Goal: Information Seeking & Learning: Check status

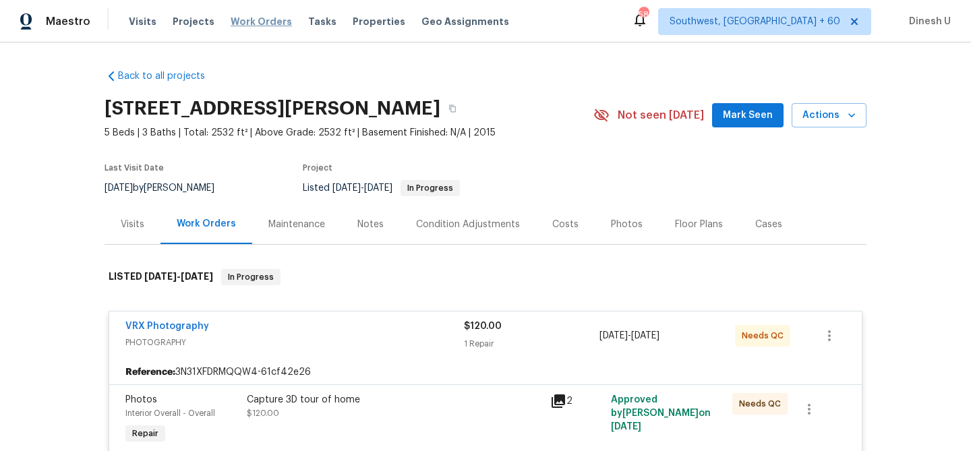
click at [244, 19] on span "Work Orders" at bounding box center [261, 21] width 61 height 13
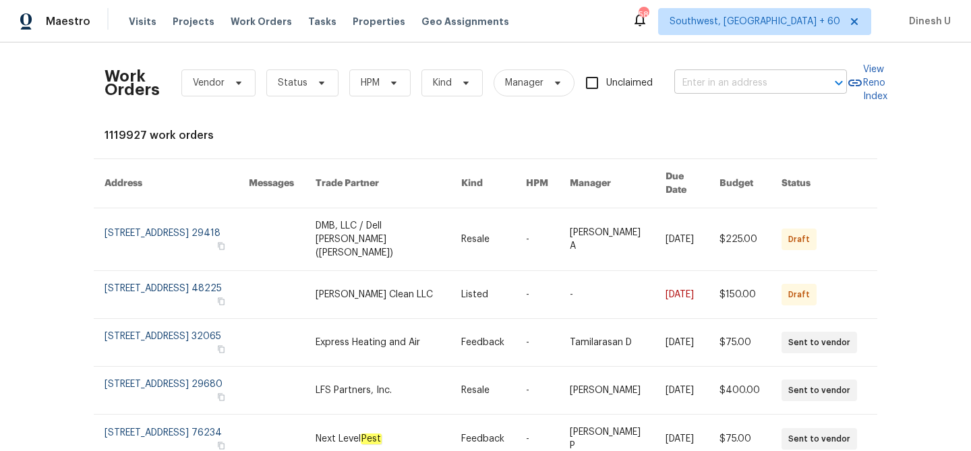
click at [748, 82] on input "text" at bounding box center [742, 83] width 135 height 21
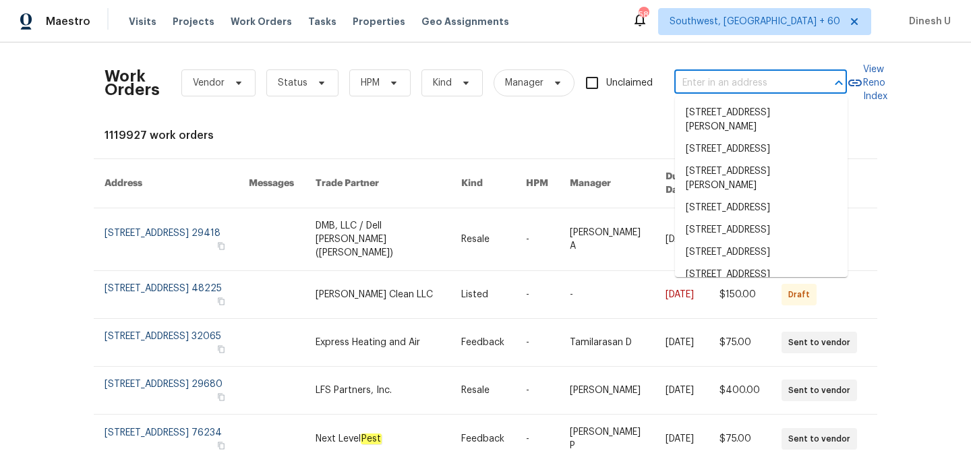
paste input "930 Madeira Dr SE, Albuquerque, NM 87108"
type input "930 Madeira Dr SE, Albuquerque, NM 87108"
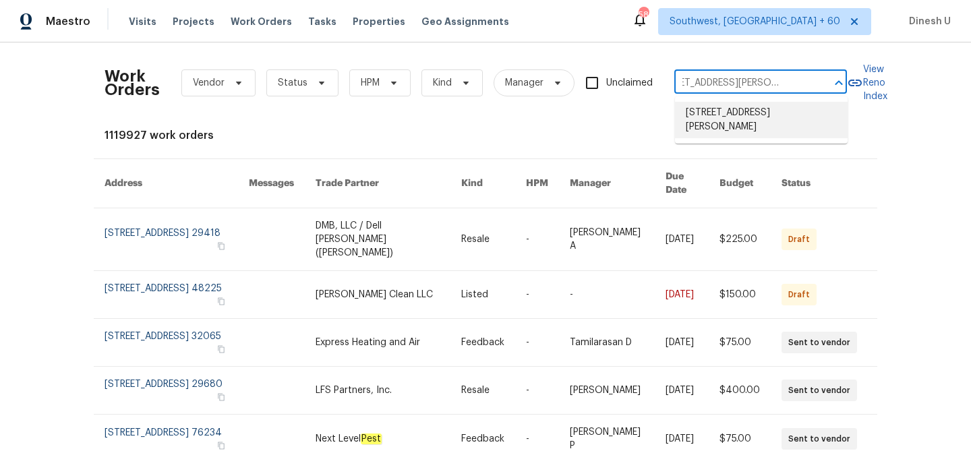
click at [726, 113] on li "930 Madeira Dr SE, Albuquerque, NM 87108" at bounding box center [761, 120] width 173 height 36
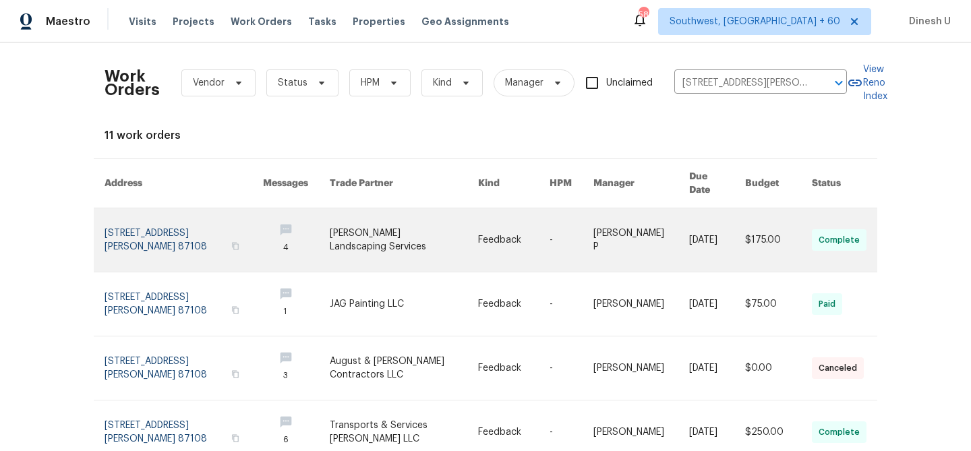
click at [152, 212] on link at bounding box center [184, 239] width 159 height 63
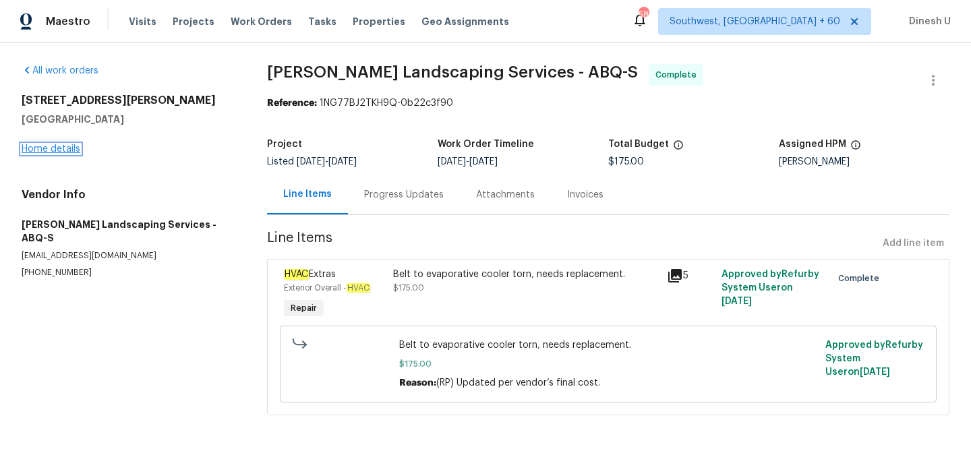
click at [61, 145] on link "Home details" at bounding box center [51, 148] width 59 height 9
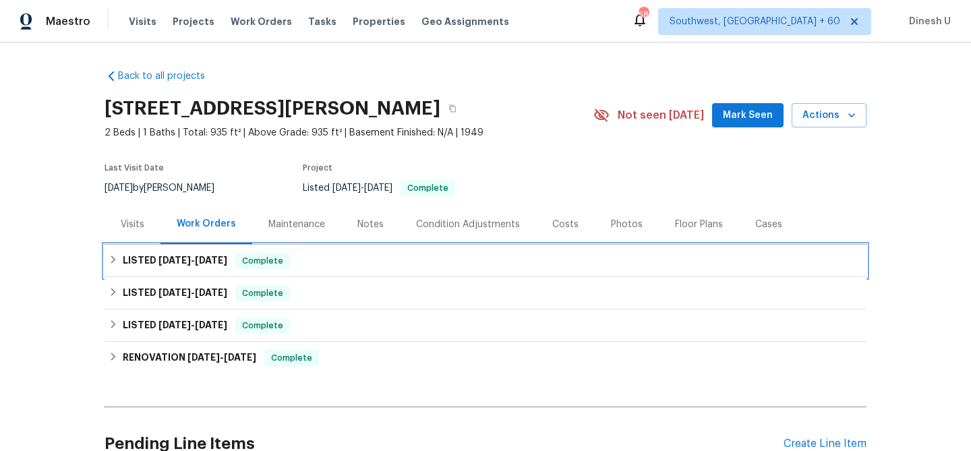
click at [183, 259] on span "9/9/25" at bounding box center [175, 260] width 32 height 9
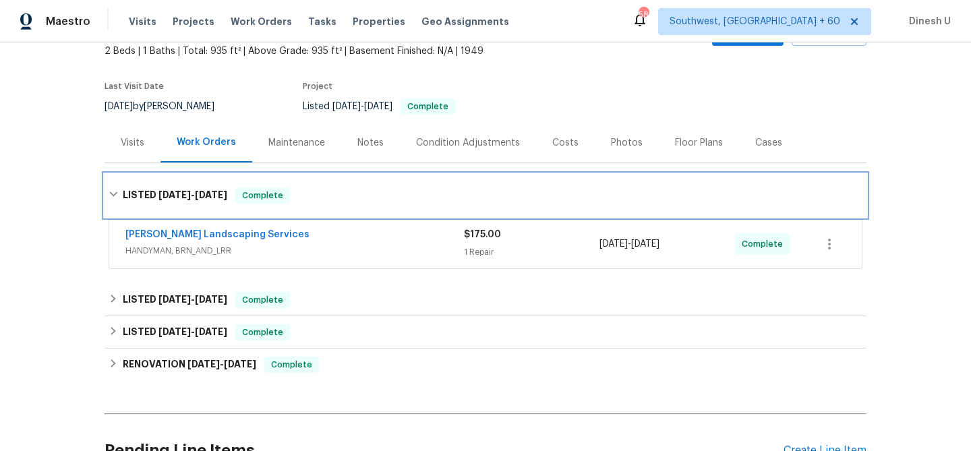
scroll to position [113, 0]
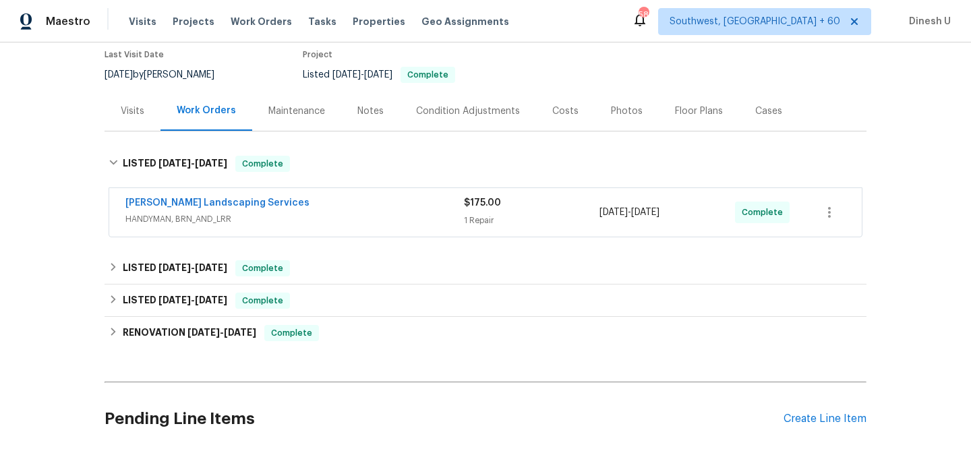
click at [471, 217] on div "1 Repair" at bounding box center [532, 220] width 136 height 13
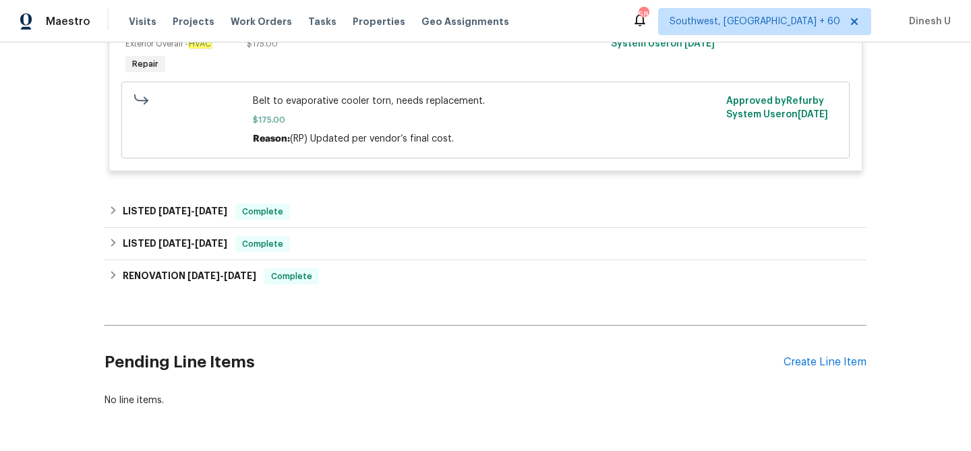
scroll to position [375, 0]
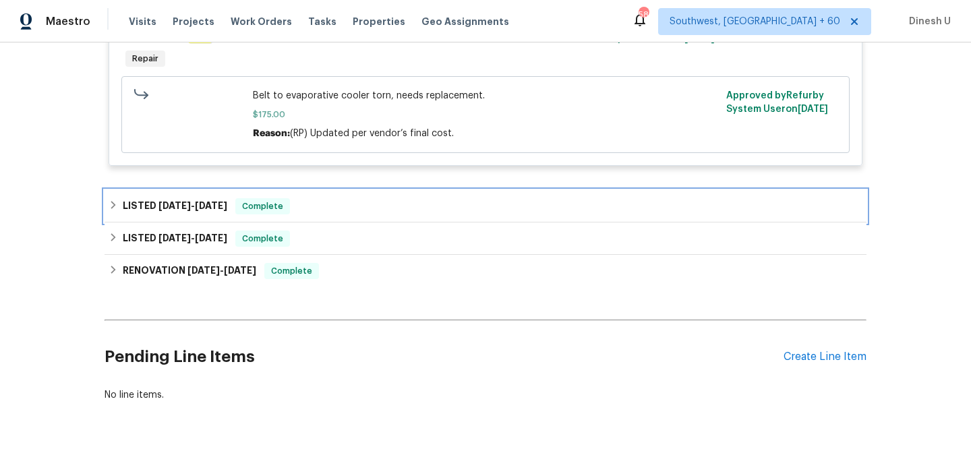
click at [223, 196] on div "LISTED 8/19/25 - 8/21/25 Complete" at bounding box center [486, 206] width 762 height 32
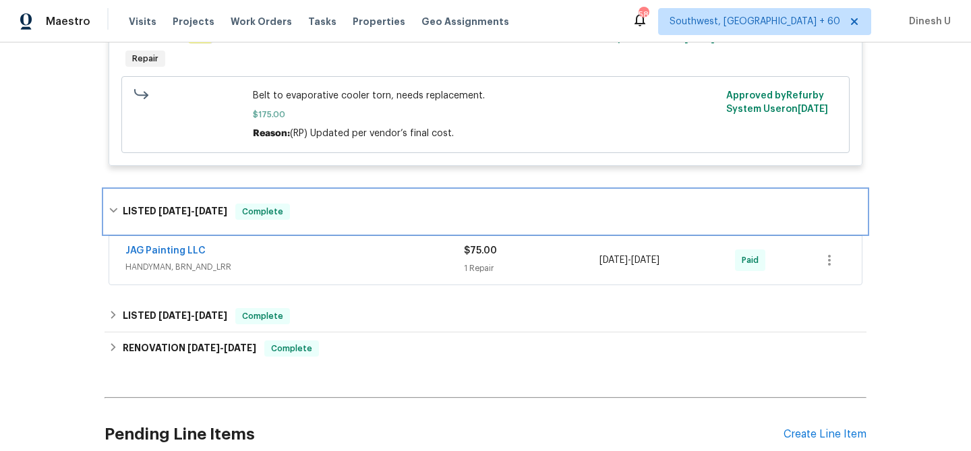
scroll to position [444, 0]
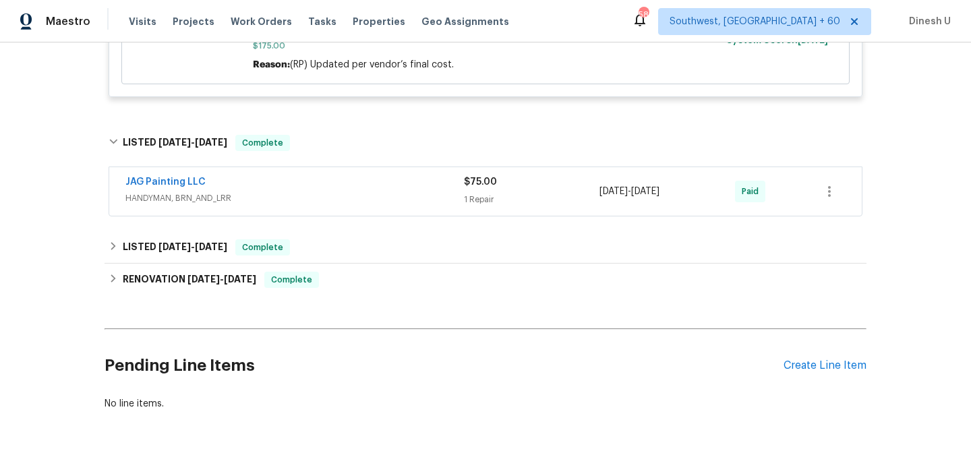
click at [489, 196] on div "1 Repair" at bounding box center [532, 199] width 136 height 13
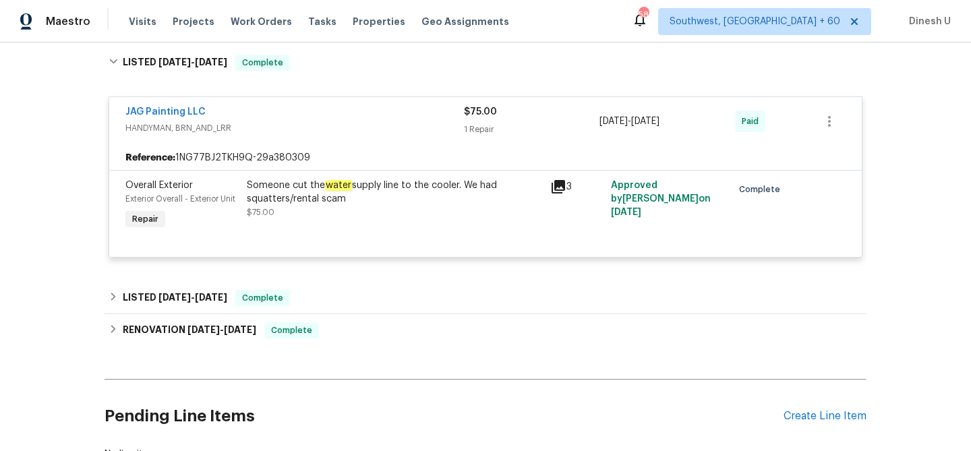
scroll to position [544, 0]
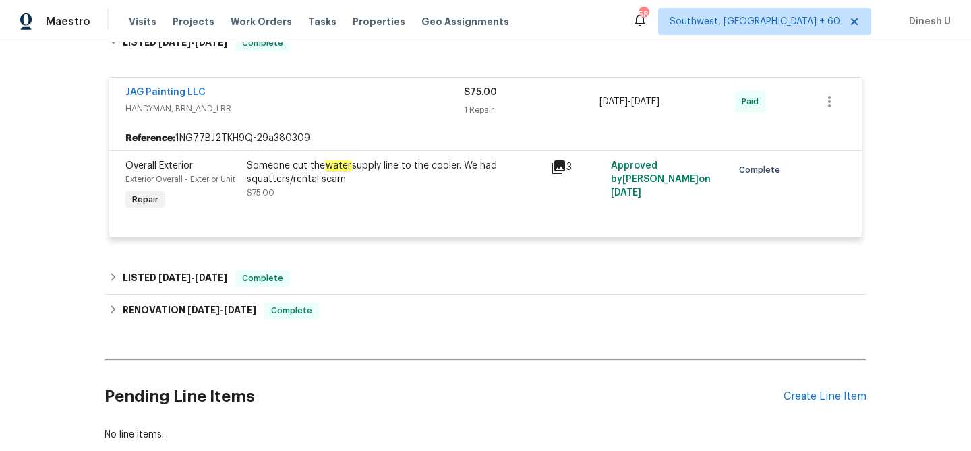
click at [559, 168] on icon at bounding box center [558, 167] width 13 height 13
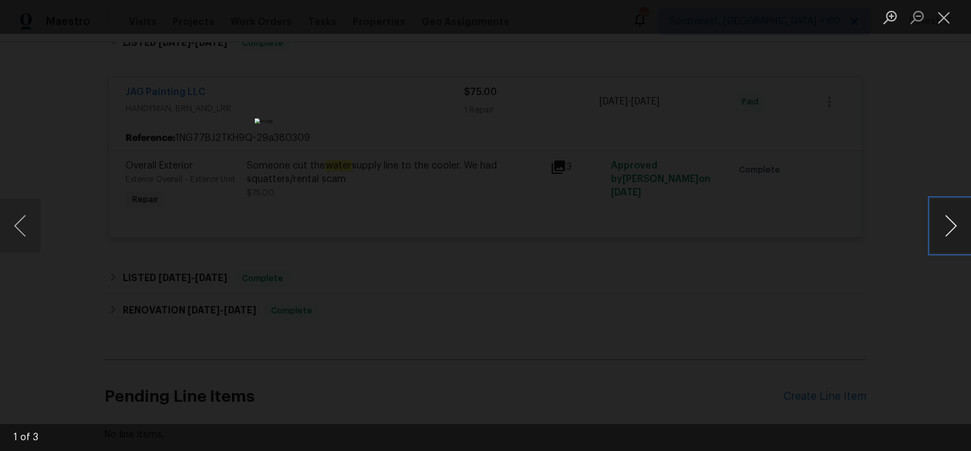
click at [953, 226] on button "Next image" at bounding box center [951, 226] width 40 height 54
click at [939, 13] on button "Close lightbox" at bounding box center [944, 17] width 27 height 24
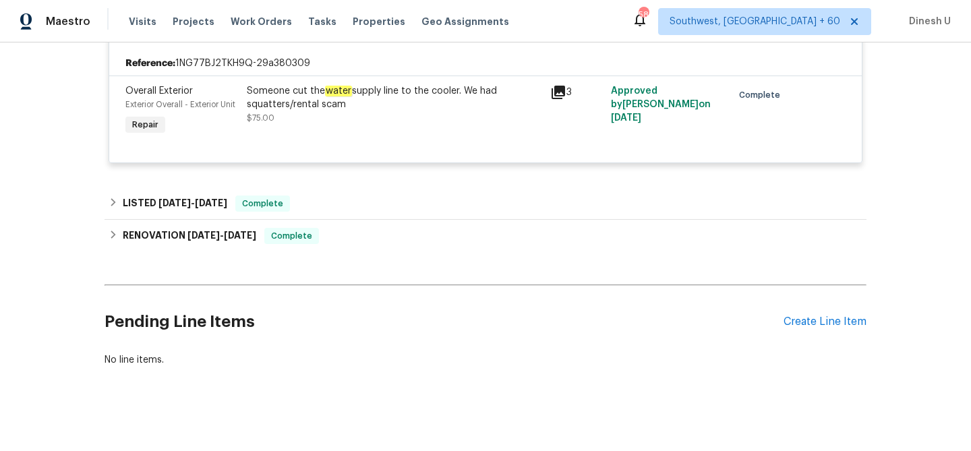
scroll to position [625, 0]
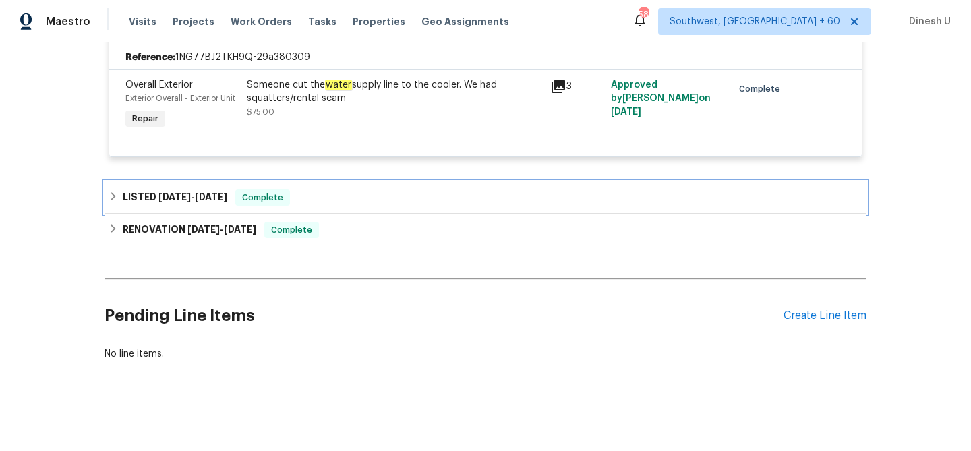
click at [179, 198] on span "8/11/25" at bounding box center [175, 196] width 32 height 9
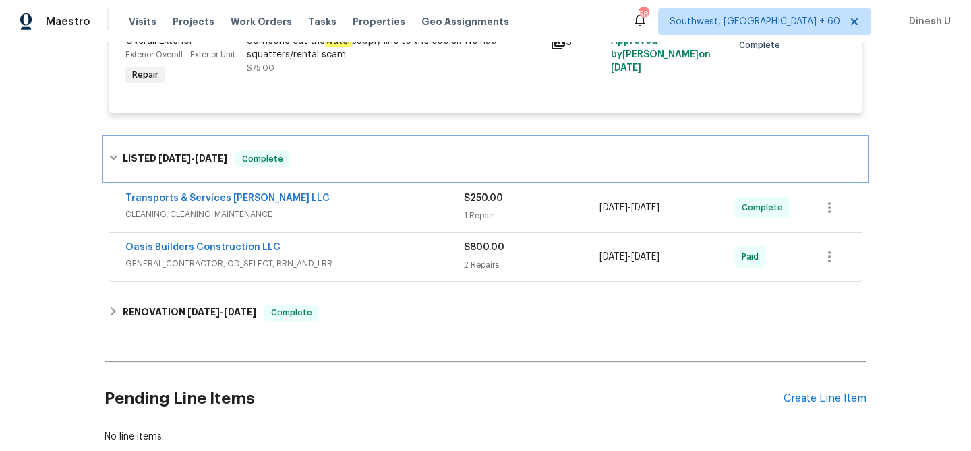
scroll to position [683, 0]
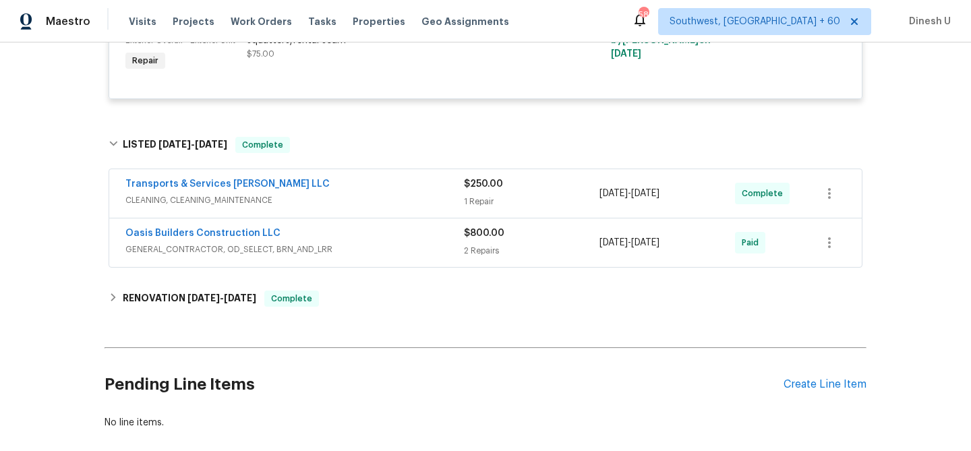
click at [475, 194] on div "$250.00 1 Repair" at bounding box center [532, 193] width 136 height 32
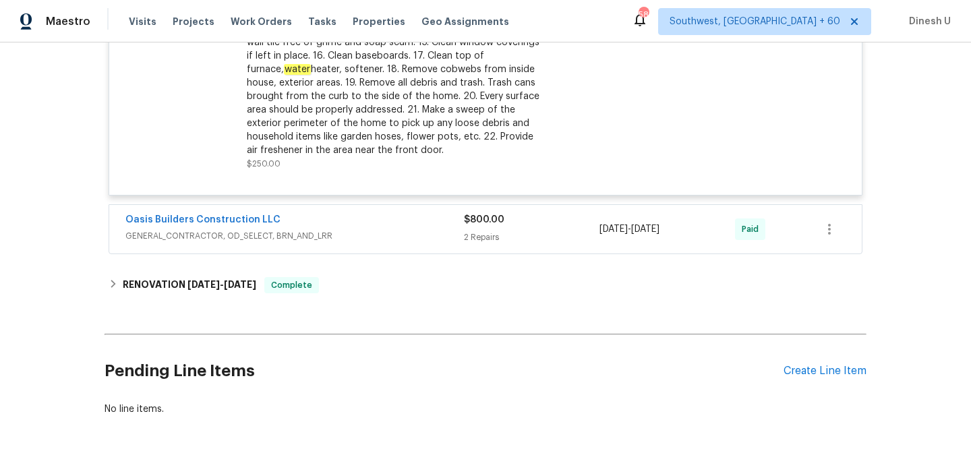
scroll to position [1113, 0]
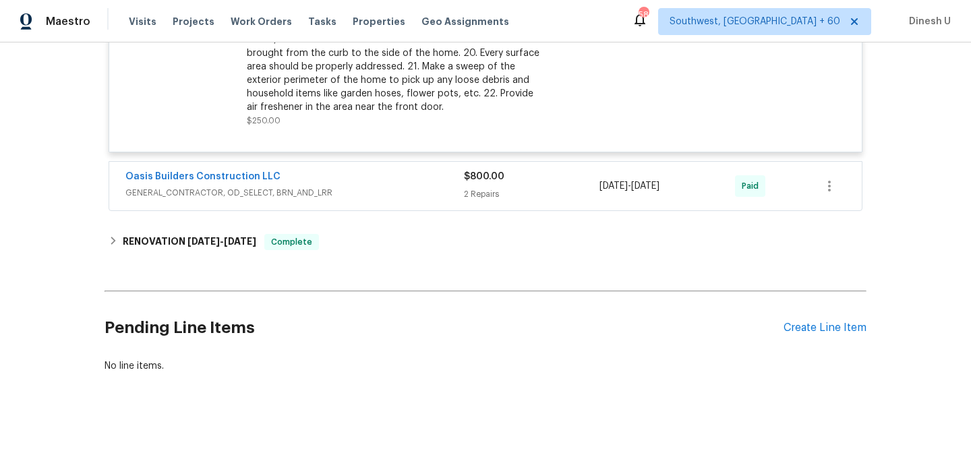
click at [480, 194] on div "2 Repairs" at bounding box center [532, 194] width 136 height 13
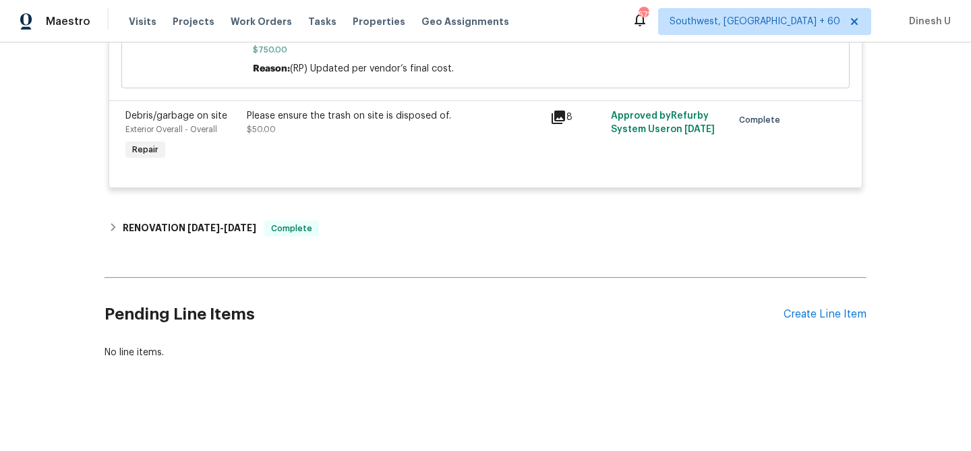
scroll to position [0, 0]
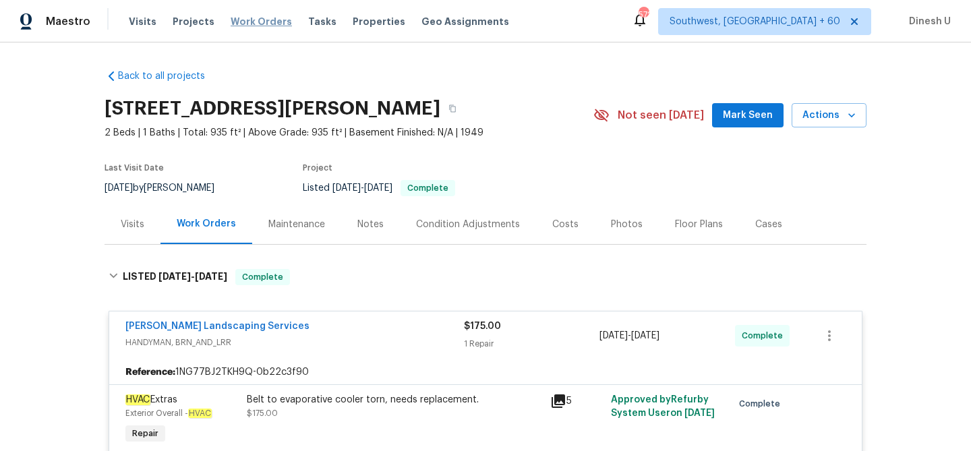
click at [258, 20] on span "Work Orders" at bounding box center [261, 21] width 61 height 13
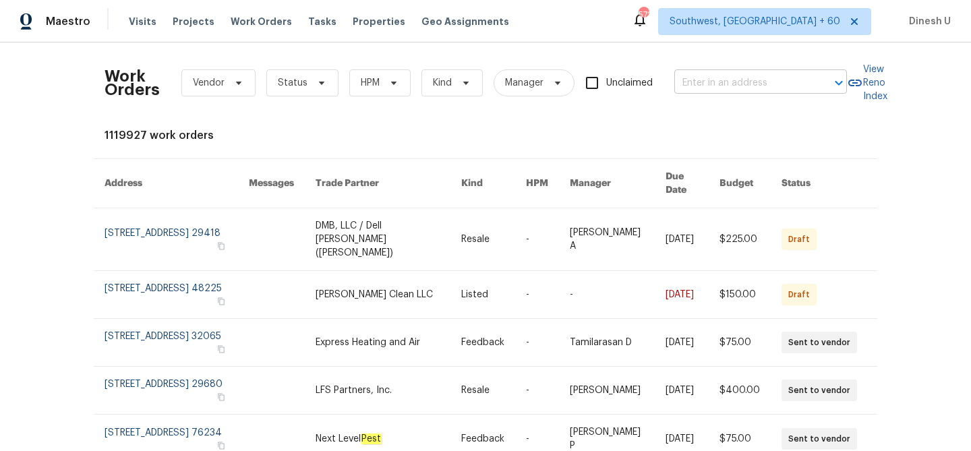
click at [726, 84] on input "text" at bounding box center [742, 83] width 135 height 21
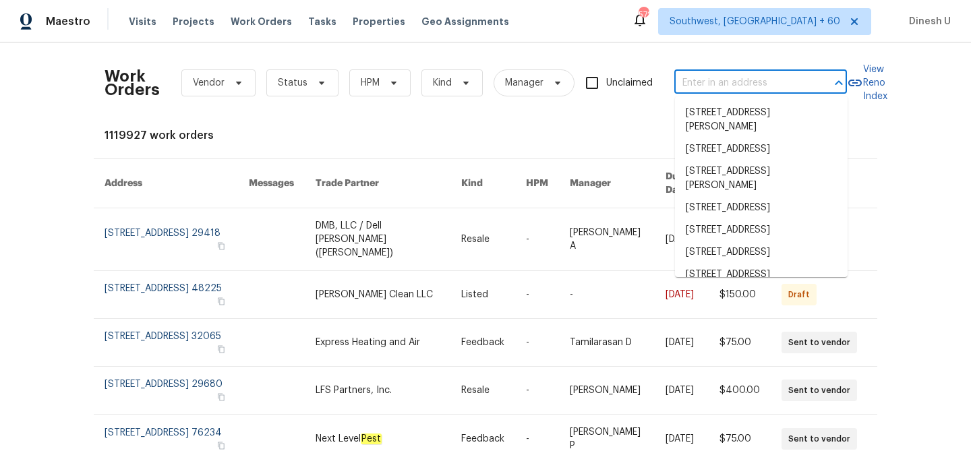
paste input "1616 Briarstone Way Indianapolis, IN 46227"
type input "1616 Briarstone Way Indianapolis, IN 46227"
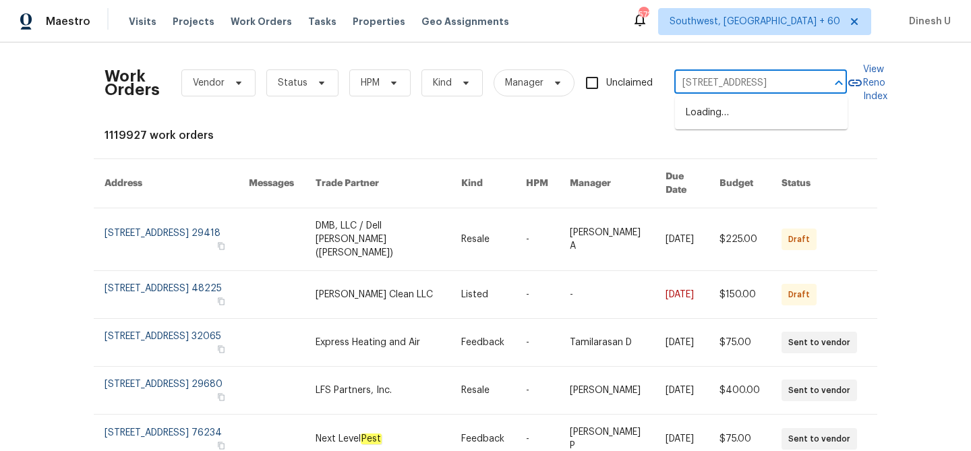
scroll to position [0, 61]
click at [719, 111] on li "1616 Briarstone Way, Indianapolis, IN 46227" at bounding box center [761, 113] width 173 height 22
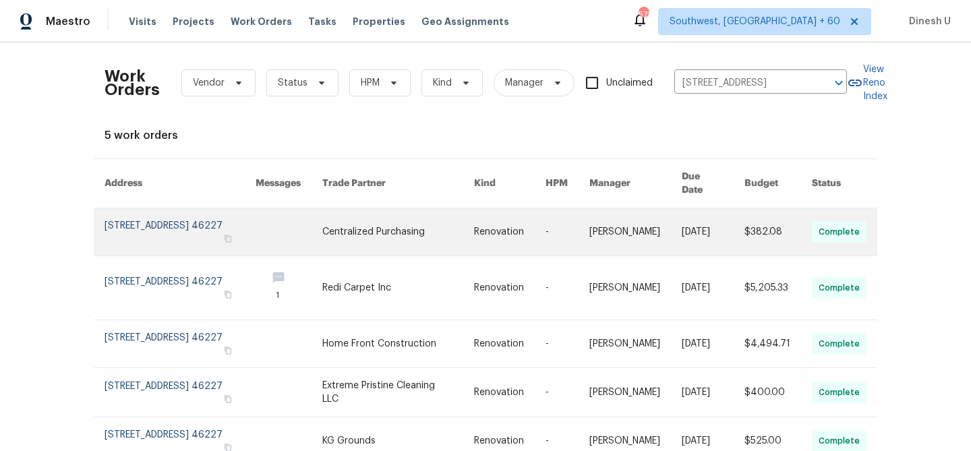
click at [134, 216] on link at bounding box center [180, 231] width 151 height 47
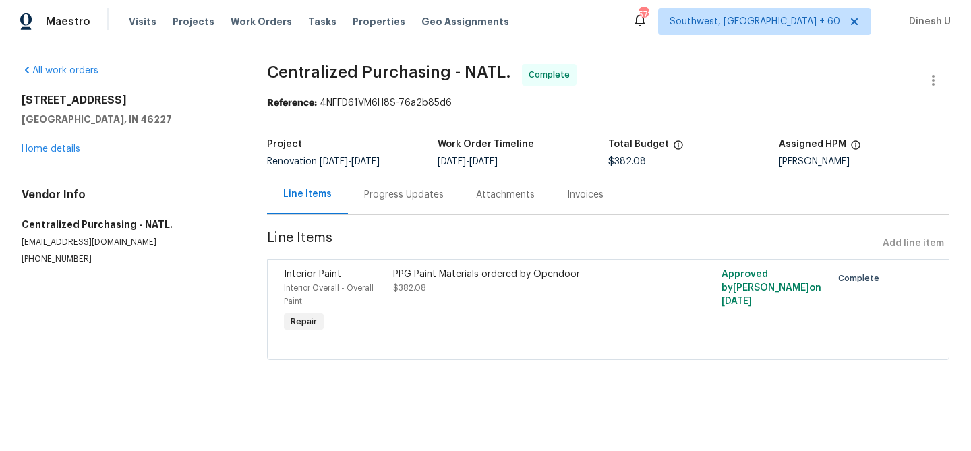
click at [60, 140] on div "1616 Briarstone Way Indianapolis, IN 46227 Home details" at bounding box center [128, 125] width 213 height 62
click at [59, 143] on div "1616 Briarstone Way Indianapolis, IN 46227 Home details" at bounding box center [128, 125] width 213 height 62
click at [58, 146] on link "Home details" at bounding box center [51, 148] width 59 height 9
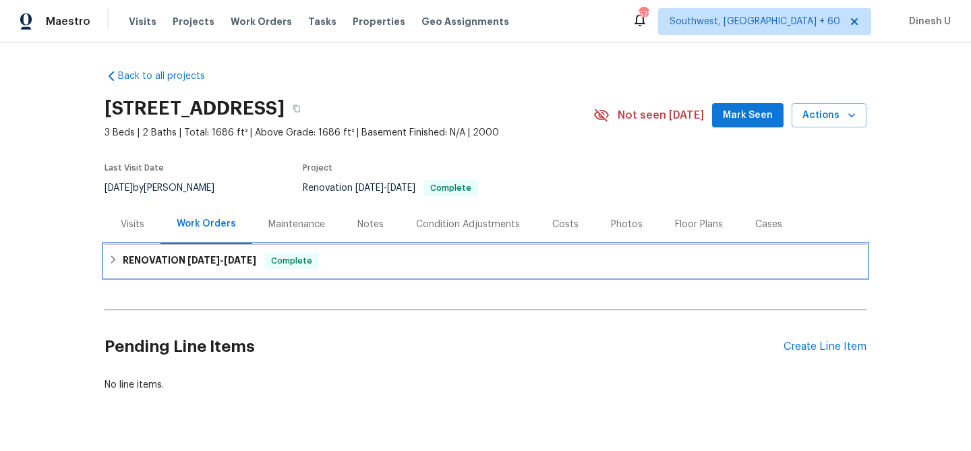
click at [151, 255] on h6 "RENOVATION 9/5/25 - 9/12/25" at bounding box center [190, 261] width 134 height 16
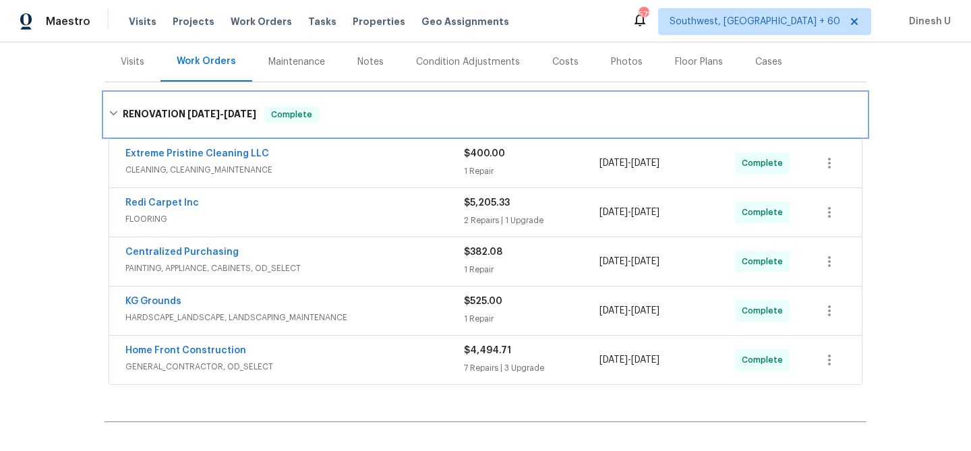
scroll to position [146, 0]
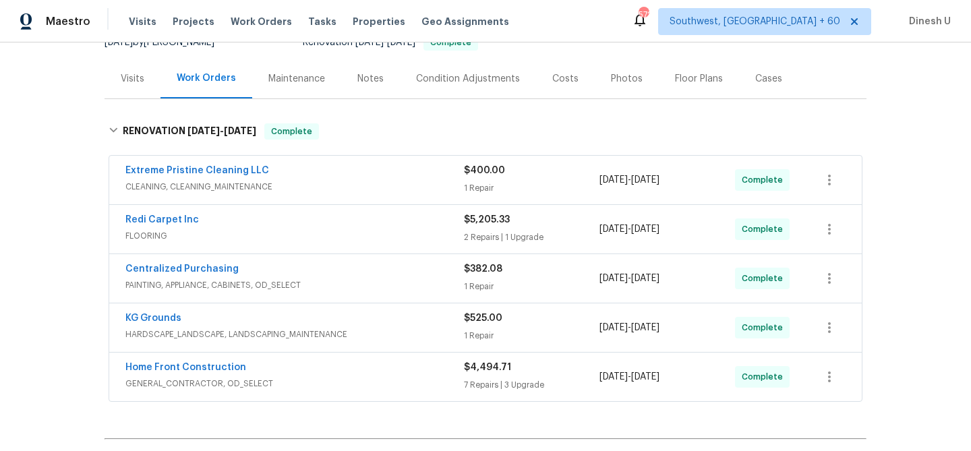
click at [470, 183] on div "1 Repair" at bounding box center [532, 187] width 136 height 13
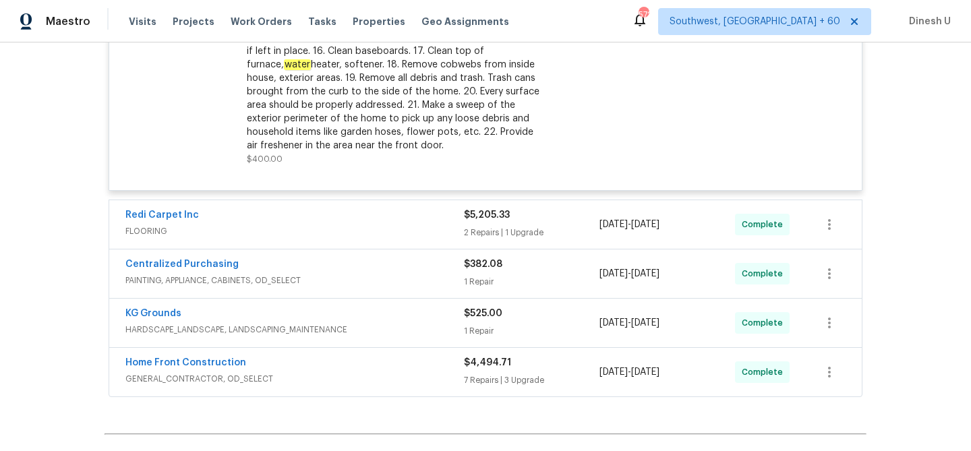
scroll to position [556, 0]
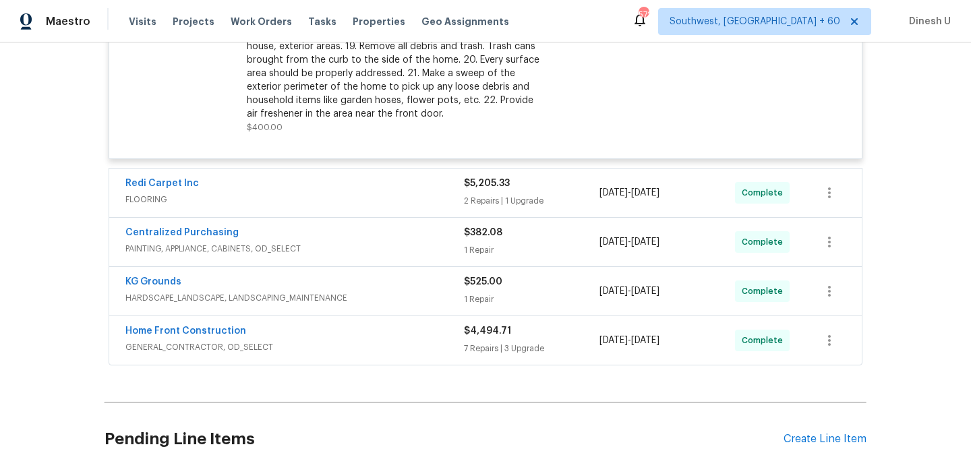
click at [488, 198] on div "2 Repairs | 1 Upgrade" at bounding box center [532, 200] width 136 height 13
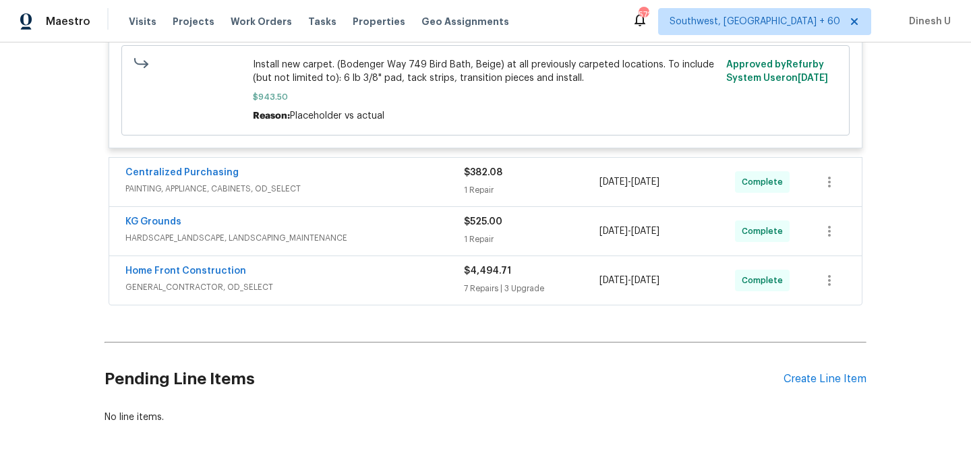
scroll to position [1093, 0]
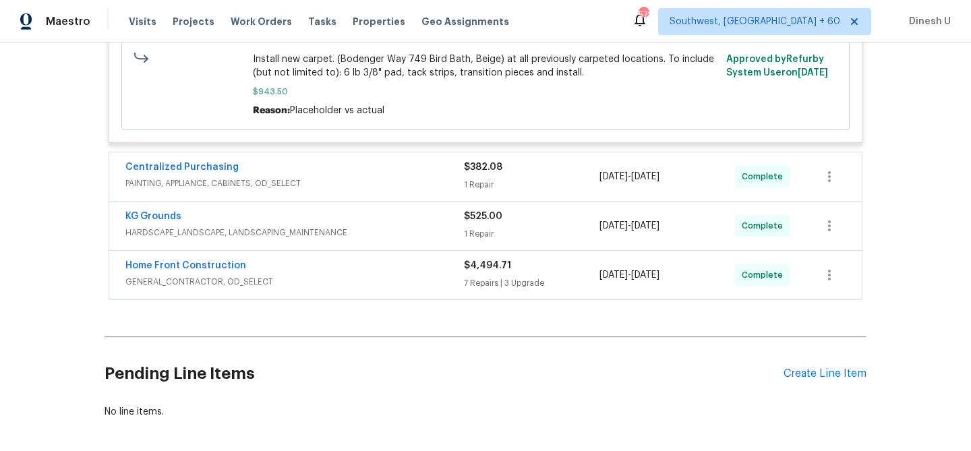
click at [478, 190] on div "1 Repair" at bounding box center [532, 184] width 136 height 13
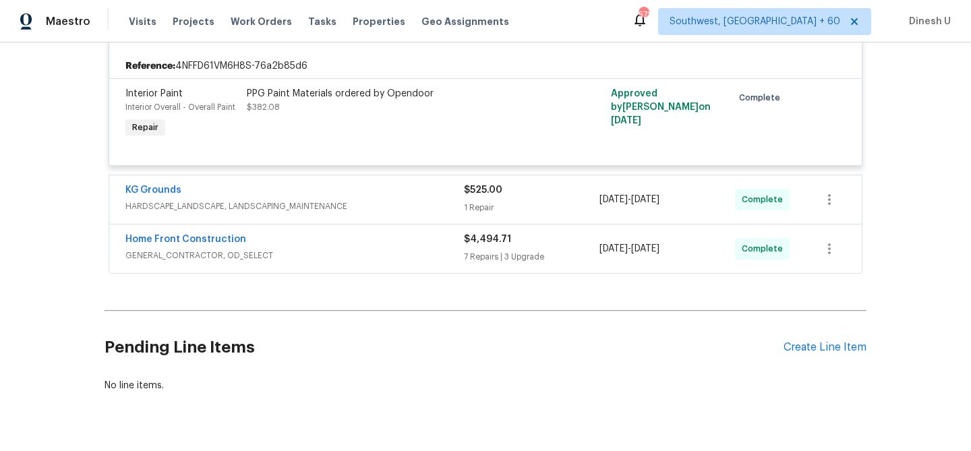
scroll to position [1254, 0]
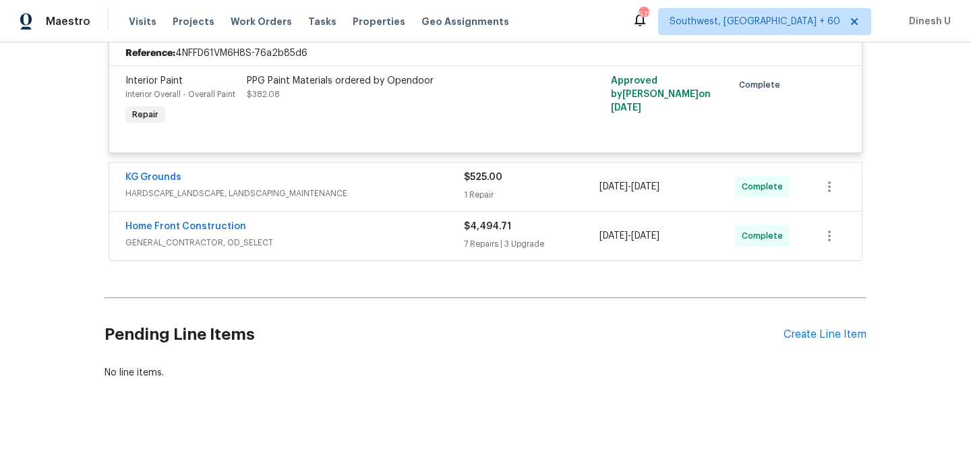
click at [483, 203] on div "$525.00 1 Repair" at bounding box center [532, 187] width 136 height 32
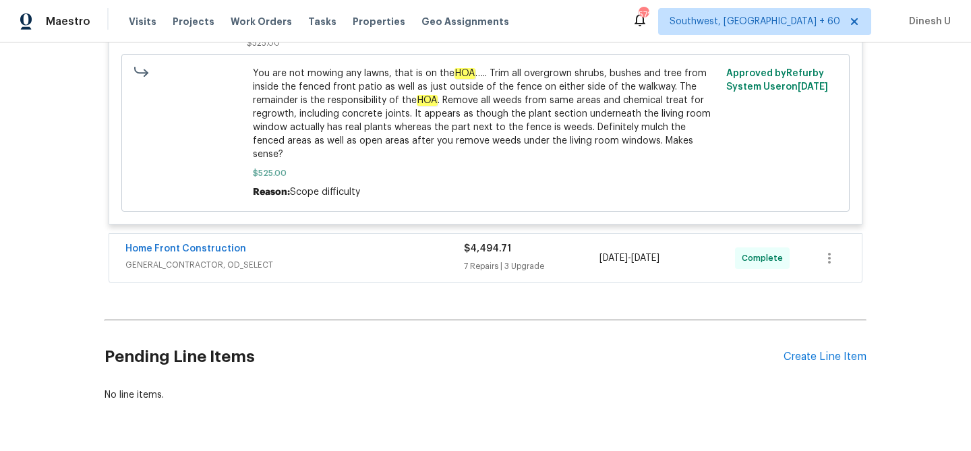
scroll to position [1620, 0]
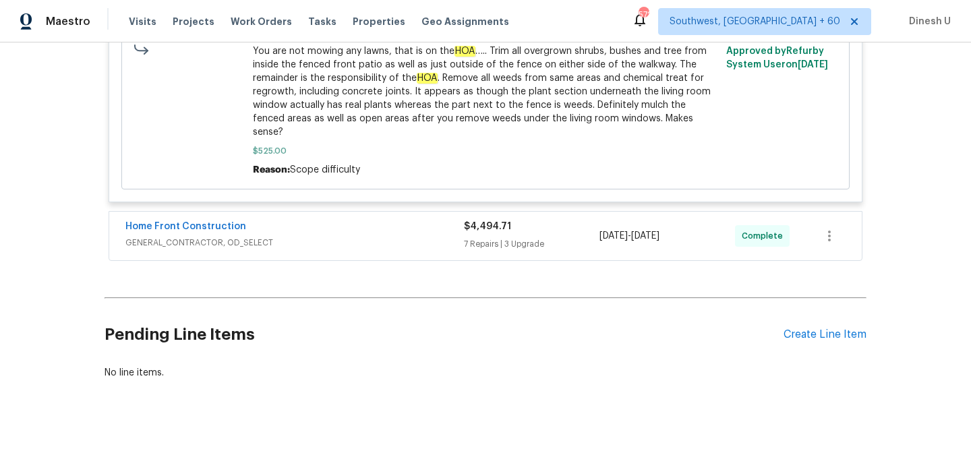
click at [495, 237] on div "7 Repairs | 3 Upgrade" at bounding box center [532, 243] width 136 height 13
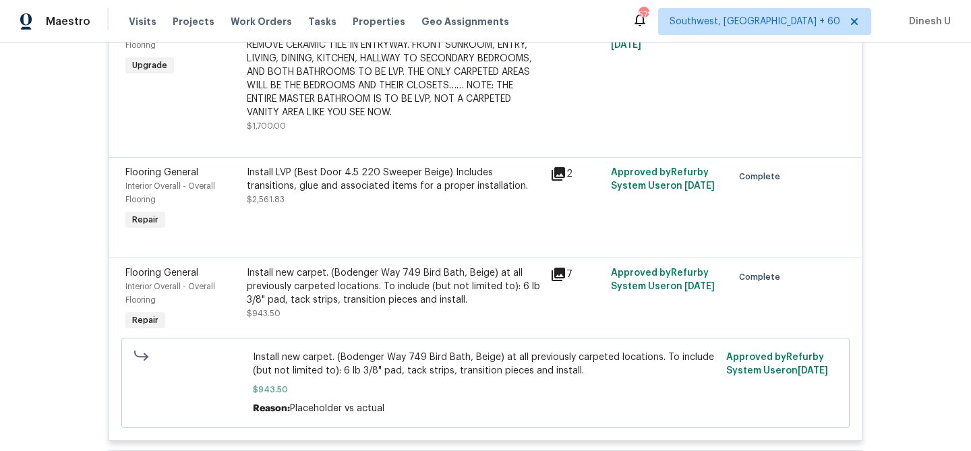
scroll to position [0, 0]
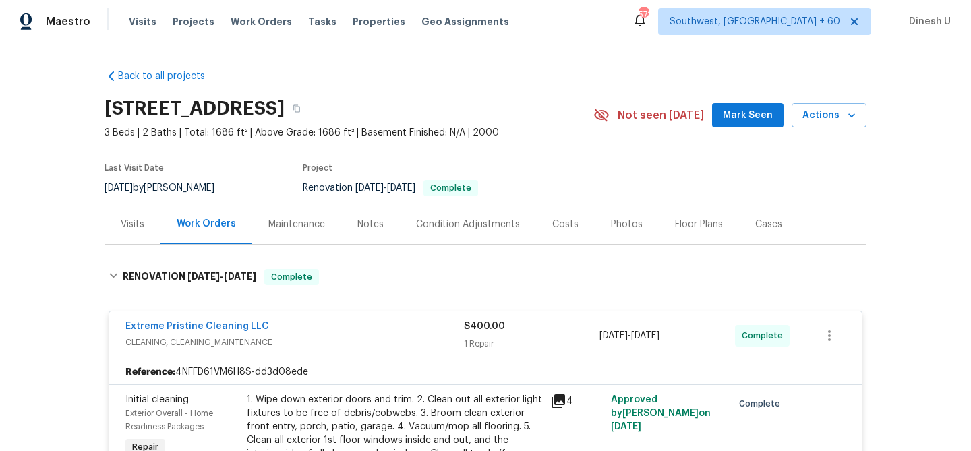
click at [133, 226] on div "Visits" at bounding box center [133, 224] width 24 height 13
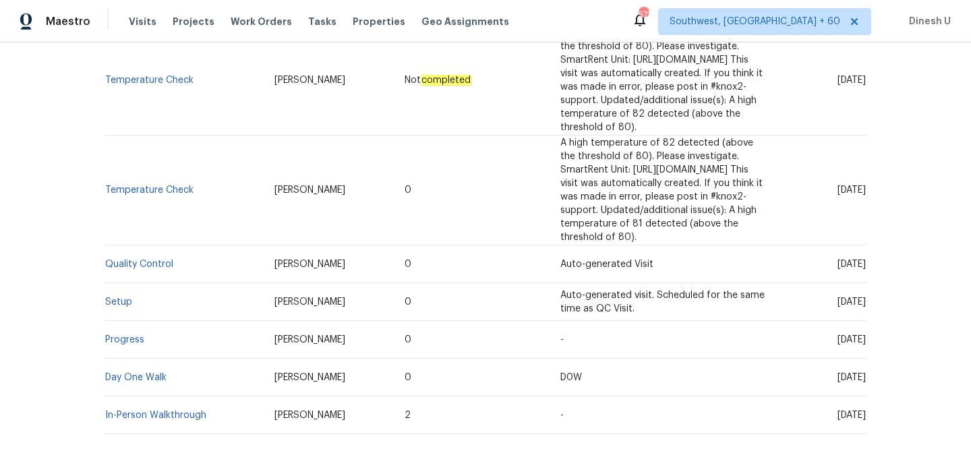
scroll to position [368, 0]
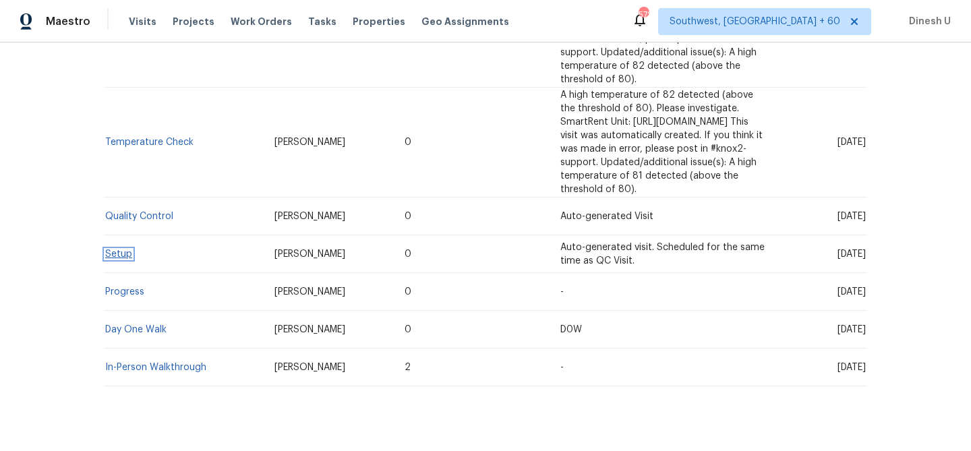
click at [123, 250] on link "Setup" at bounding box center [118, 254] width 27 height 9
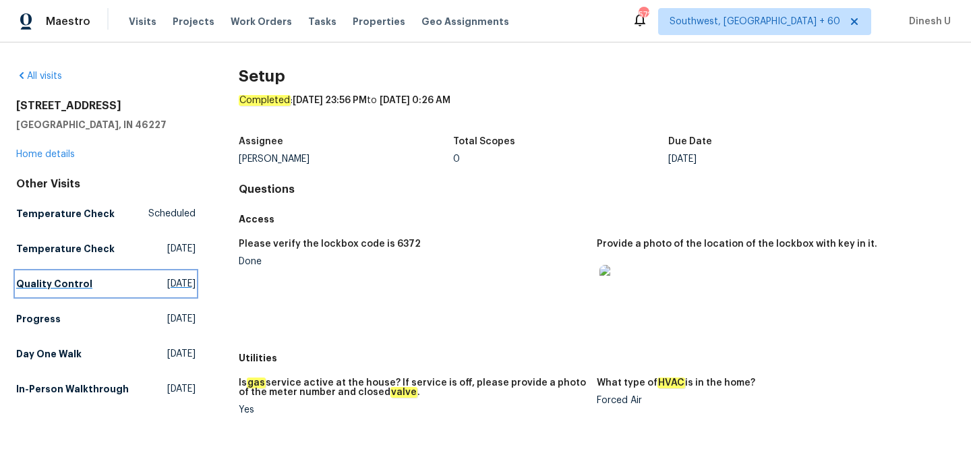
click at [167, 287] on span "Mon, Sep 15 2025" at bounding box center [181, 283] width 28 height 13
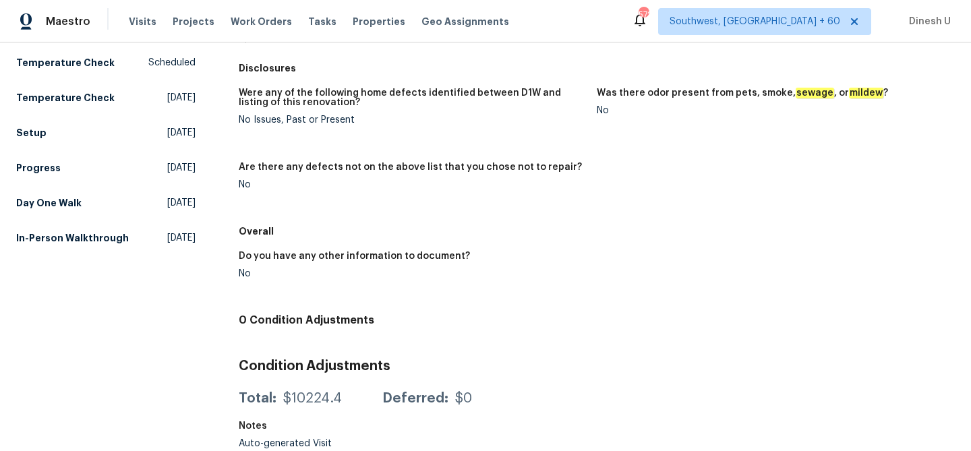
scroll to position [156, 0]
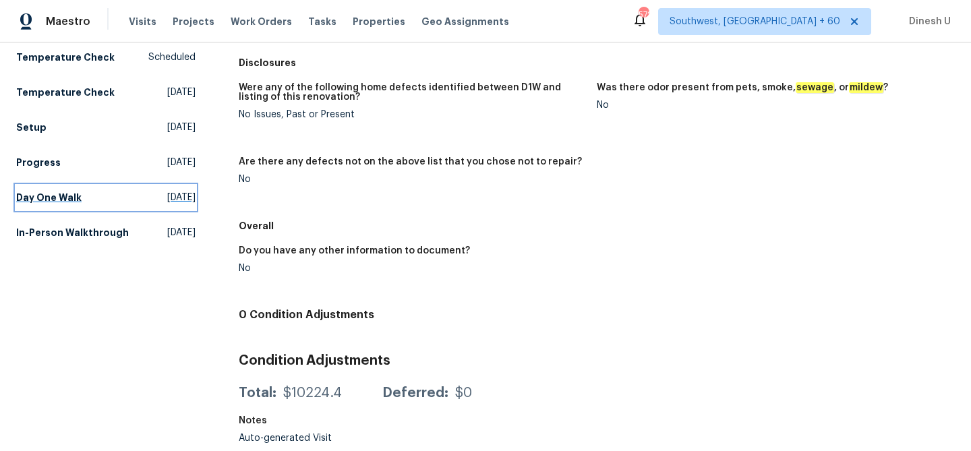
click at [167, 197] on span "Thu, Sep 04 2025" at bounding box center [181, 197] width 28 height 13
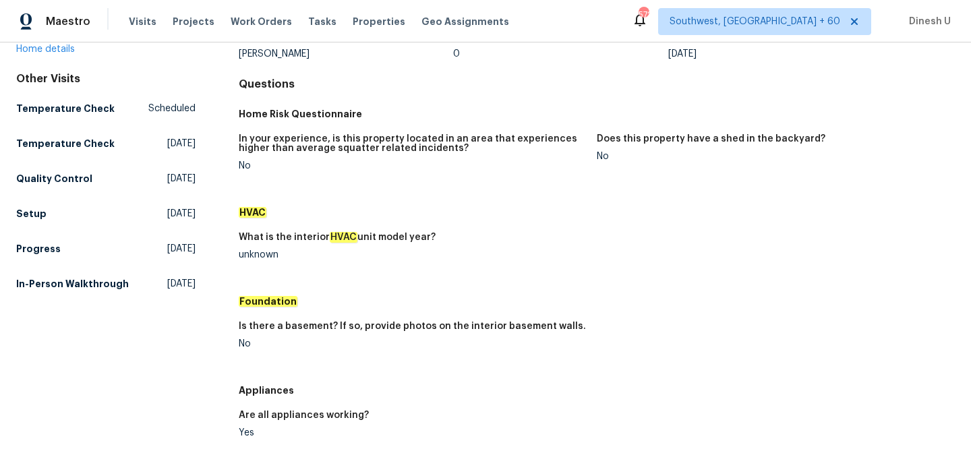
scroll to position [33, 0]
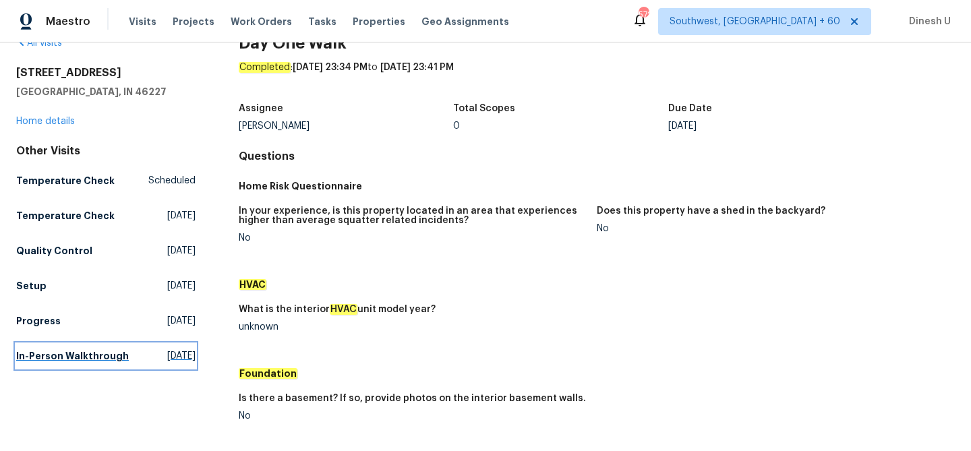
click at [167, 355] on span "Fri, Jul 25 2025" at bounding box center [181, 355] width 28 height 13
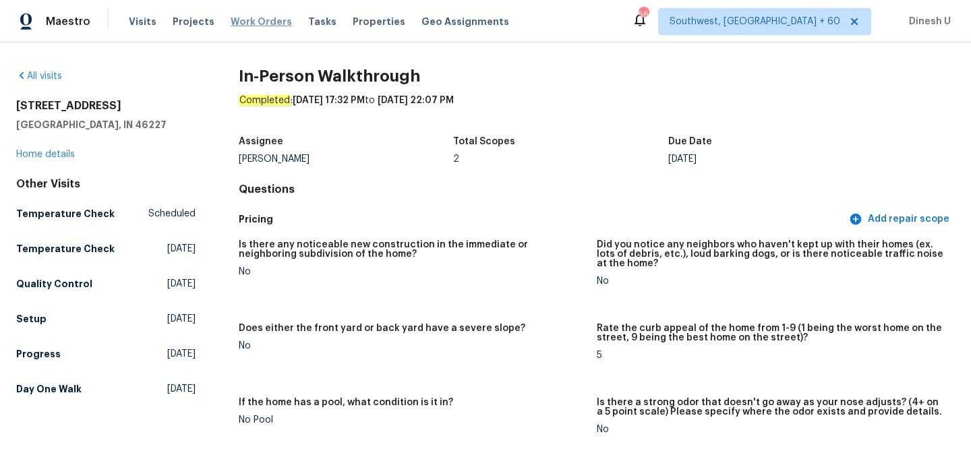
click at [248, 24] on span "Work Orders" at bounding box center [261, 21] width 61 height 13
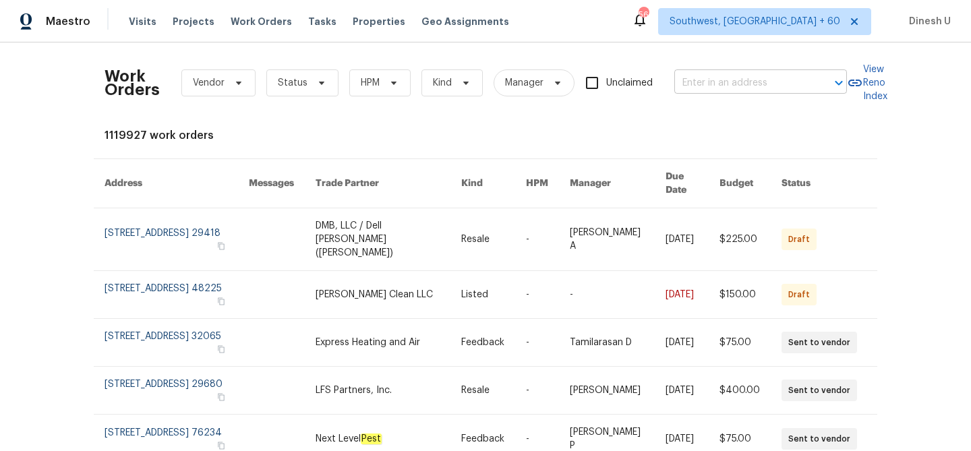
click at [761, 89] on input "text" at bounding box center [742, 83] width 135 height 21
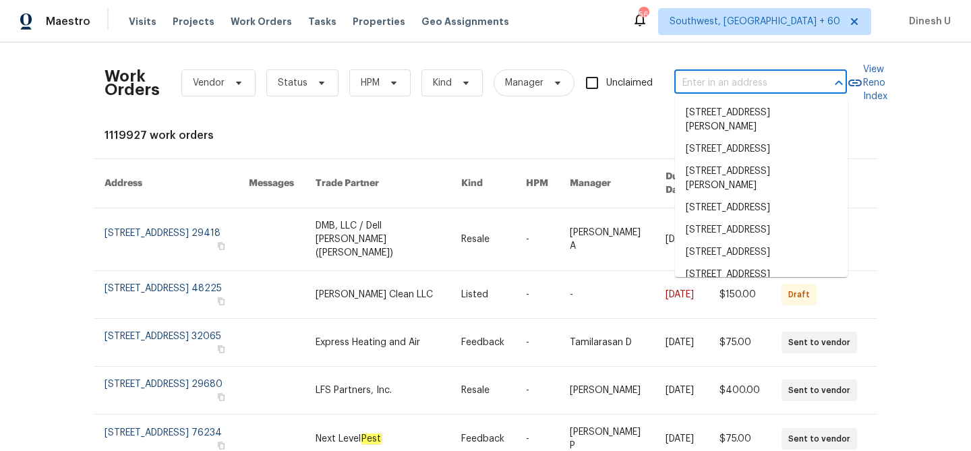
paste input "1219 Coda Ct, Dundee, FL 33838"
type input "1219 Coda Ct, Dundee, FL 33838"
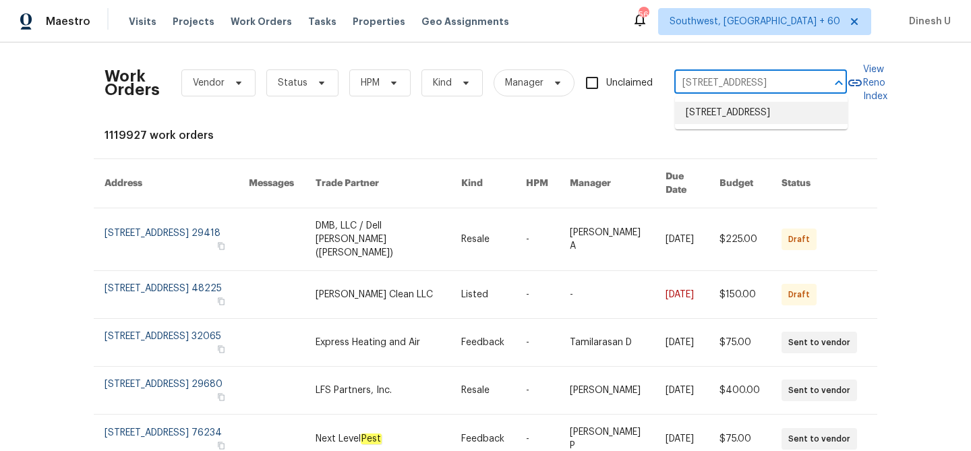
click at [733, 113] on li "1219 Coda Ct, Dundee, FL 33838" at bounding box center [761, 113] width 173 height 22
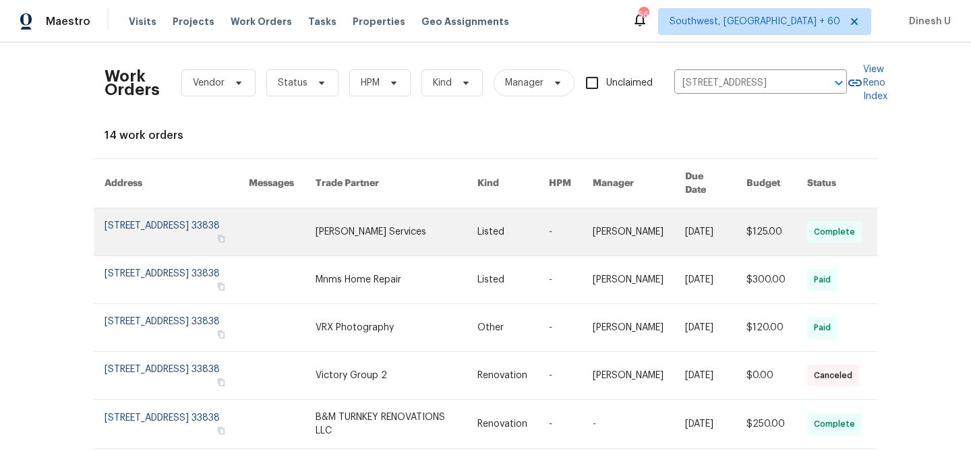
click at [134, 208] on link at bounding box center [177, 231] width 144 height 47
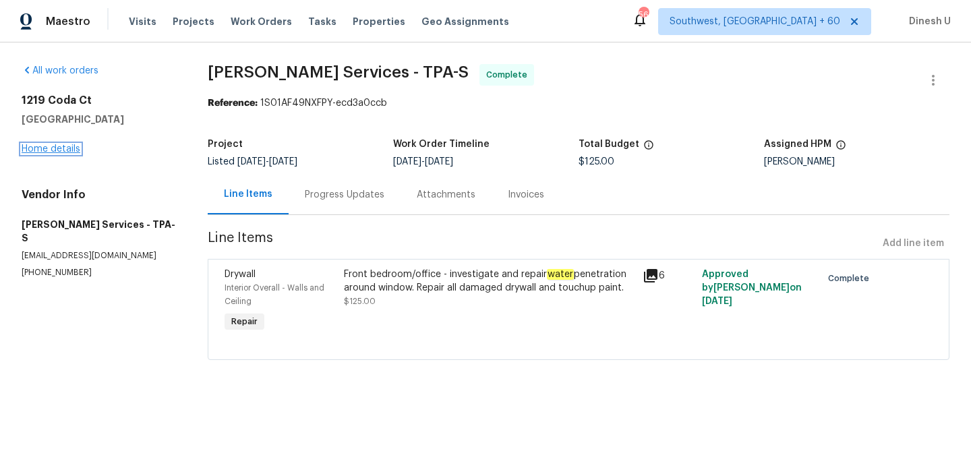
click at [40, 146] on link "Home details" at bounding box center [51, 148] width 59 height 9
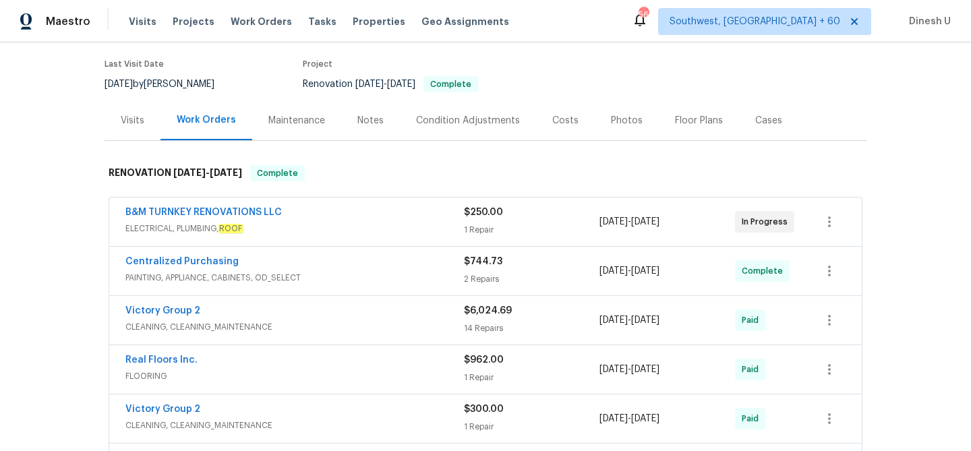
scroll to position [108, 0]
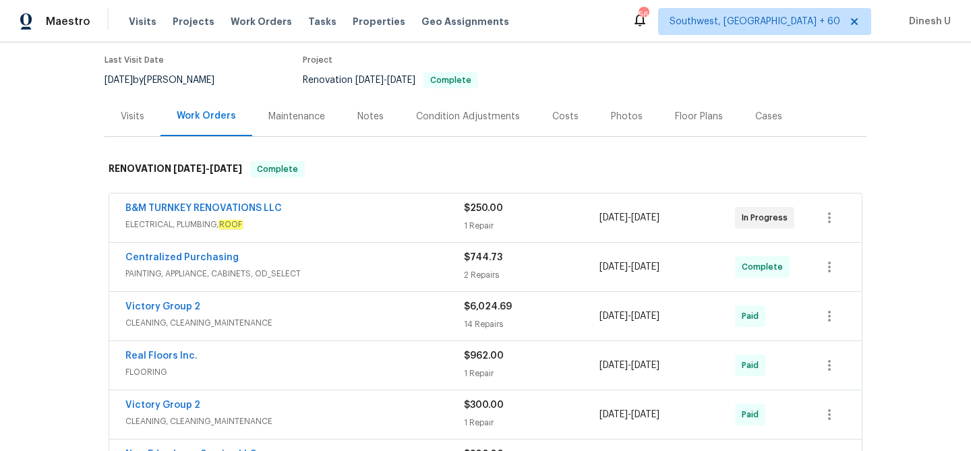
click at [478, 226] on div "1 Repair" at bounding box center [532, 225] width 136 height 13
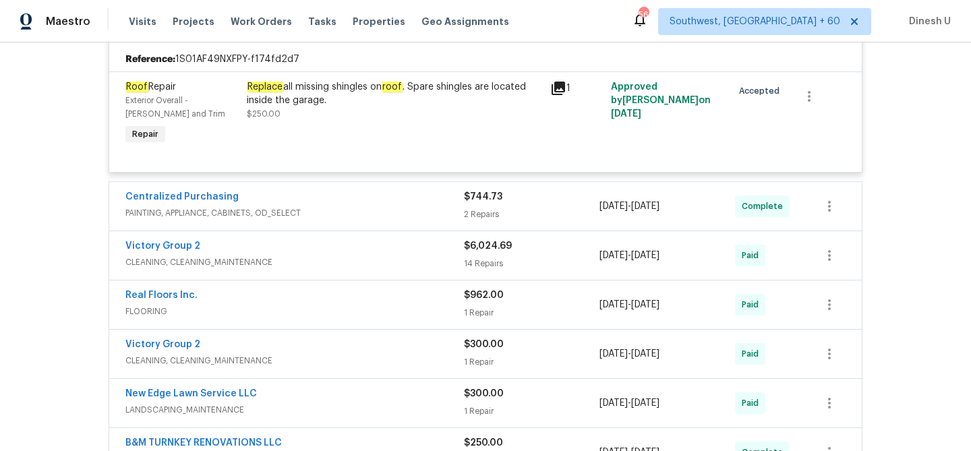
scroll to position [316, 0]
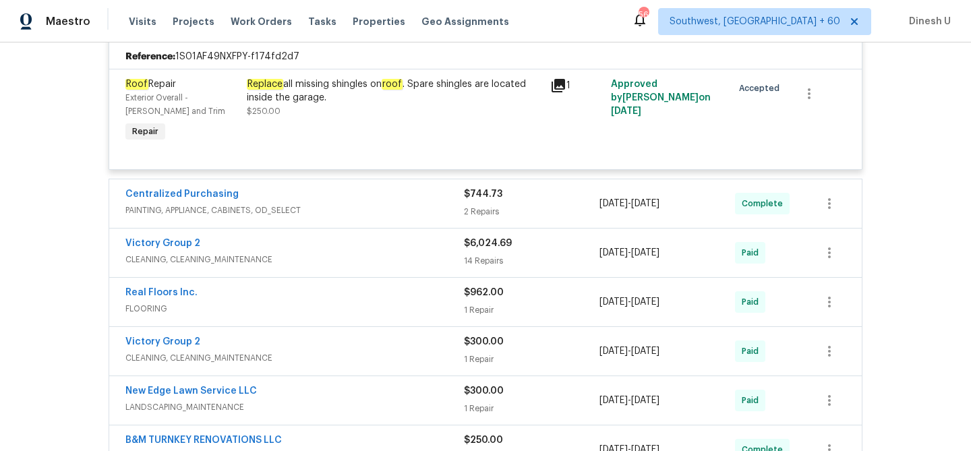
click at [473, 214] on div "2 Repairs" at bounding box center [532, 211] width 136 height 13
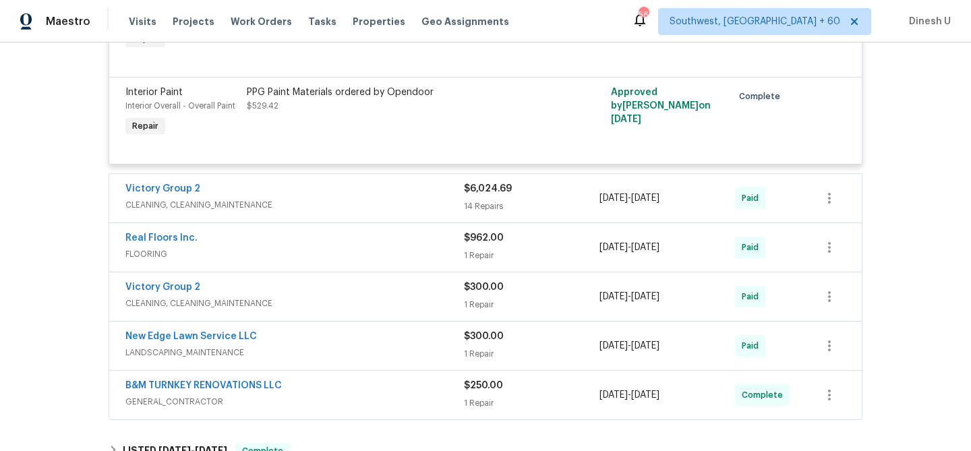
scroll to position [591, 0]
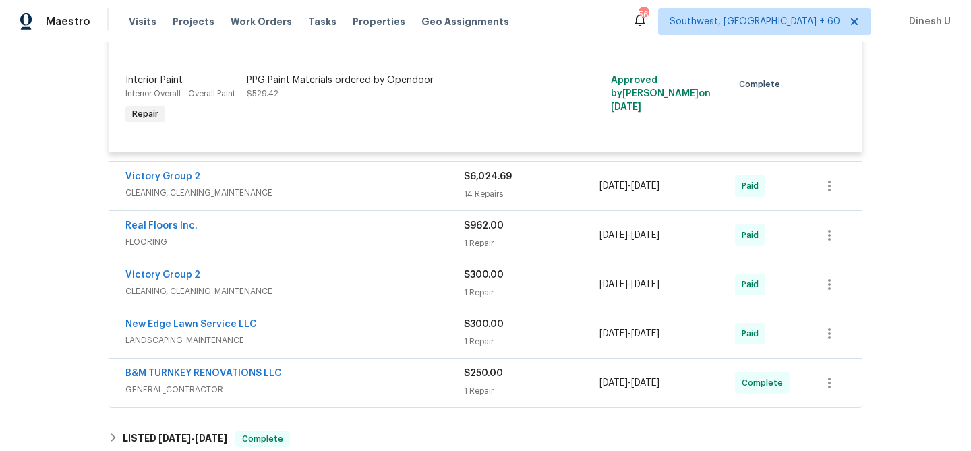
click at [469, 185] on div "$6,024.69 14 Repairs" at bounding box center [532, 186] width 136 height 32
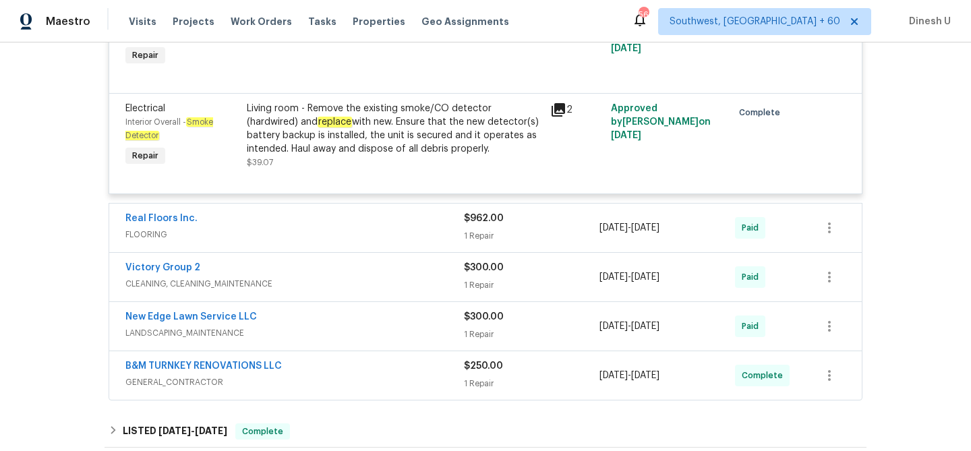
scroll to position [2542, 0]
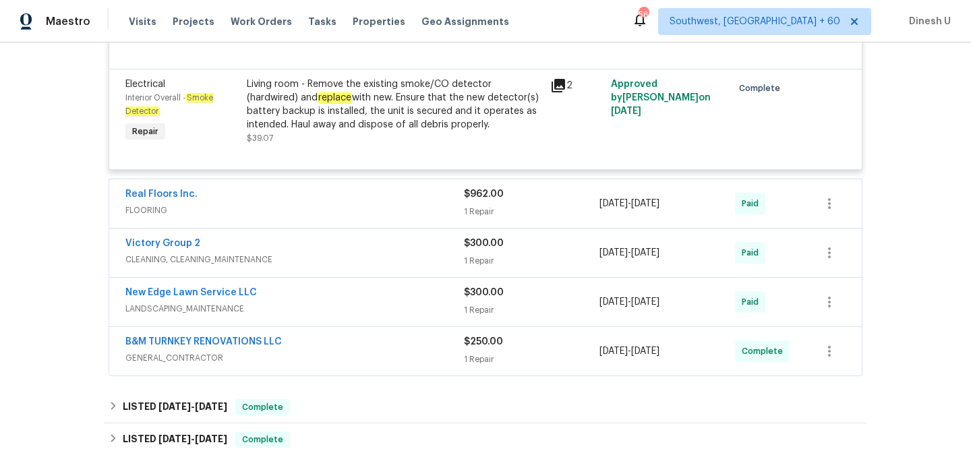
click at [488, 205] on div "1 Repair" at bounding box center [532, 211] width 136 height 13
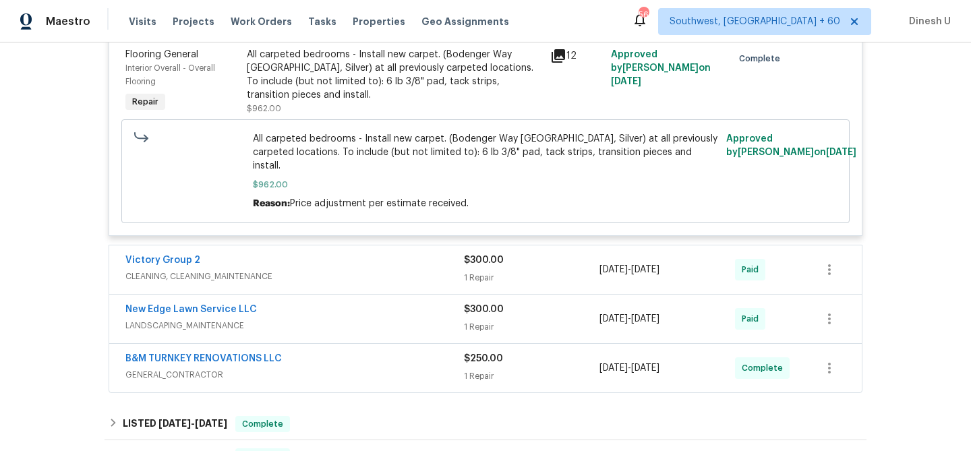
scroll to position [2765, 0]
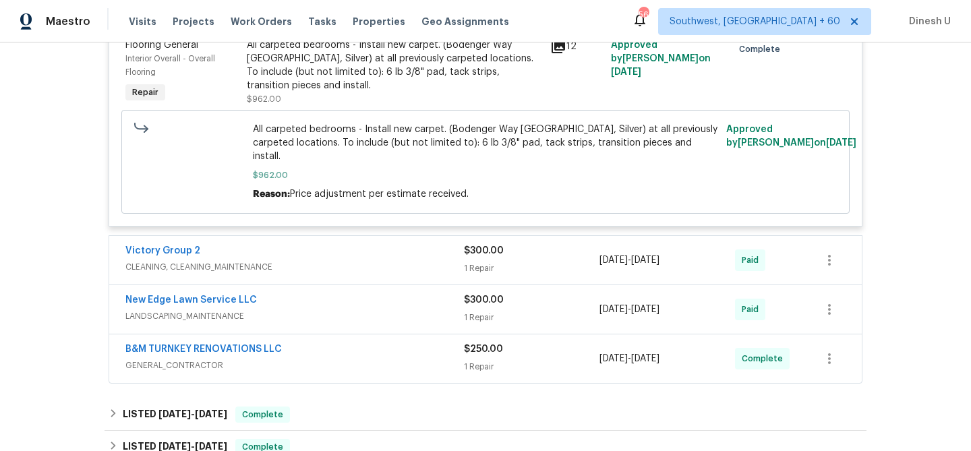
click at [477, 262] on div "1 Repair" at bounding box center [532, 268] width 136 height 13
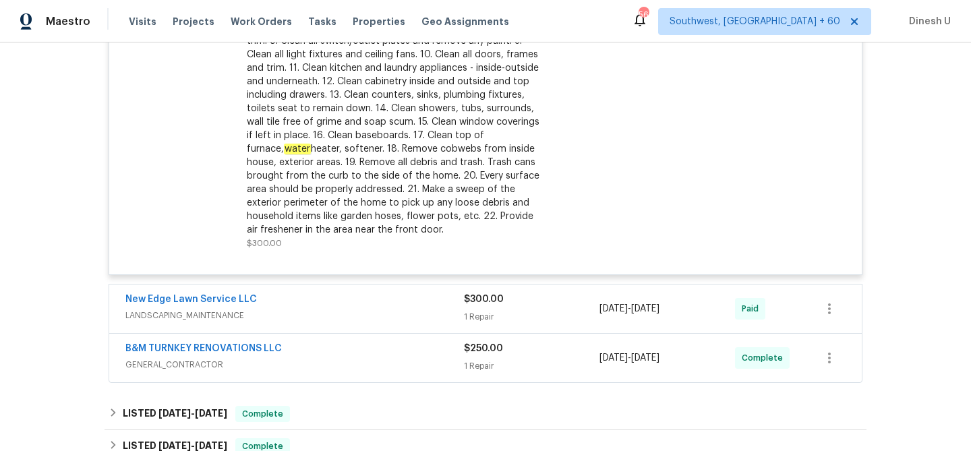
scroll to position [3203, 0]
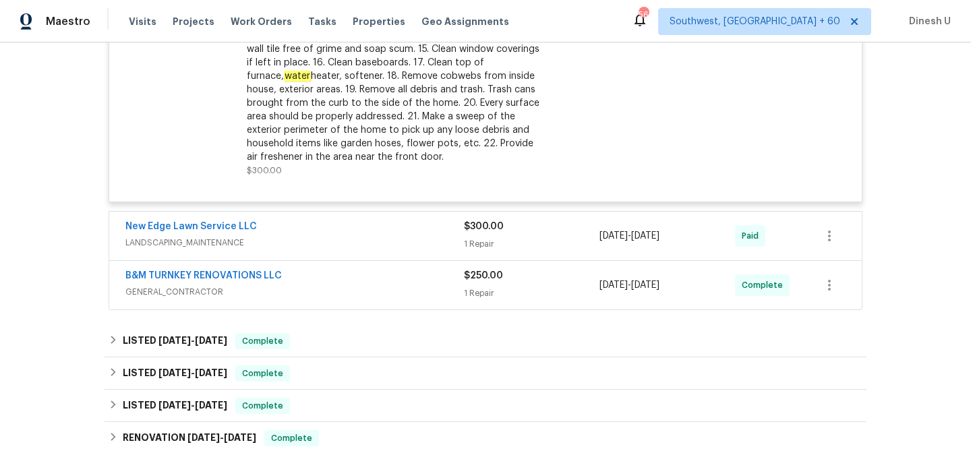
click at [461, 236] on span "LANDSCAPING_MAINTENANCE" at bounding box center [294, 242] width 339 height 13
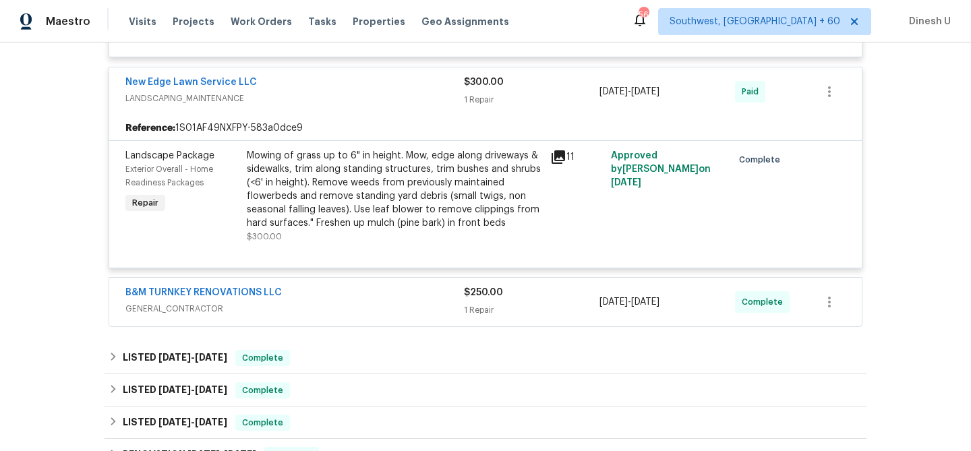
scroll to position [3388, 0]
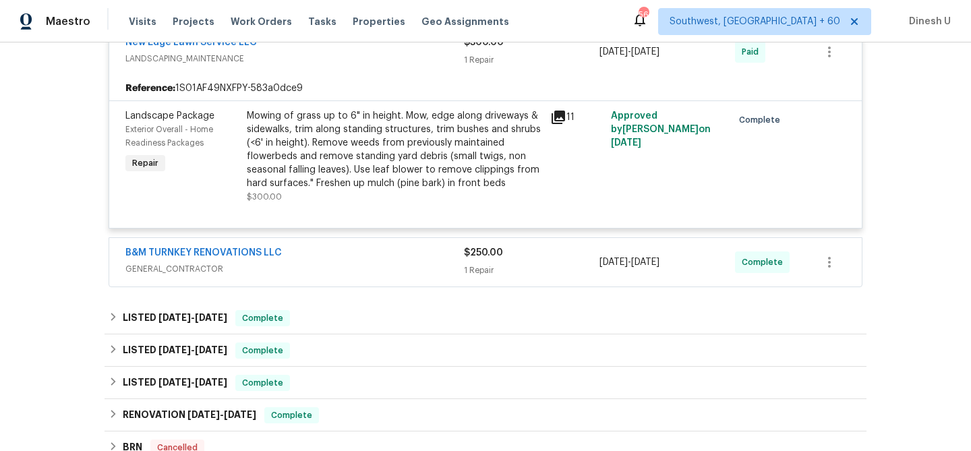
click at [470, 246] on div "$250.00" at bounding box center [532, 252] width 136 height 13
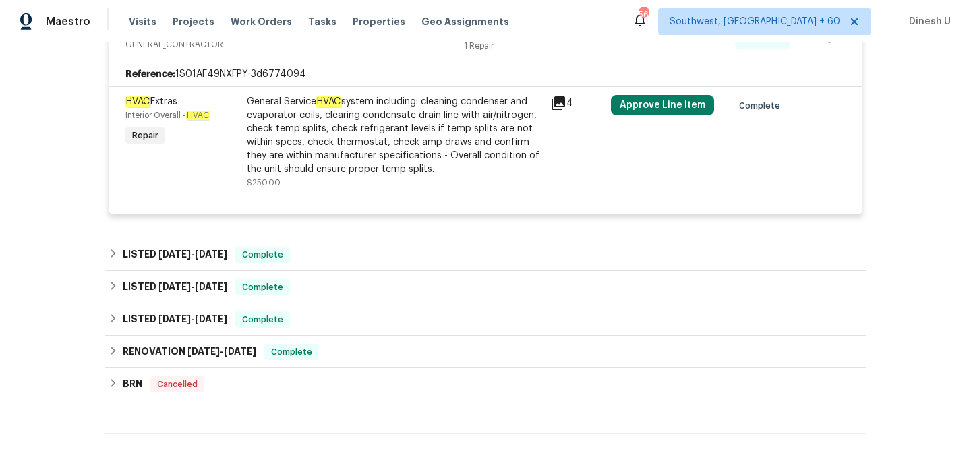
scroll to position [3619, 0]
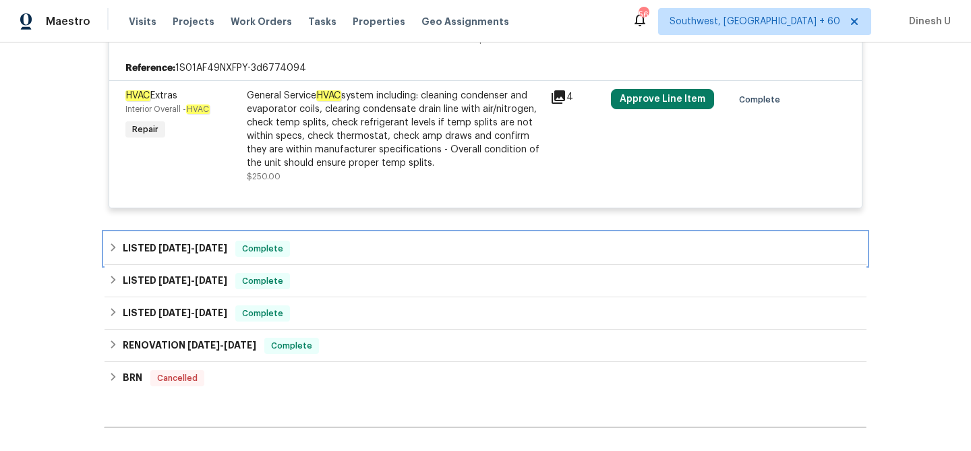
click at [217, 244] on span "9/22/25" at bounding box center [211, 248] width 32 height 9
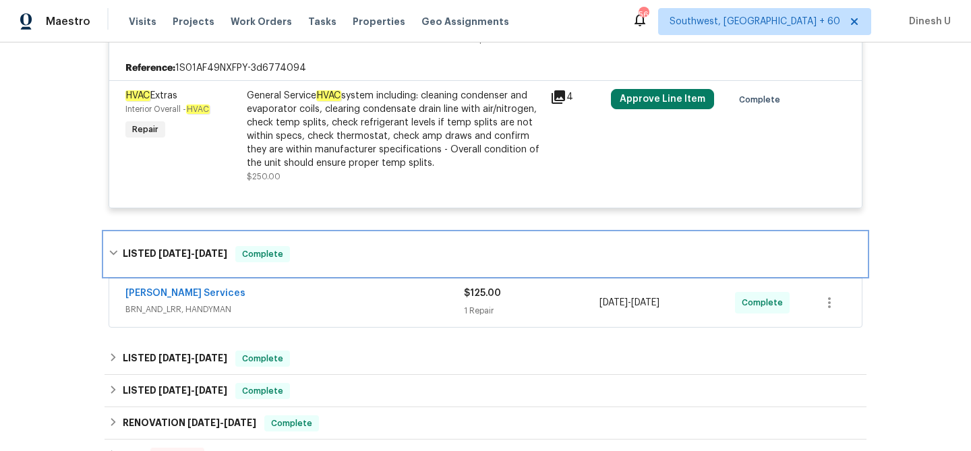
scroll to position [3682, 0]
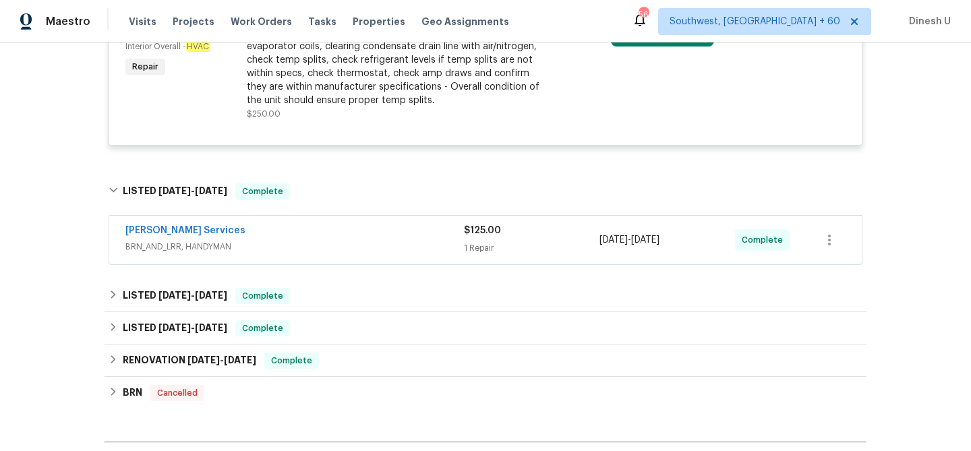
click at [489, 224] on div "$125.00 1 Repair" at bounding box center [532, 240] width 136 height 32
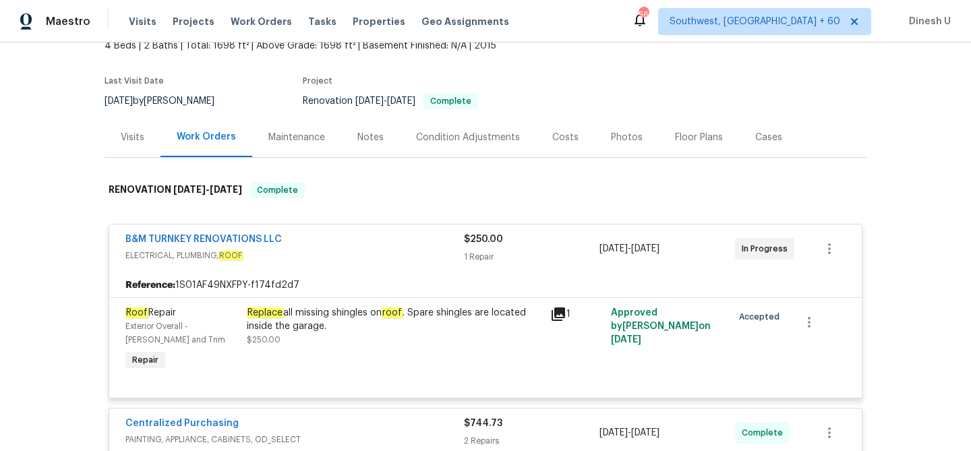
scroll to position [0, 0]
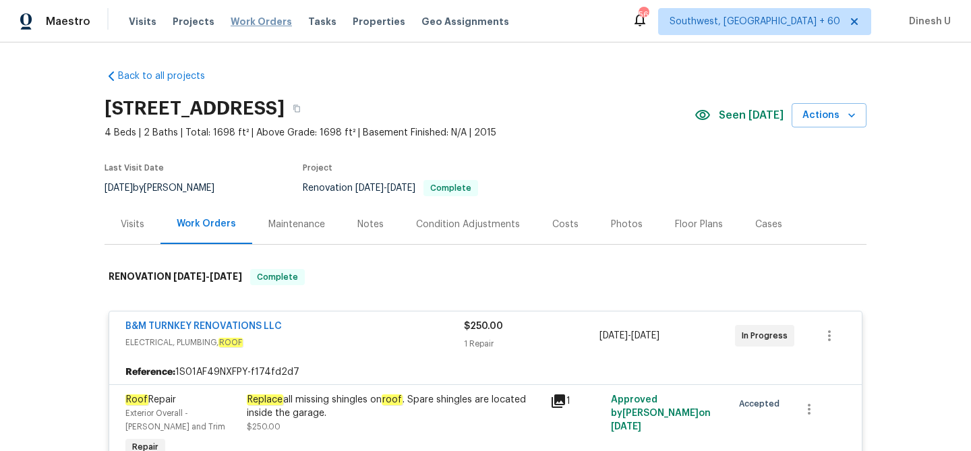
click at [245, 17] on span "Work Orders" at bounding box center [261, 21] width 61 height 13
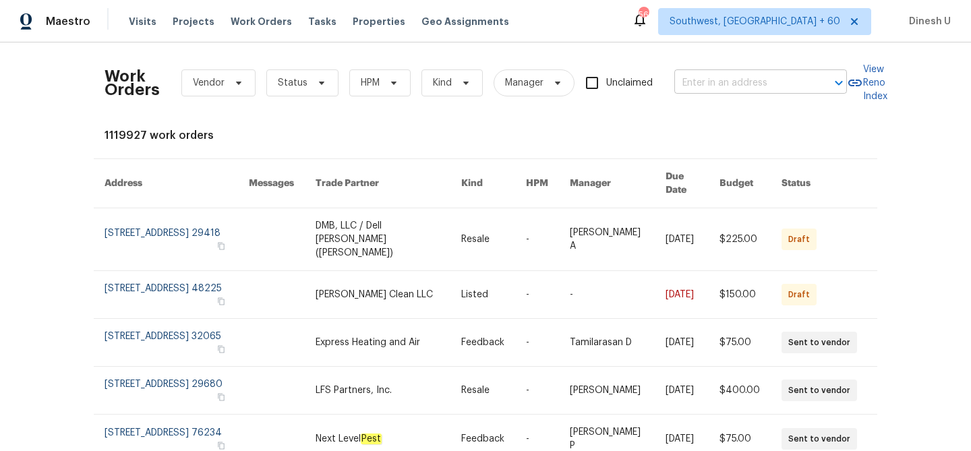
click at [730, 83] on input "text" at bounding box center [742, 83] width 135 height 21
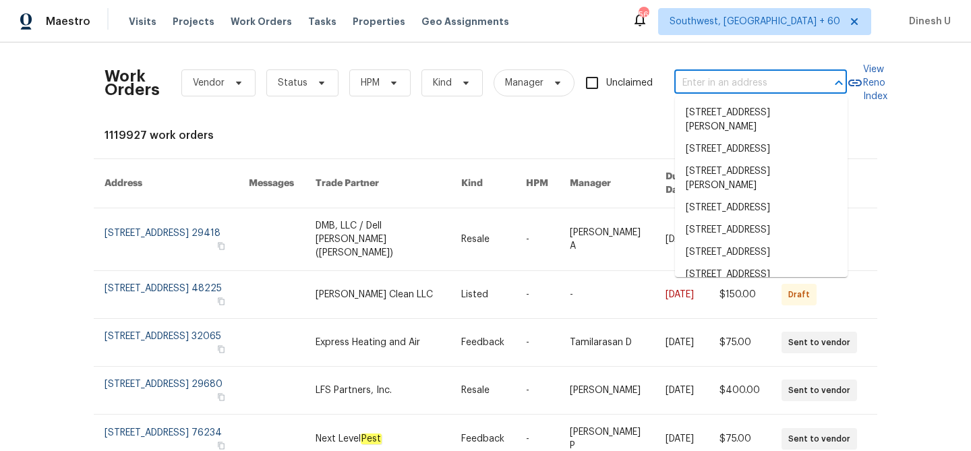
paste input "624 Stonebridge Ln Mount Juliet, TN 37122"
type input "624 Stonebridge Ln Mount Juliet, TN 37122"
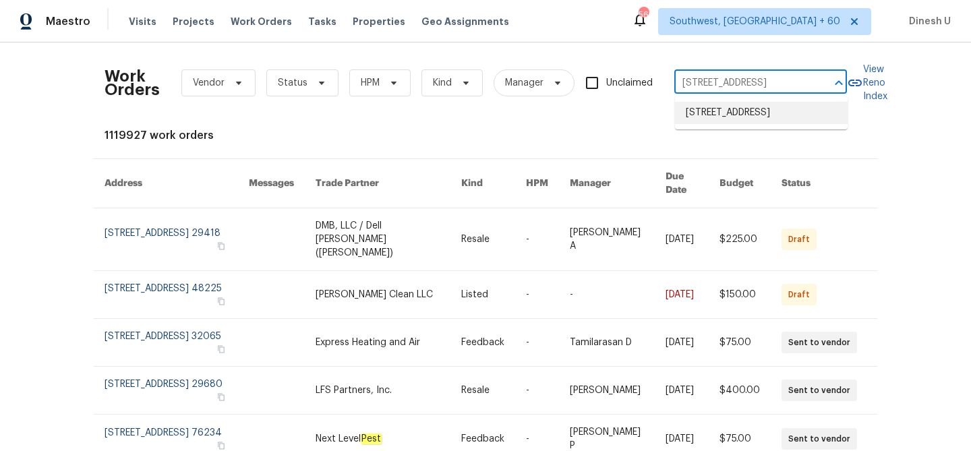
click at [709, 116] on li "624 Stonebridge Ln, Mount Juliet, TN 37122" at bounding box center [761, 113] width 173 height 22
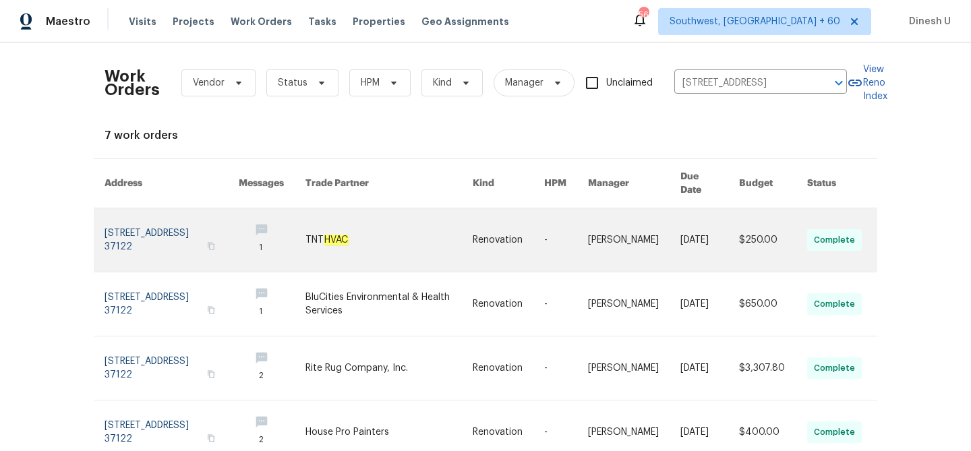
click at [120, 222] on link at bounding box center [172, 239] width 134 height 63
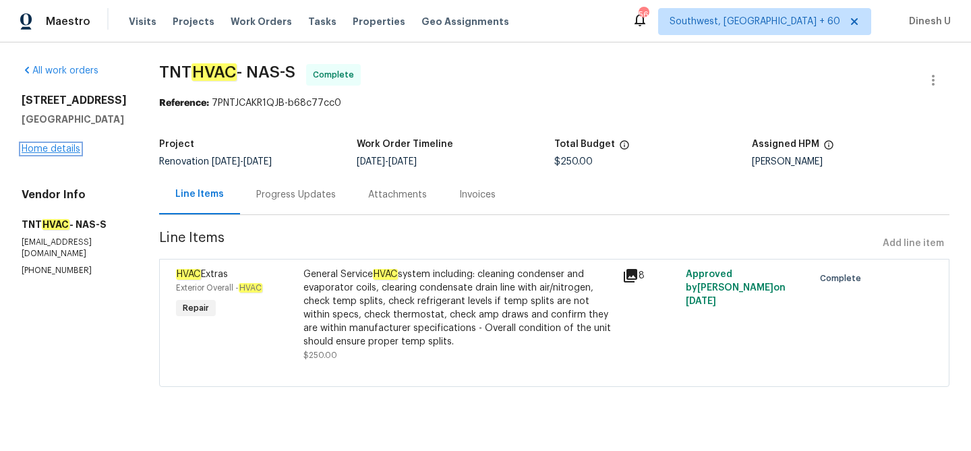
click at [47, 154] on link "Home details" at bounding box center [51, 148] width 59 height 9
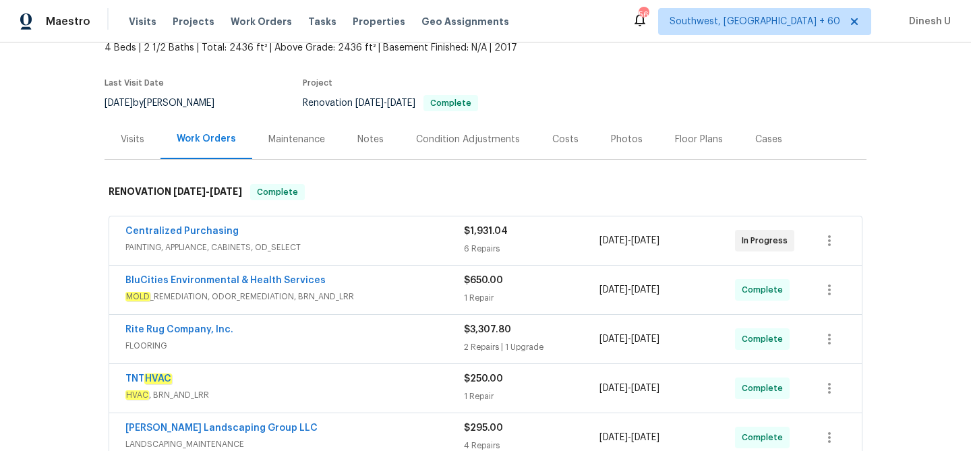
scroll to position [105, 0]
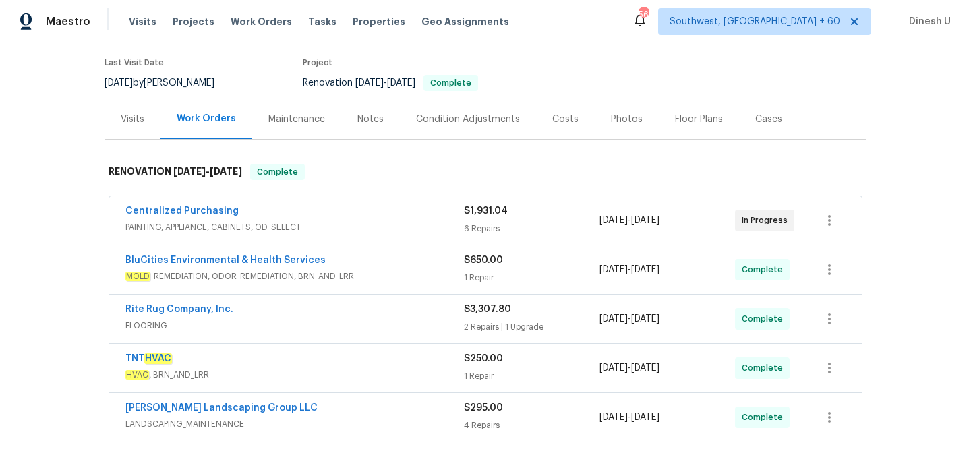
click at [482, 225] on div "6 Repairs" at bounding box center [532, 228] width 136 height 13
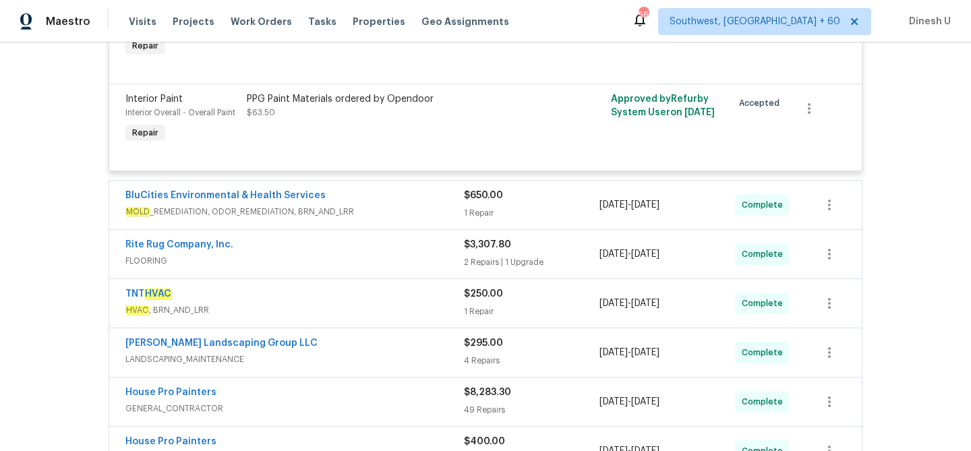
scroll to position [769, 0]
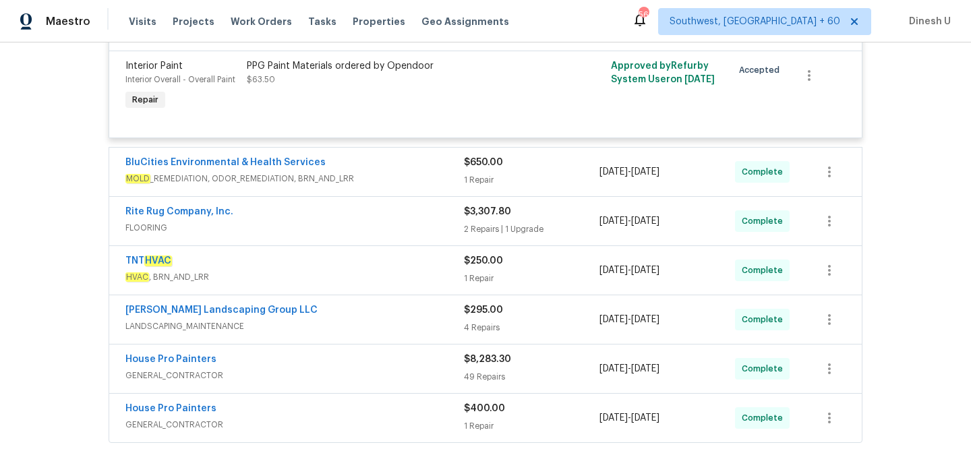
click at [481, 184] on div "1 Repair" at bounding box center [532, 179] width 136 height 13
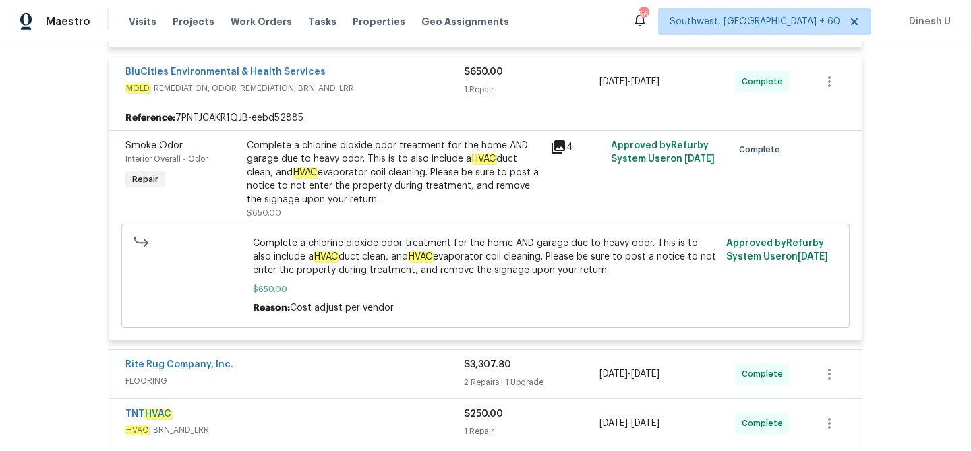
scroll to position [886, 0]
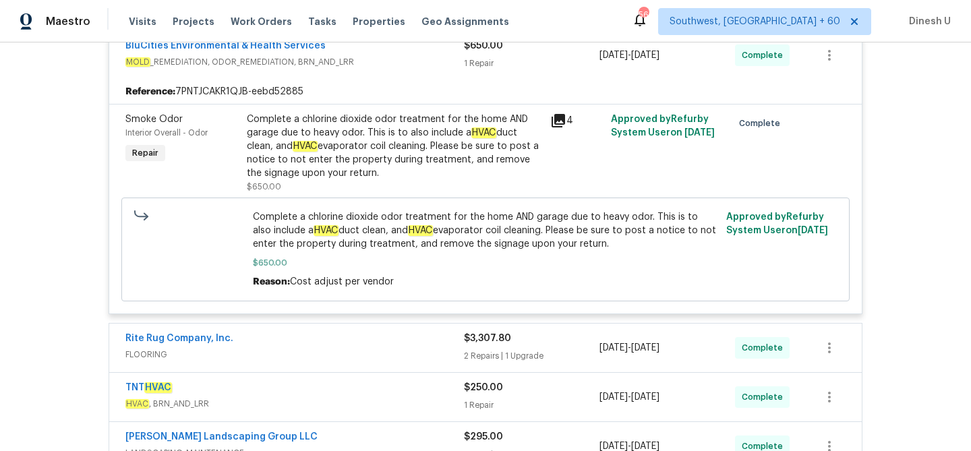
click at [297, 138] on div "Complete a chlorine dioxide odor treatment for the home AND garage due to heavy…" at bounding box center [394, 146] width 295 height 67
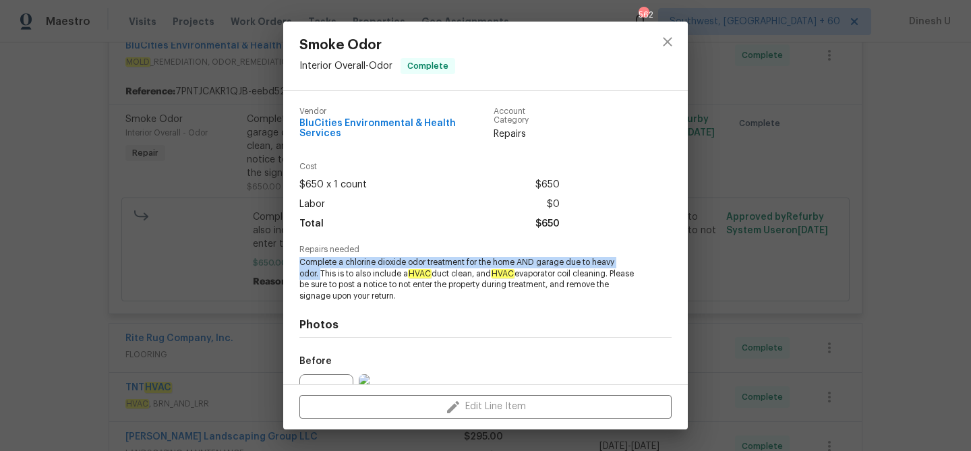
drag, startPoint x: 300, startPoint y: 250, endPoint x: 322, endPoint y: 262, distance: 25.0
click at [322, 262] on span "Complete a chlorine dioxide odor treatment for the home AND garage due to heavy…" at bounding box center [467, 279] width 335 height 45
copy span "Complete a chlorine dioxide odor treatment for the home AND garage due to heavy…"
click at [388, 270] on span "Complete a chlorine dioxide odor treatment for the home AND garage due to heavy…" at bounding box center [467, 279] width 335 height 45
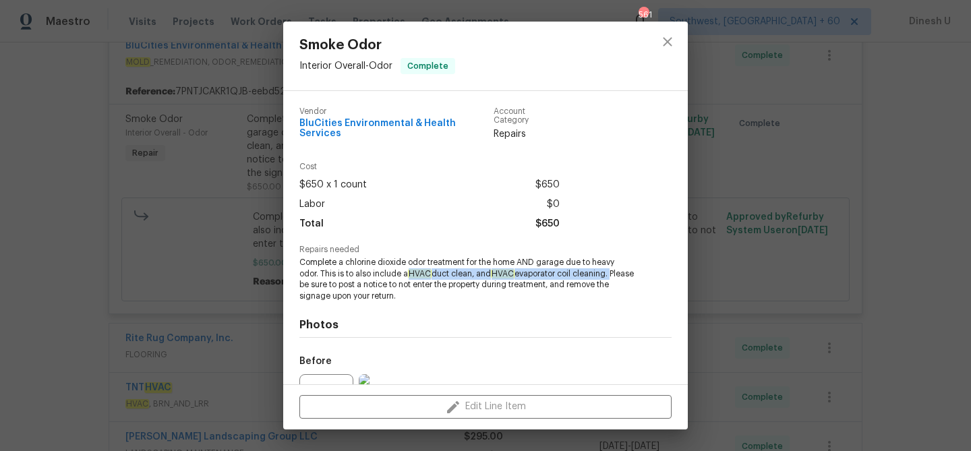
drag, startPoint x: 410, startPoint y: 266, endPoint x: 622, endPoint y: 268, distance: 211.8
click at [622, 268] on span "Complete a chlorine dioxide odor treatment for the home AND garage due to heavy…" at bounding box center [467, 279] width 335 height 45
copy span "HVAC duct clean, and HVAC evaporator coil cleaning."
click at [220, 137] on div "Smoke Odor Interior Overall - Odor Complete Vendor BluCities Environmental & He…" at bounding box center [485, 225] width 971 height 451
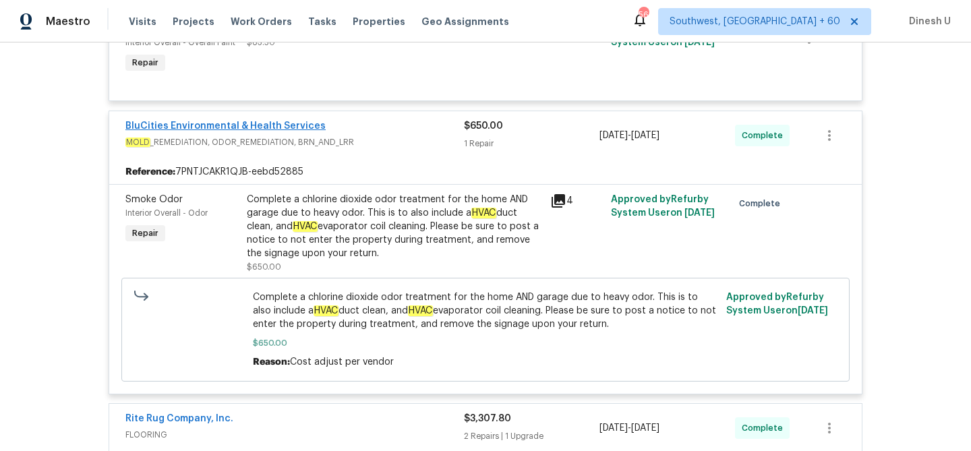
scroll to position [794, 0]
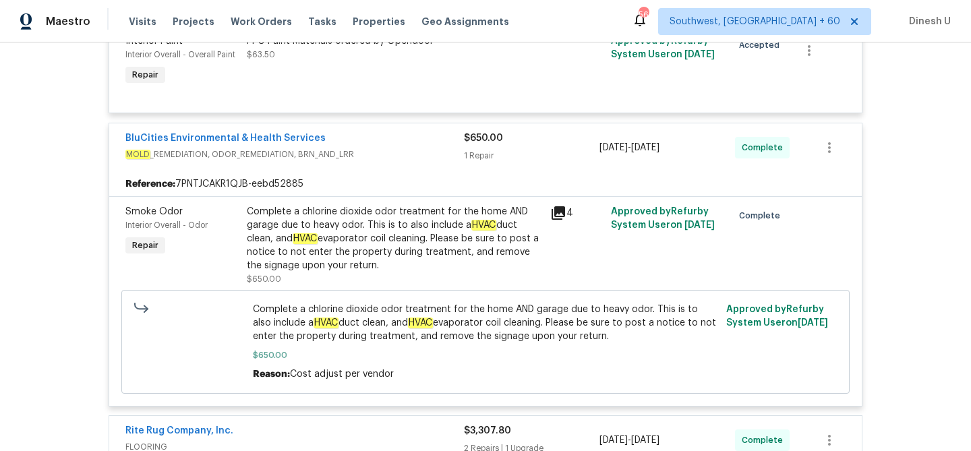
click at [369, 274] on div "Complete a chlorine dioxide odor treatment for the home AND garage due to heavy…" at bounding box center [394, 245] width 295 height 81
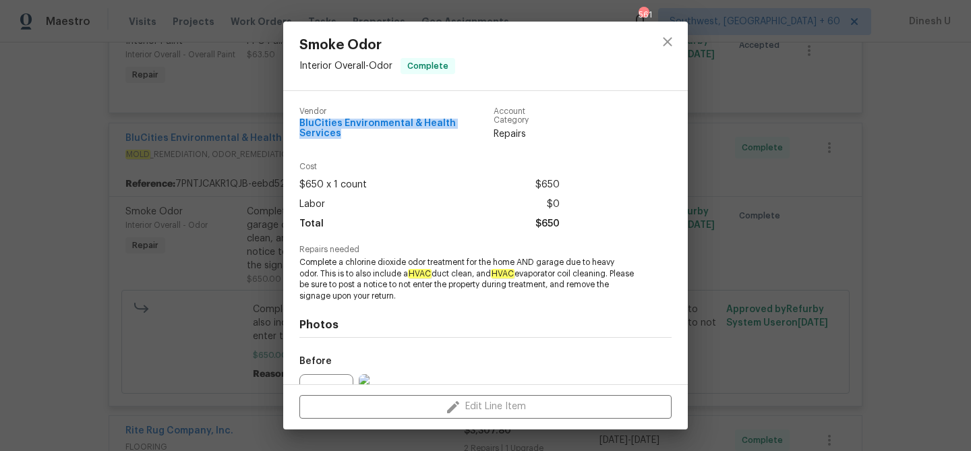
drag, startPoint x: 297, startPoint y: 123, endPoint x: 488, endPoint y: 127, distance: 190.9
click at [488, 127] on div "Vendor BluCities Environmental & Health Services Account Category Repairs Cost …" at bounding box center [485, 237] width 405 height 293
copy span "BluCities Environmental & Health Services"
click at [242, 203] on div "Smoke Odor Interior Overall - Odor Complete Vendor BluCities Environmental & He…" at bounding box center [485, 225] width 971 height 451
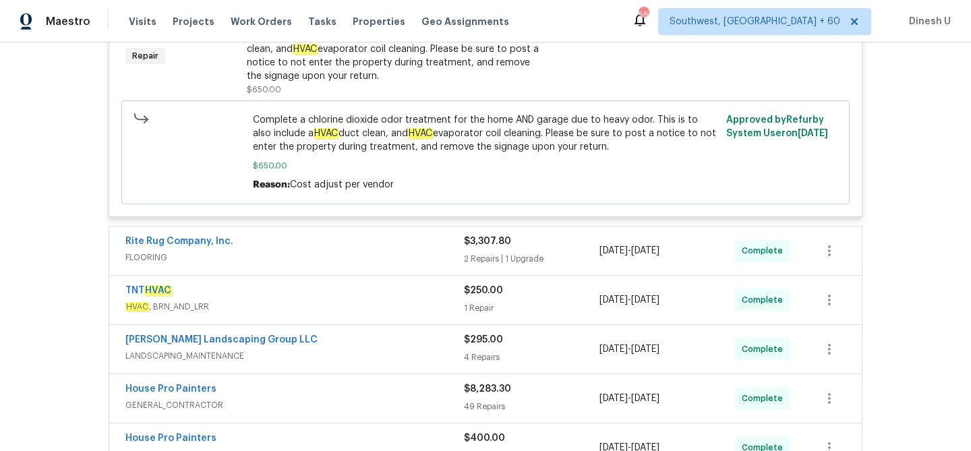
scroll to position [1058, 0]
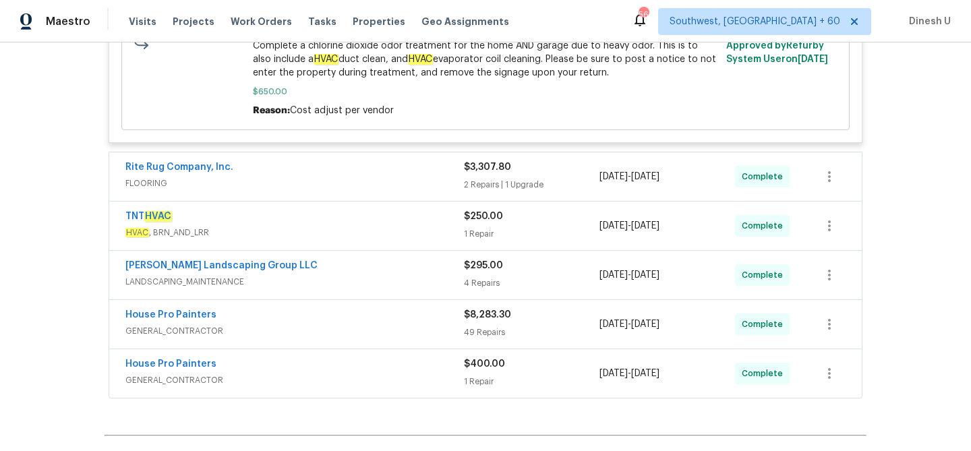
click at [465, 188] on div "2 Repairs | 1 Upgrade" at bounding box center [532, 184] width 136 height 13
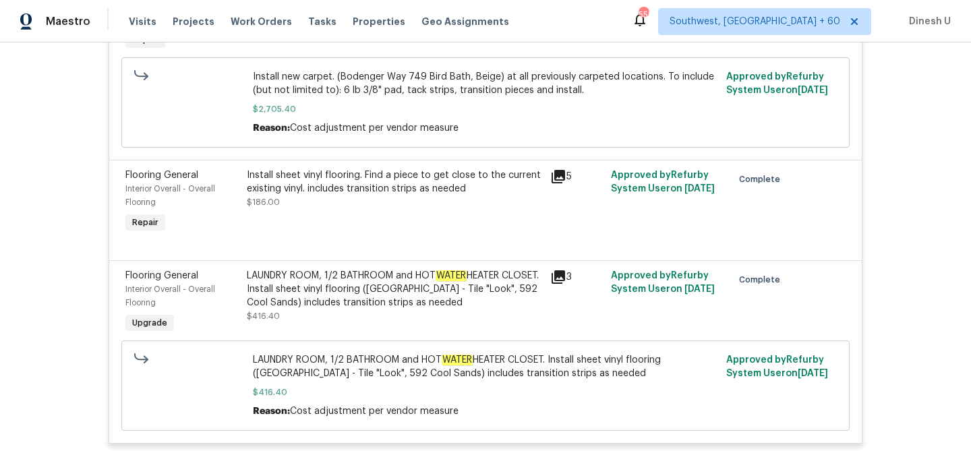
scroll to position [1298, 0]
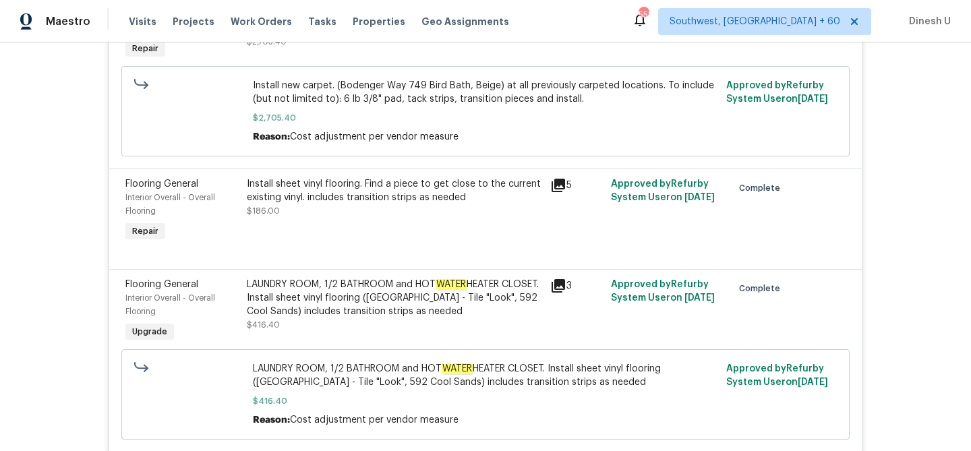
click at [573, 186] on div "5" at bounding box center [576, 185] width 53 height 16
click at [568, 186] on div "5" at bounding box center [576, 185] width 53 height 16
click at [561, 194] on icon at bounding box center [558, 185] width 16 height 16
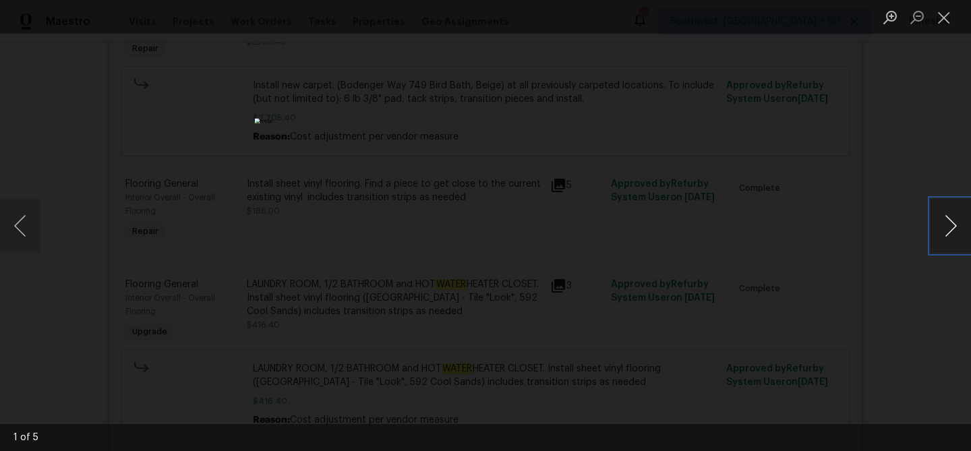
click at [948, 218] on button "Next image" at bounding box center [951, 226] width 40 height 54
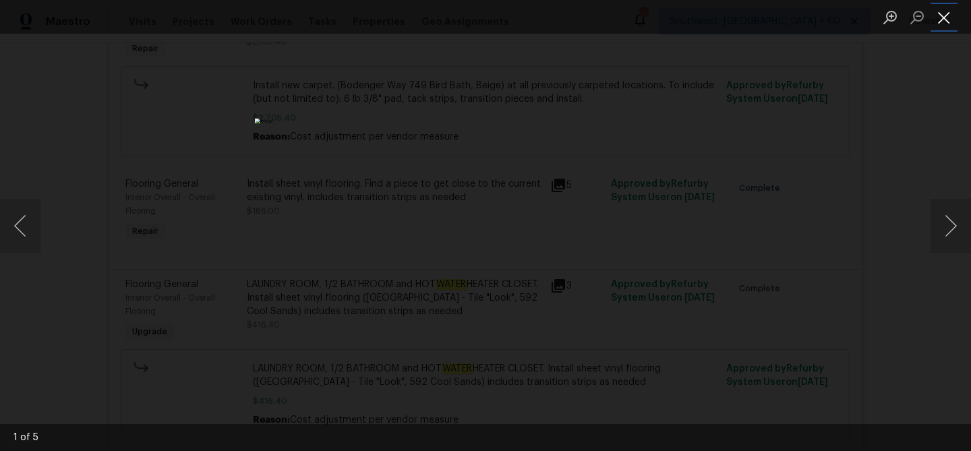
click at [949, 18] on button "Close lightbox" at bounding box center [944, 17] width 27 height 24
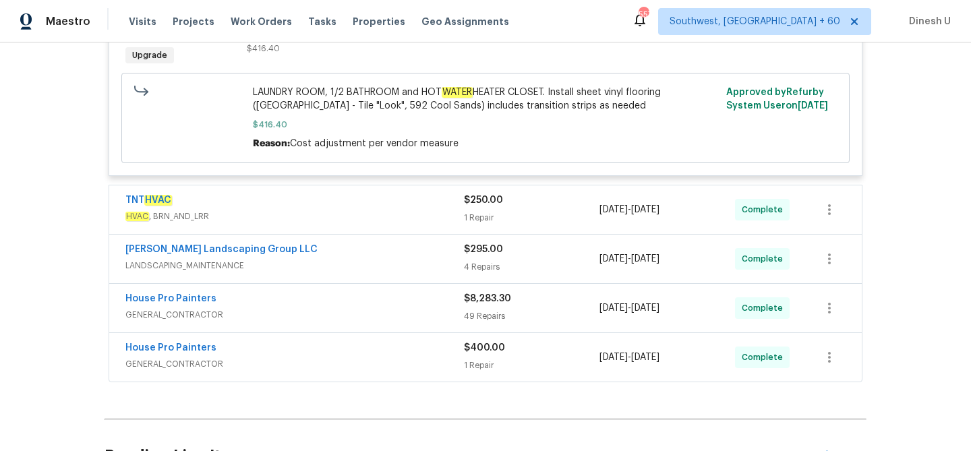
scroll to position [1594, 0]
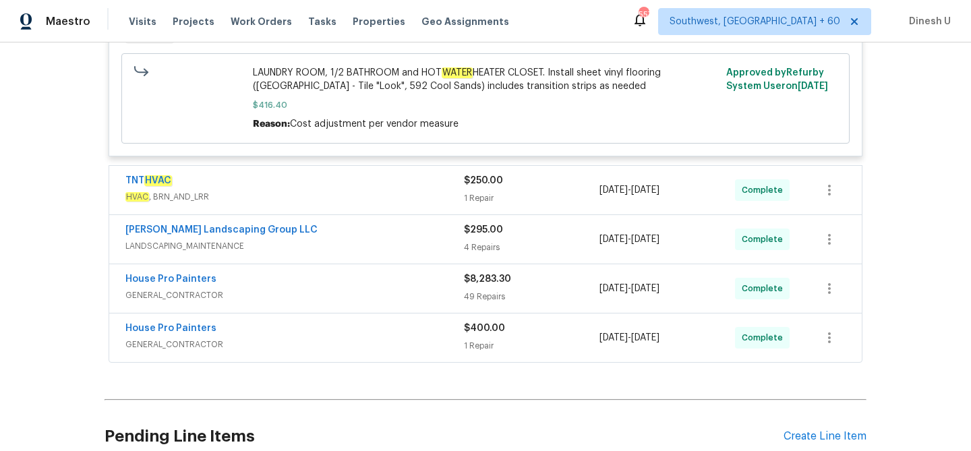
click at [470, 188] on div "$250.00" at bounding box center [532, 180] width 136 height 13
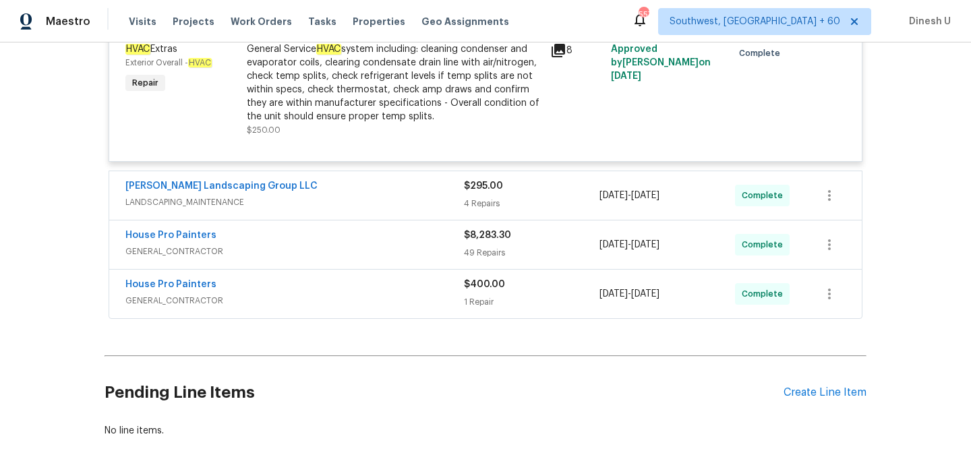
scroll to position [1827, 0]
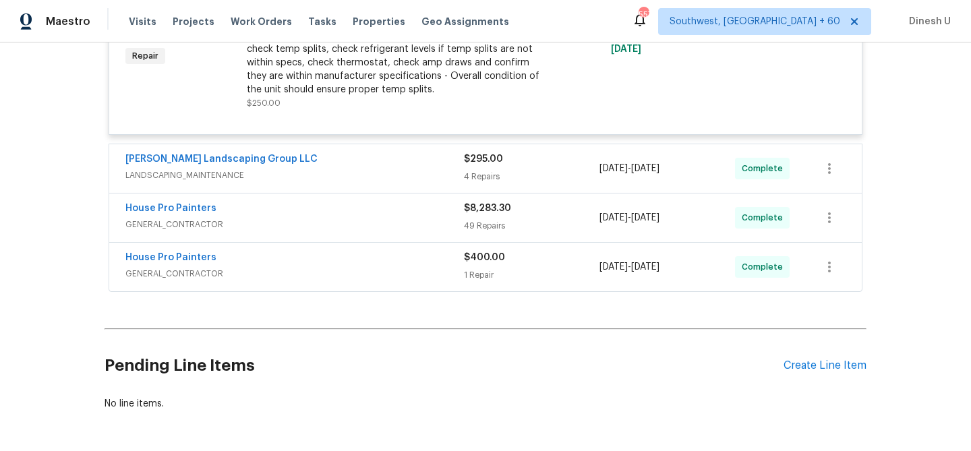
click at [489, 172] on div "$295.00 4 Repairs" at bounding box center [532, 168] width 136 height 32
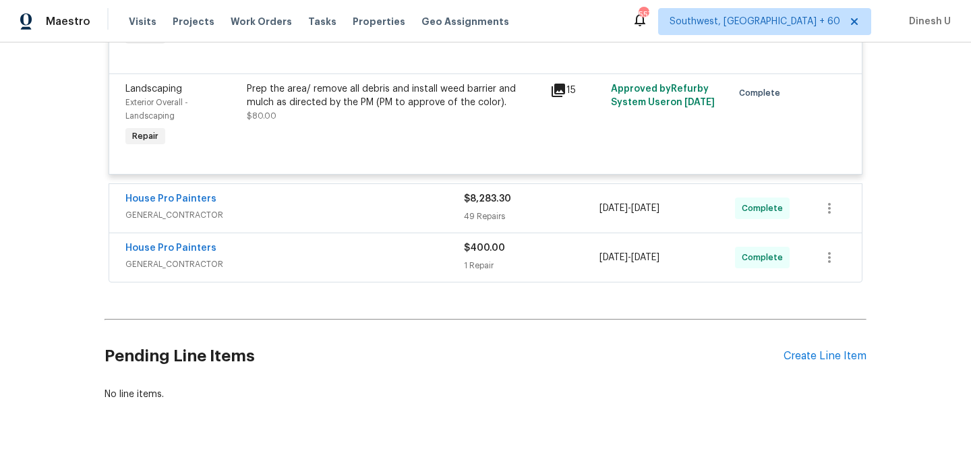
scroll to position [2376, 0]
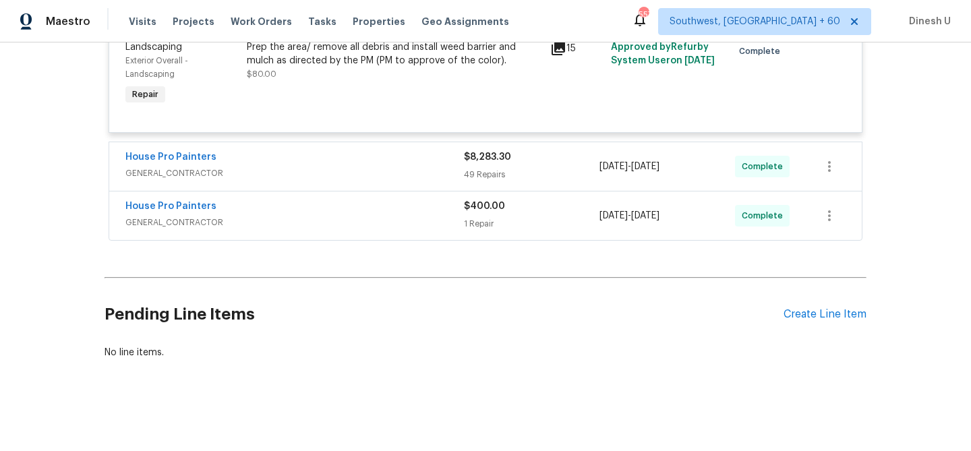
click at [484, 173] on div "49 Repairs" at bounding box center [532, 174] width 136 height 13
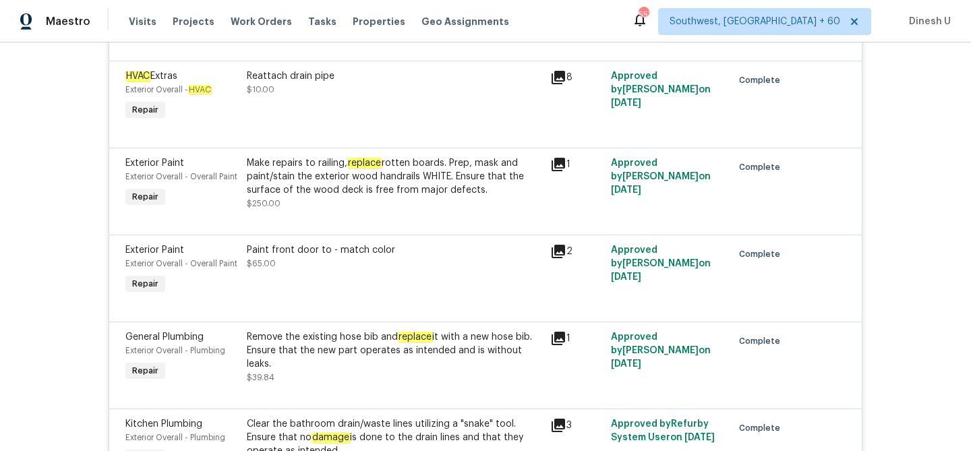
scroll to position [4082, 0]
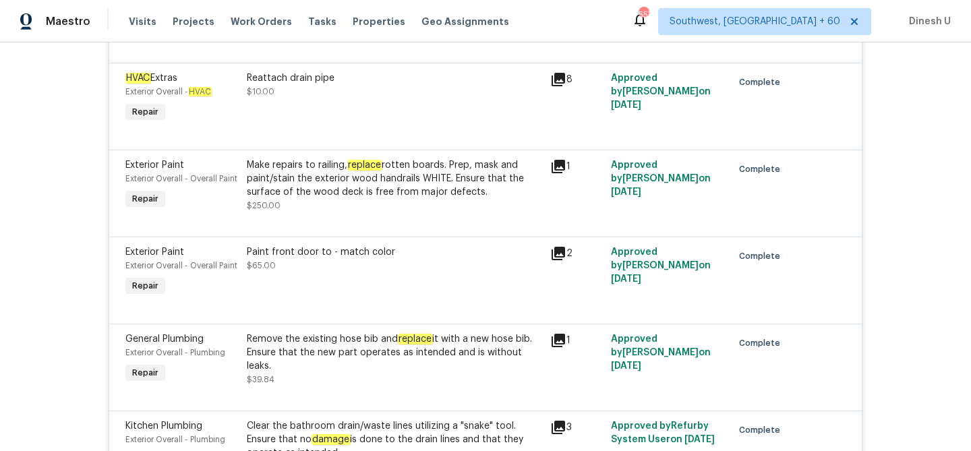
click at [561, 86] on icon at bounding box center [558, 79] width 13 height 13
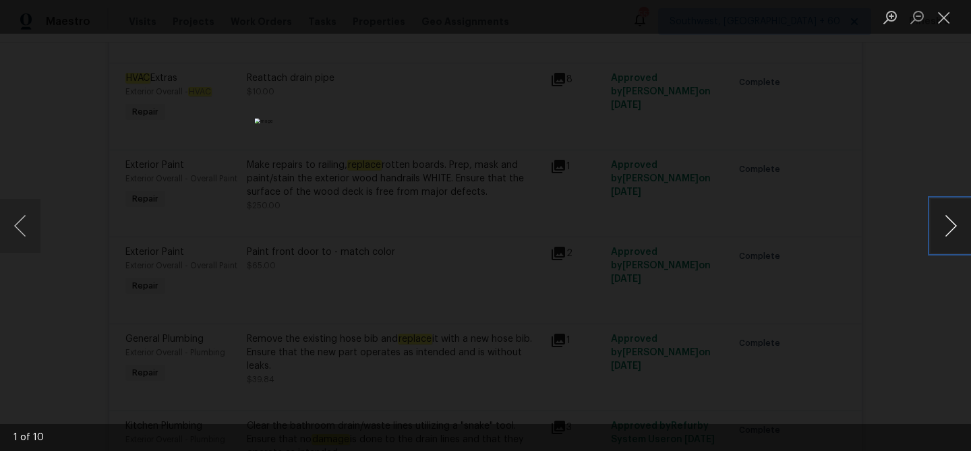
click at [950, 221] on button "Next image" at bounding box center [951, 226] width 40 height 54
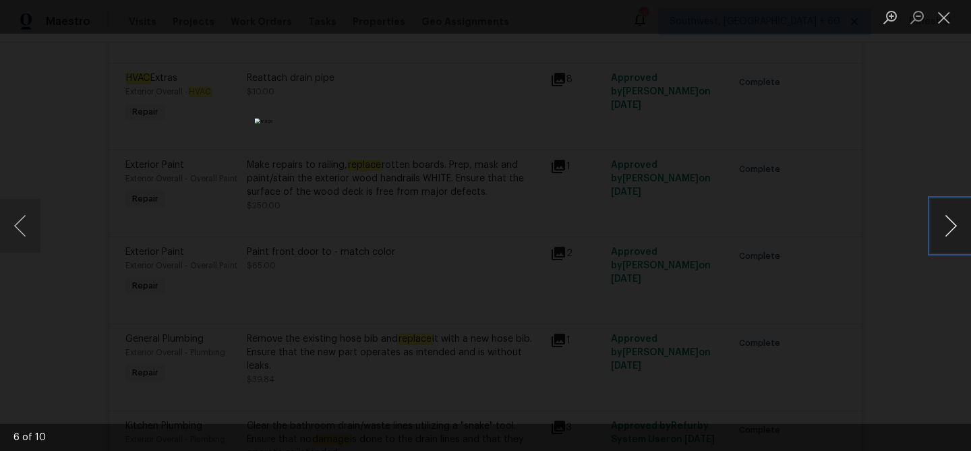
click at [950, 221] on button "Next image" at bounding box center [951, 226] width 40 height 54
click at [944, 18] on button "Close lightbox" at bounding box center [944, 17] width 27 height 24
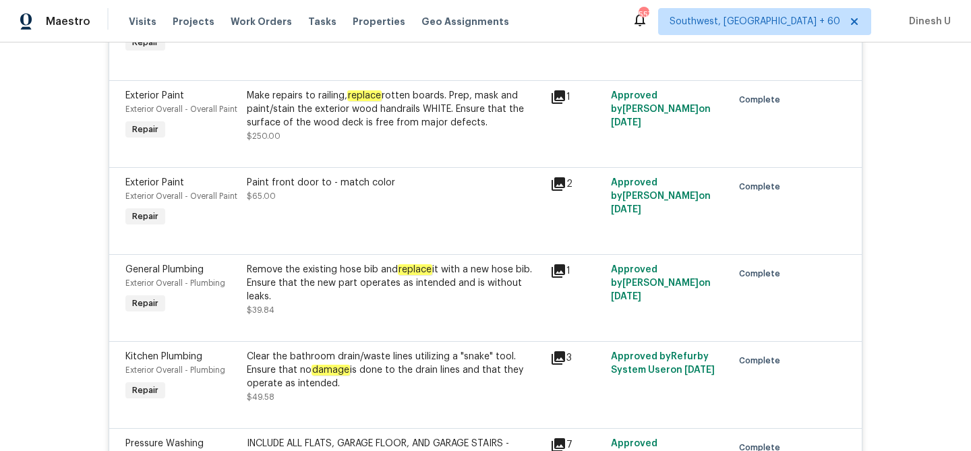
scroll to position [4171, 0]
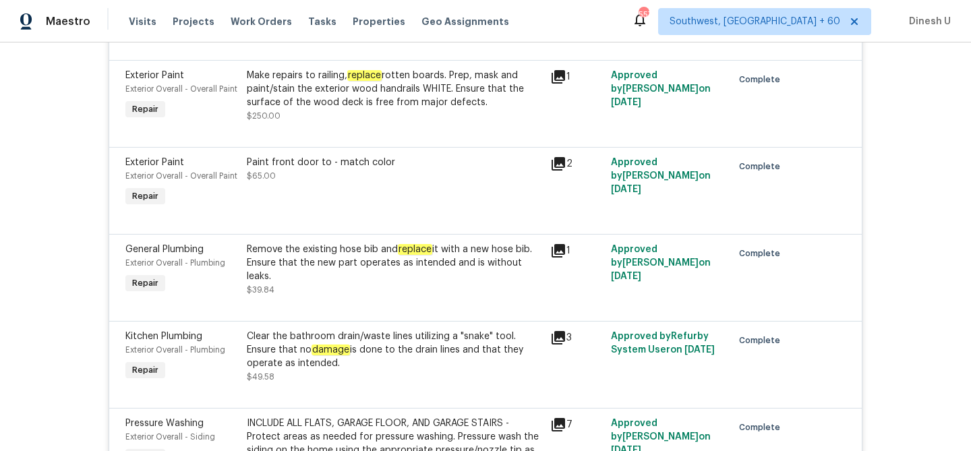
click at [557, 85] on icon at bounding box center [558, 77] width 16 height 16
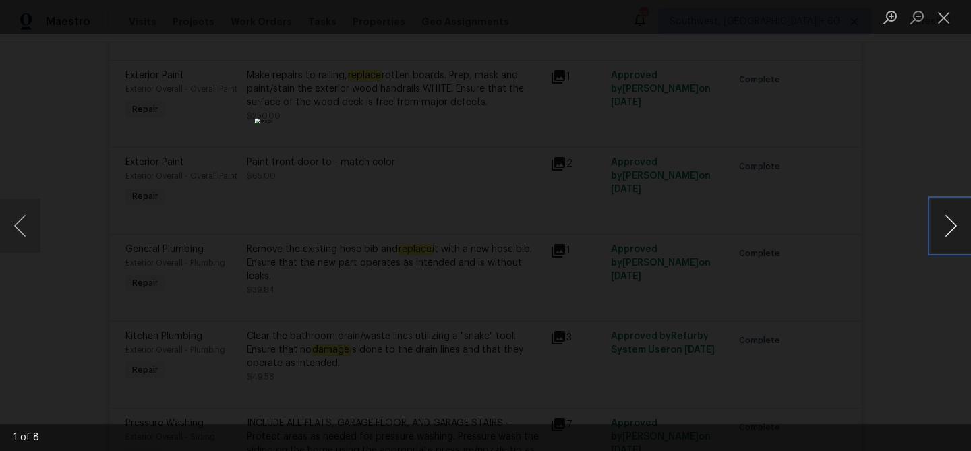
click at [950, 215] on button "Next image" at bounding box center [951, 226] width 40 height 54
click at [946, 20] on button "Close lightbox" at bounding box center [944, 17] width 27 height 24
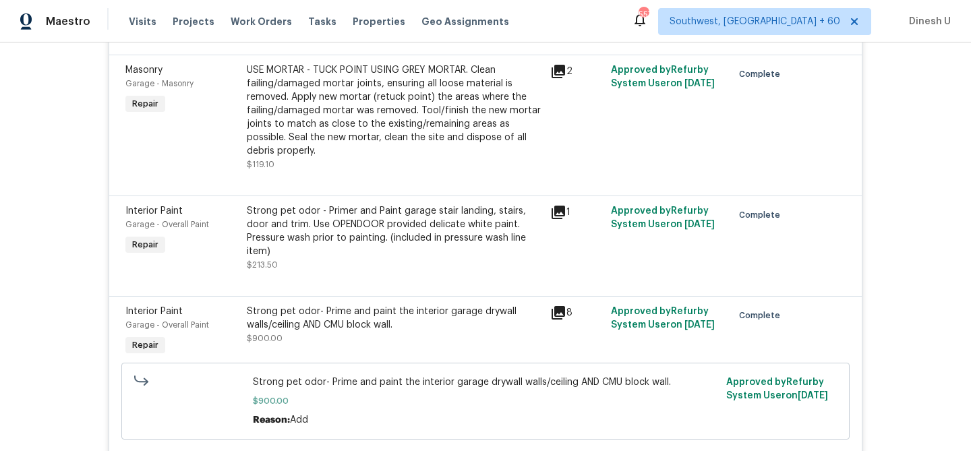
scroll to position [5088, 0]
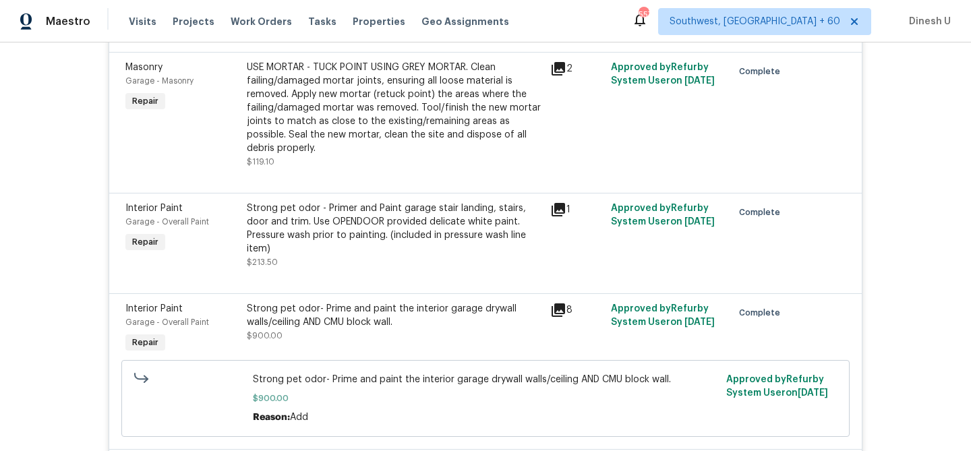
click at [559, 76] on icon at bounding box center [558, 68] width 13 height 13
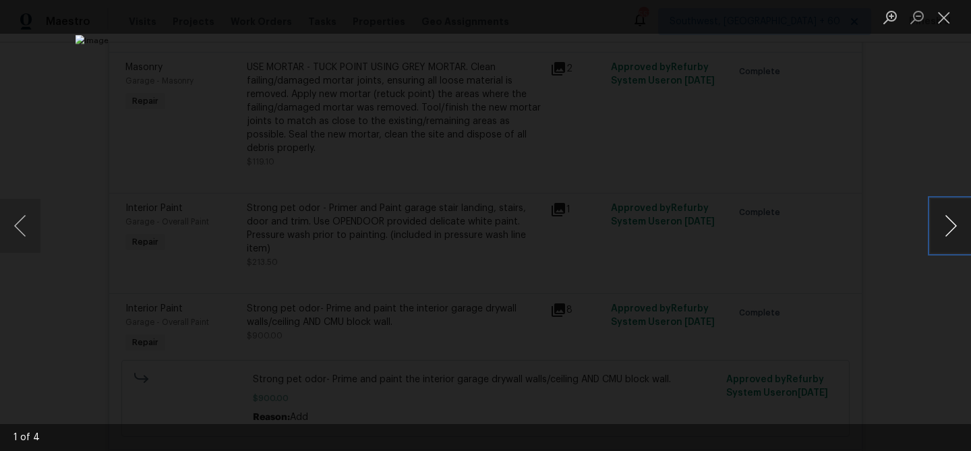
click at [949, 232] on button "Next image" at bounding box center [951, 226] width 40 height 54
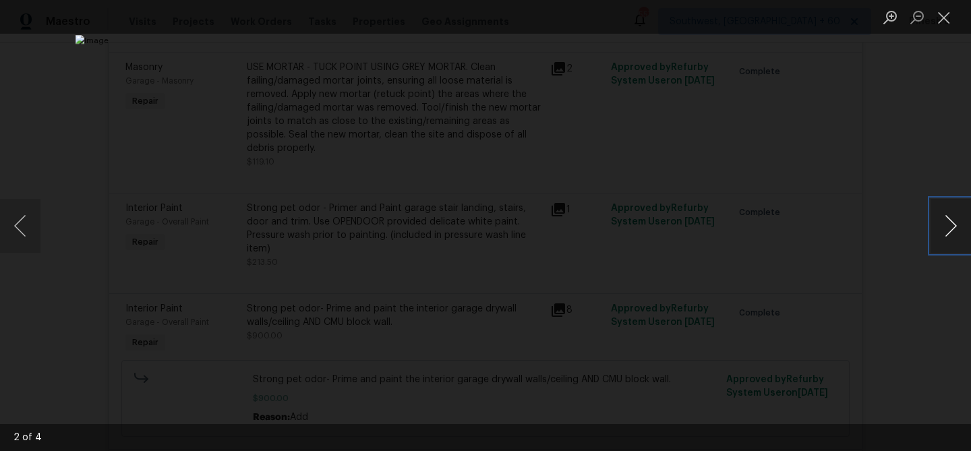
click at [949, 232] on button "Next image" at bounding box center [951, 226] width 40 height 54
click at [954, 16] on button "Close lightbox" at bounding box center [944, 17] width 27 height 24
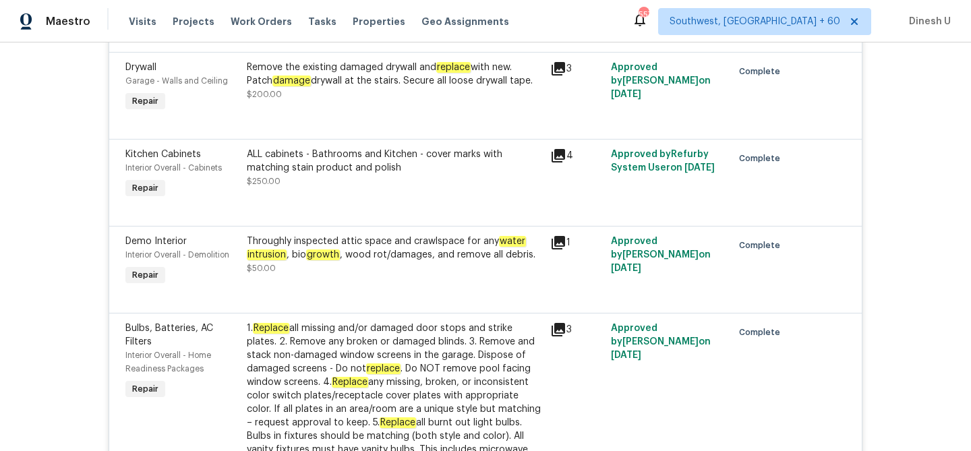
scroll to position [5587, 0]
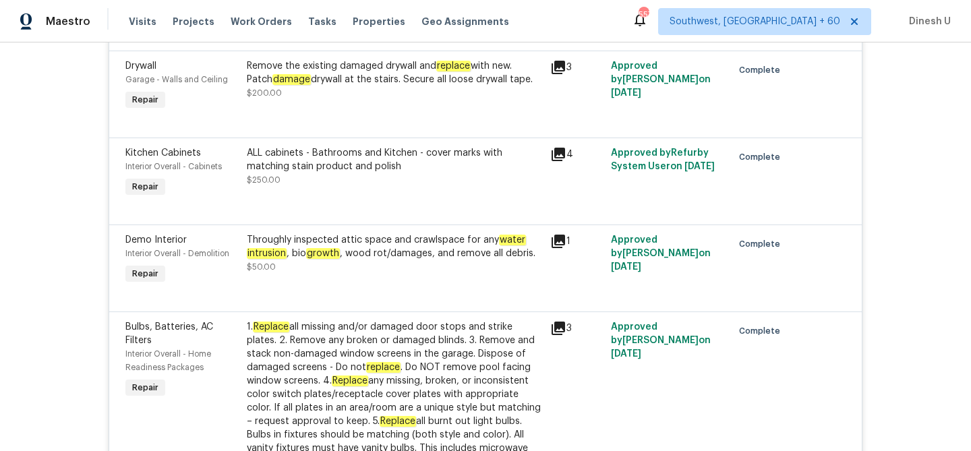
click at [561, 74] on icon at bounding box center [558, 67] width 13 height 13
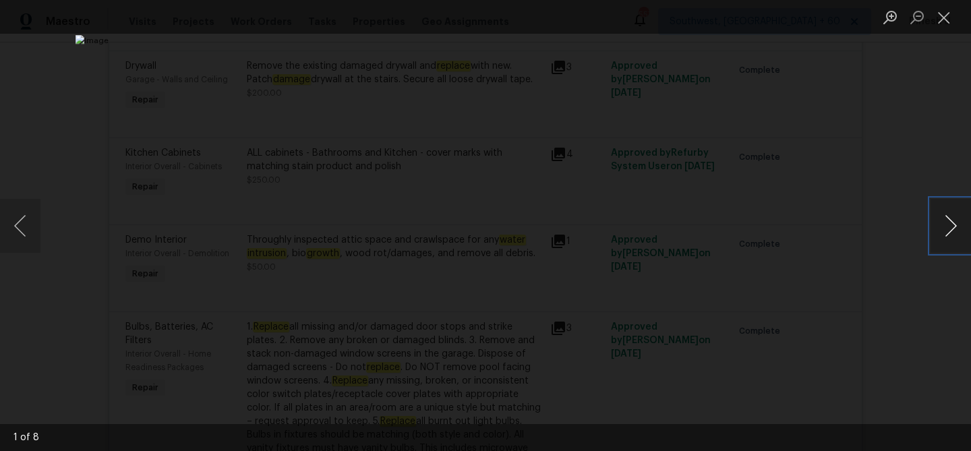
click at [952, 224] on button "Next image" at bounding box center [951, 226] width 40 height 54
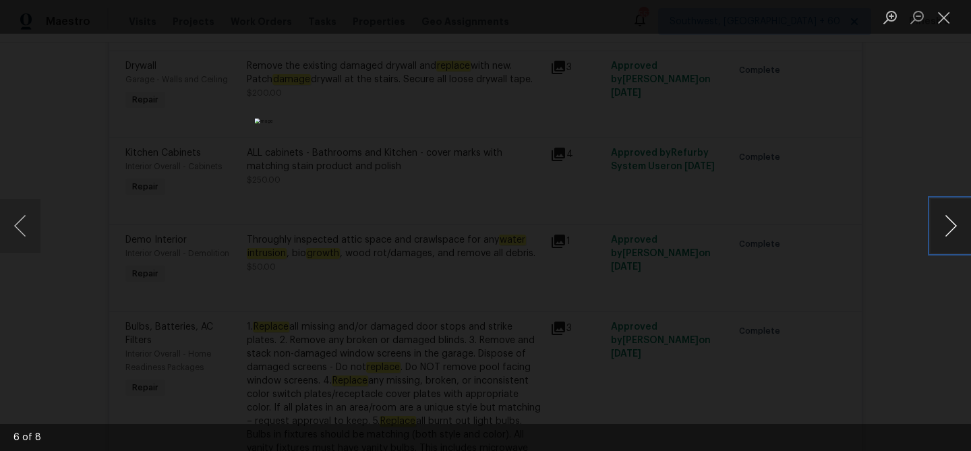
click at [952, 224] on button "Next image" at bounding box center [951, 226] width 40 height 54
click at [944, 7] on button "Close lightbox" at bounding box center [944, 17] width 27 height 24
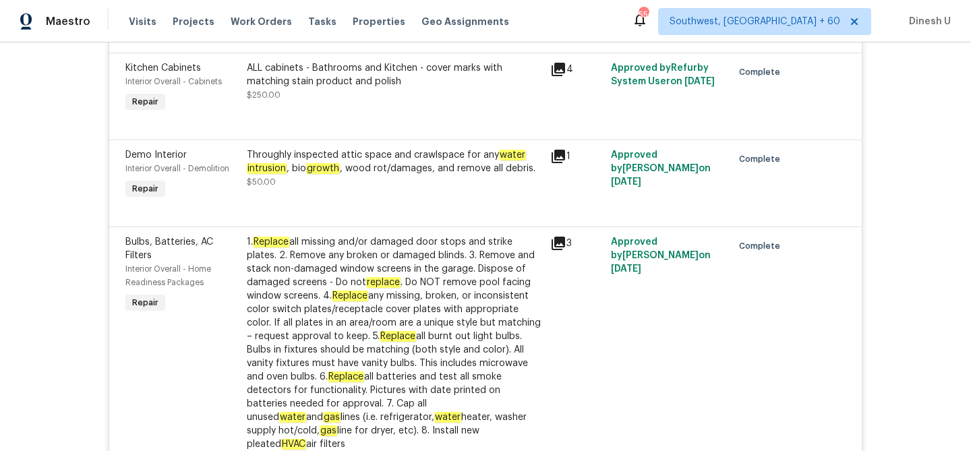
scroll to position [5680, 0]
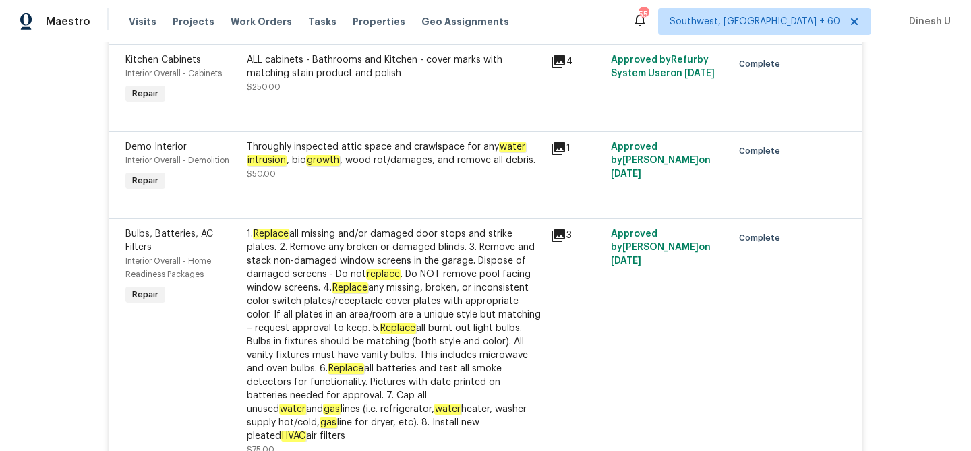
click at [371, 80] on div "ALL cabinets - Bathrooms and Kitchen - cover marks with matching stain product …" at bounding box center [394, 66] width 295 height 27
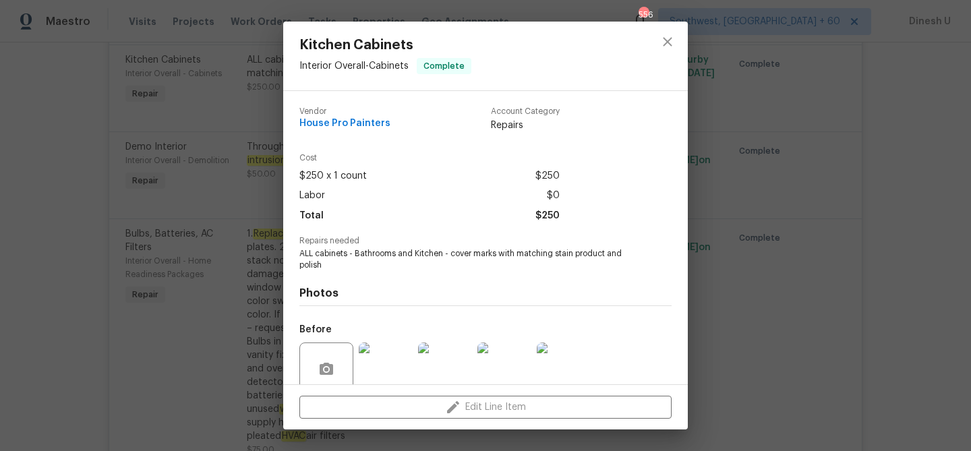
click at [239, 119] on div "Kitchen Cabinets Interior Overall - Cabinets Complete Vendor House Pro Painters…" at bounding box center [485, 225] width 971 height 451
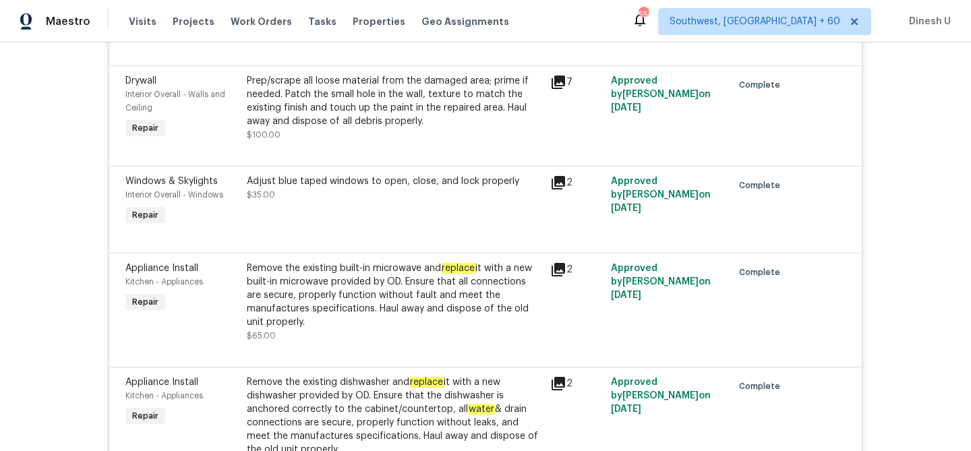
scroll to position [6901, 0]
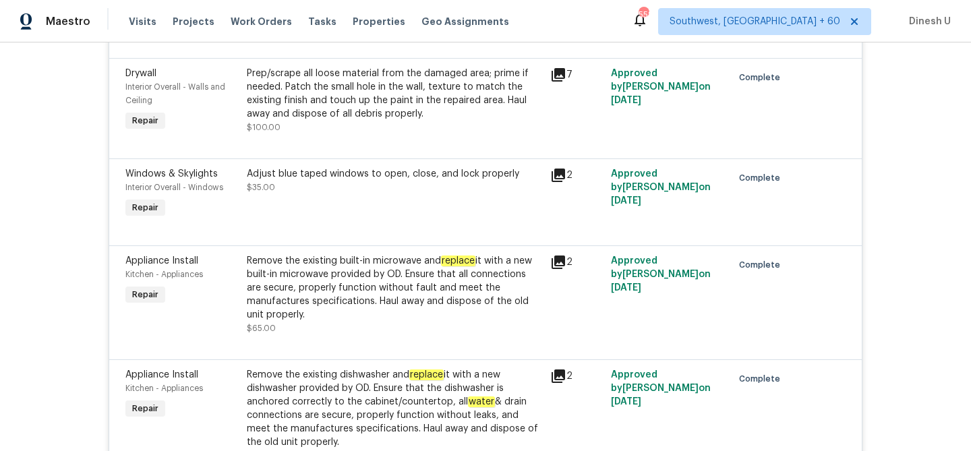
click at [557, 82] on icon at bounding box center [558, 74] width 13 height 13
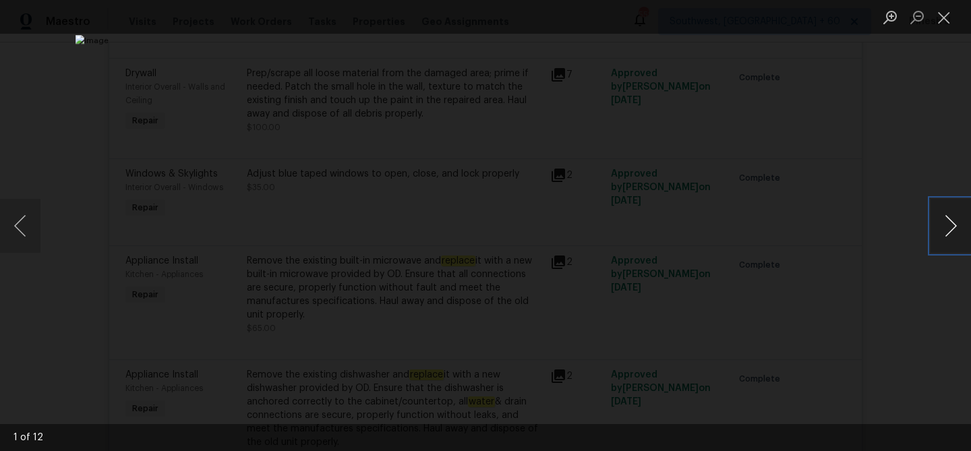
click at [954, 226] on button "Next image" at bounding box center [951, 226] width 40 height 54
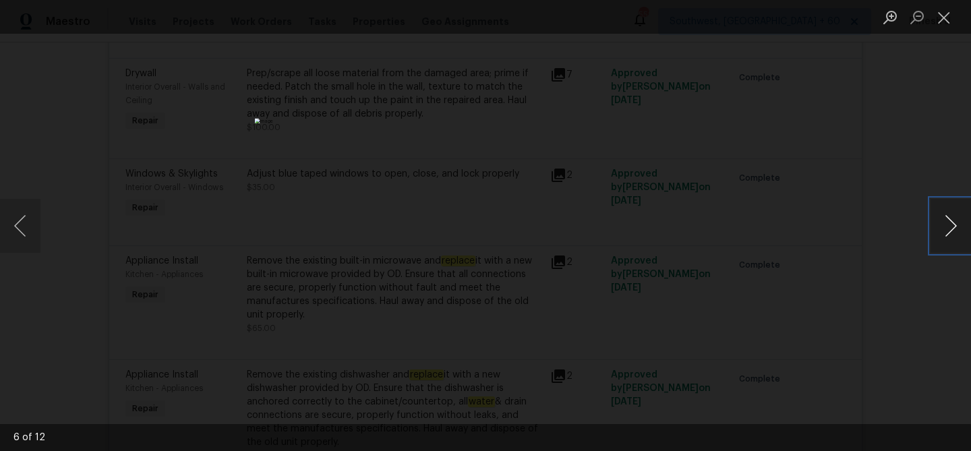
click at [954, 226] on button "Next image" at bounding box center [951, 226] width 40 height 54
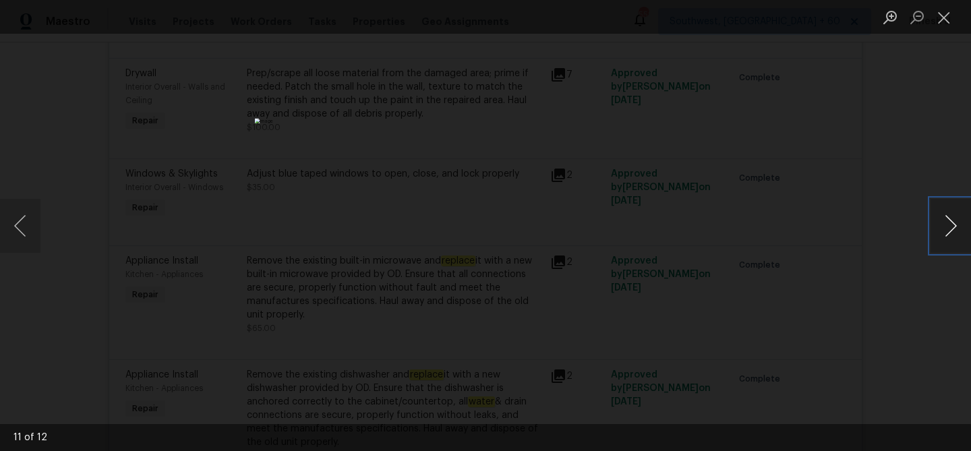
click at [954, 226] on button "Next image" at bounding box center [951, 226] width 40 height 54
click at [947, 20] on button "Close lightbox" at bounding box center [944, 17] width 27 height 24
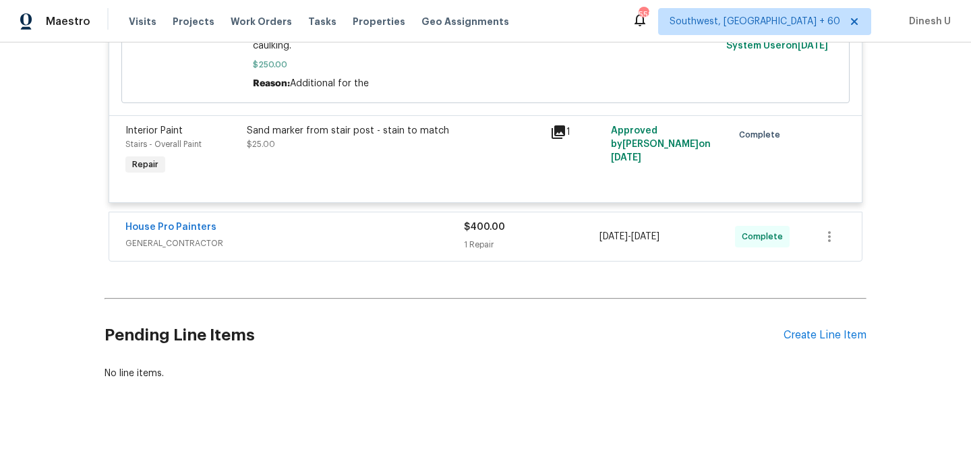
scroll to position [7825, 0]
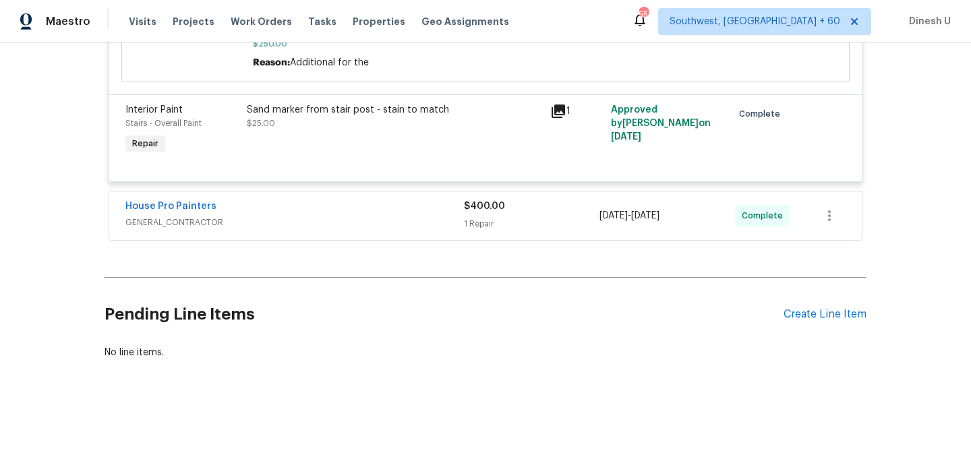
click at [486, 227] on div "1 Repair" at bounding box center [532, 223] width 136 height 13
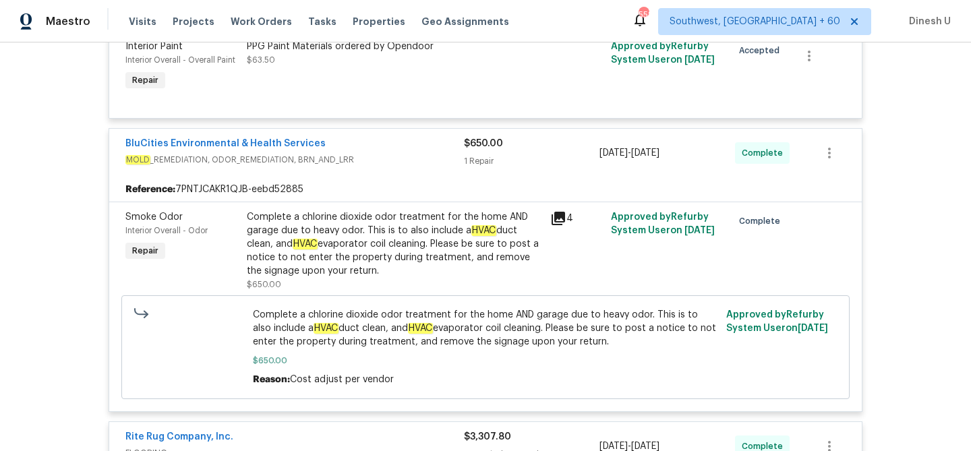
scroll to position [0, 0]
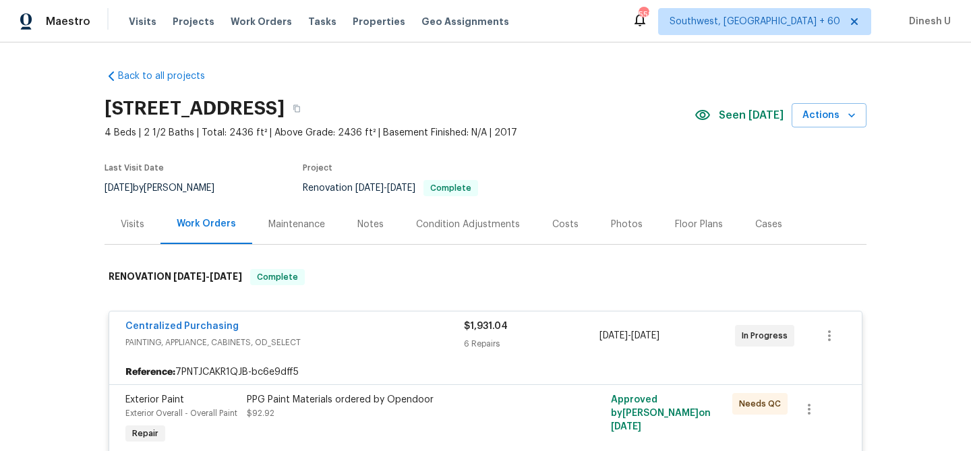
click at [128, 225] on div "Visits" at bounding box center [133, 224] width 24 height 13
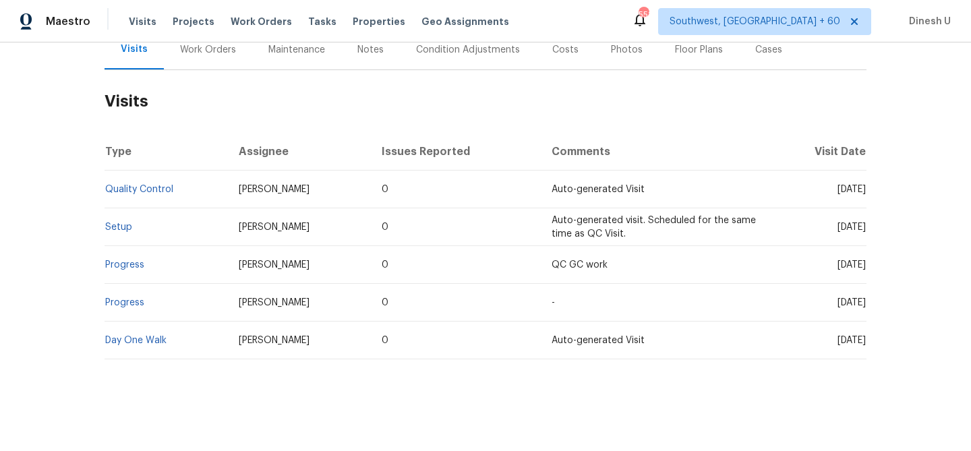
scroll to position [175, 0]
click at [115, 227] on link "Setup" at bounding box center [118, 227] width 27 height 9
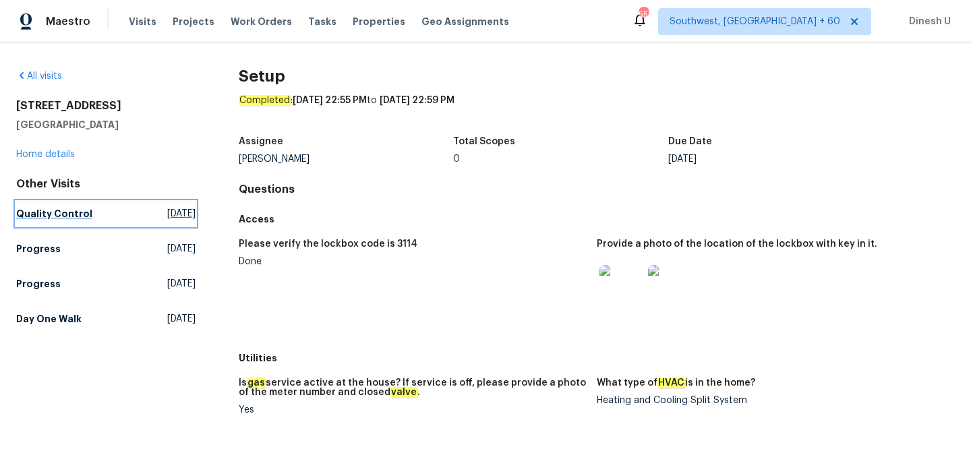
click at [139, 223] on link "Quality Control Wed, Sep 17 2025" at bounding box center [105, 214] width 179 height 24
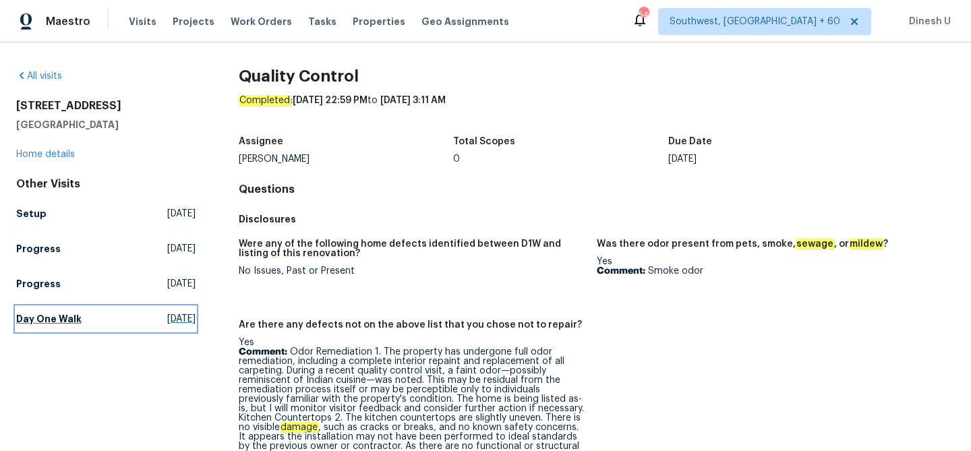
click at [167, 323] on span "Wed, Sep 03 2025" at bounding box center [181, 318] width 28 height 13
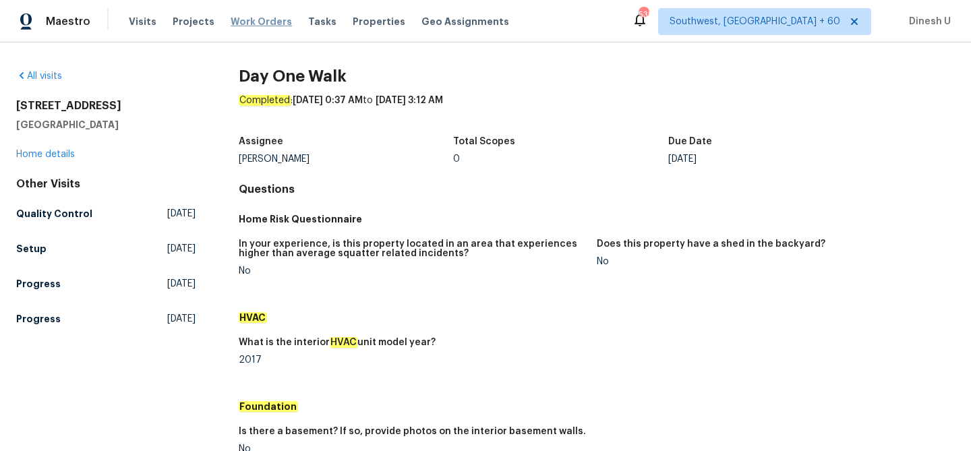
click at [258, 17] on span "Work Orders" at bounding box center [261, 21] width 61 height 13
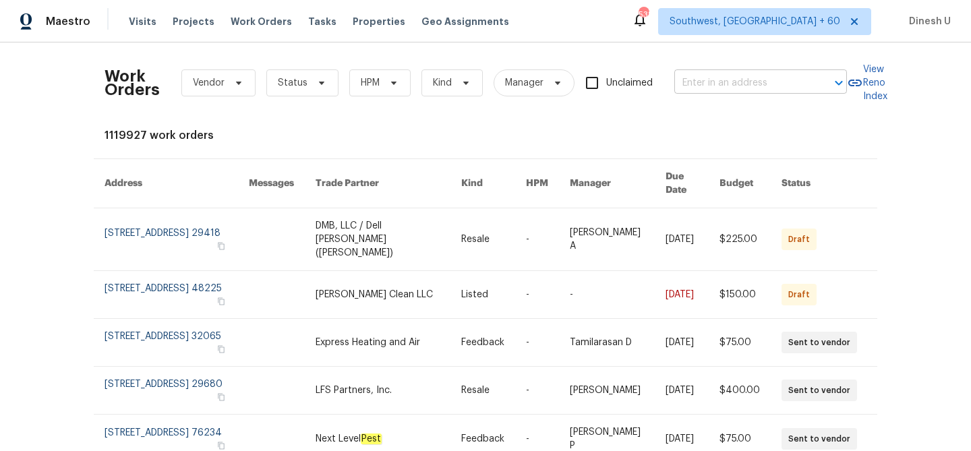
click at [710, 73] on input "text" at bounding box center [742, 83] width 135 height 21
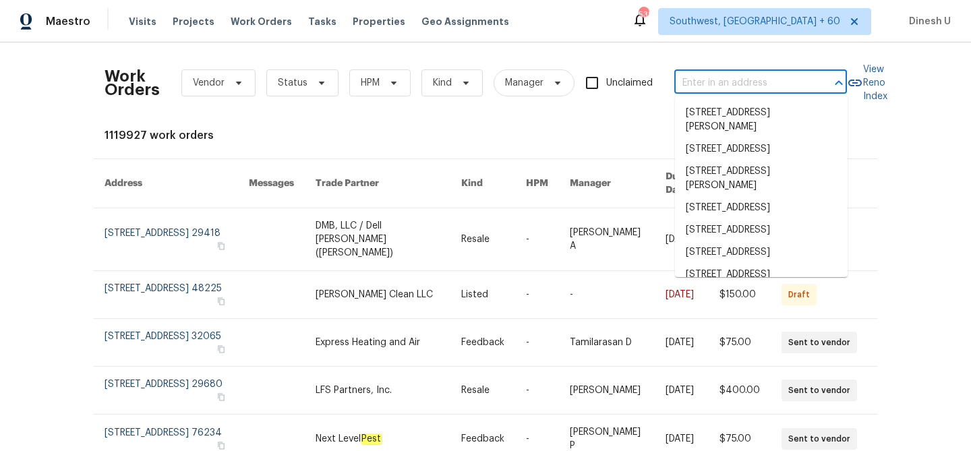
paste input "4555 Old Town Dr, Winston Salem, NC 27106"
type input "4555 Old Town Dr, Winston Salem, NC 27106"
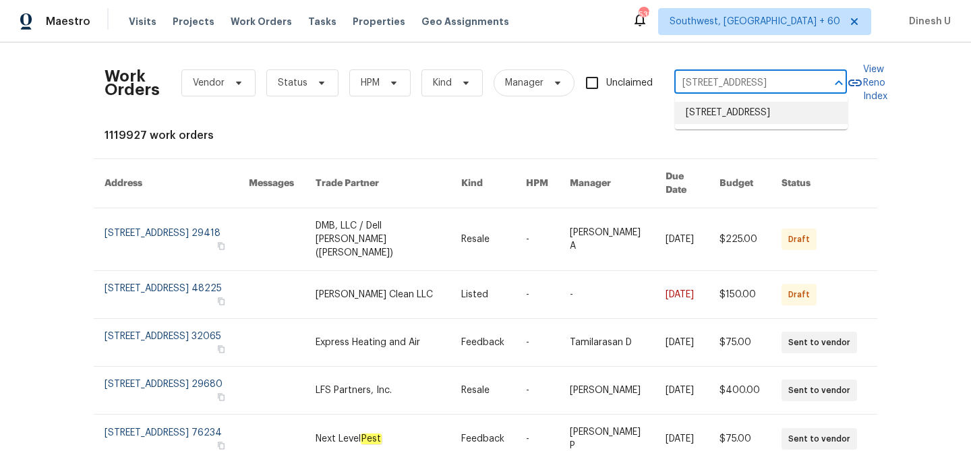
click at [748, 117] on li "4555 Old Town Dr, Winston Salem, NC 27106" at bounding box center [761, 113] width 173 height 22
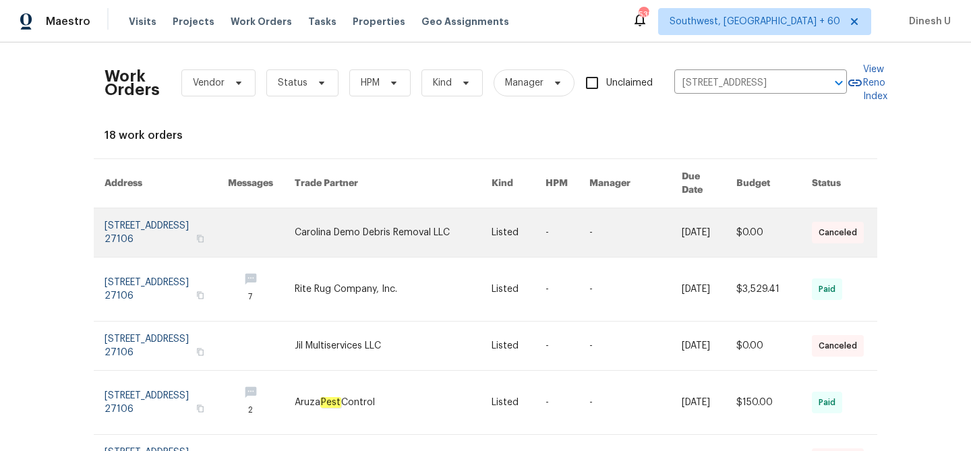
click at [144, 215] on link at bounding box center [166, 232] width 123 height 49
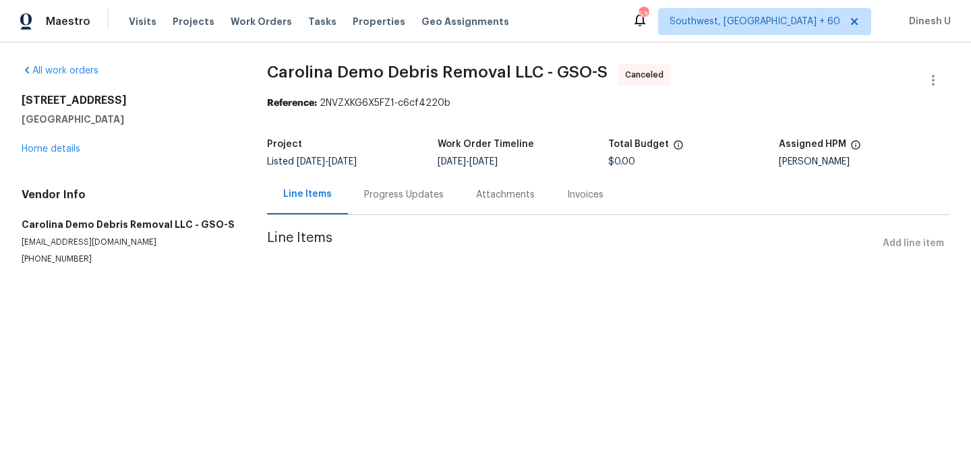
click at [38, 144] on div "4555 Old Town Dr Winston Salem, NC 27106 Home details" at bounding box center [128, 125] width 213 height 62
click at [35, 150] on link "Home details" at bounding box center [51, 148] width 59 height 9
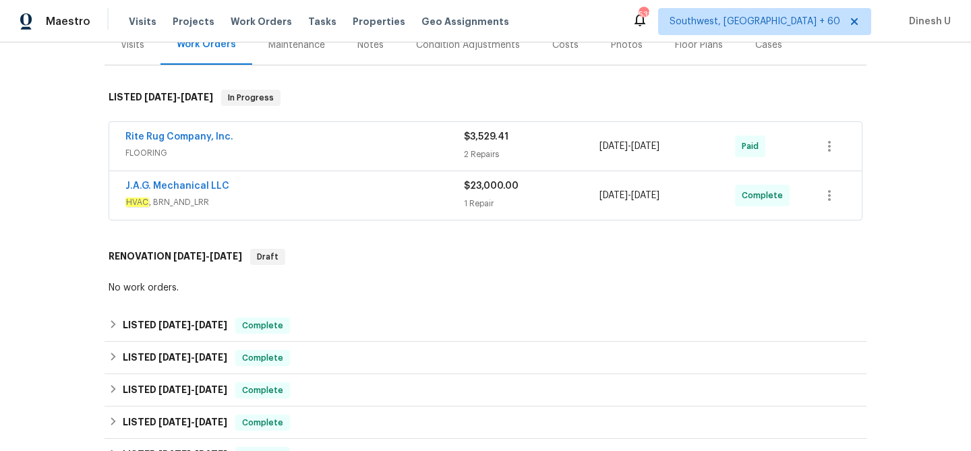
scroll to position [181, 0]
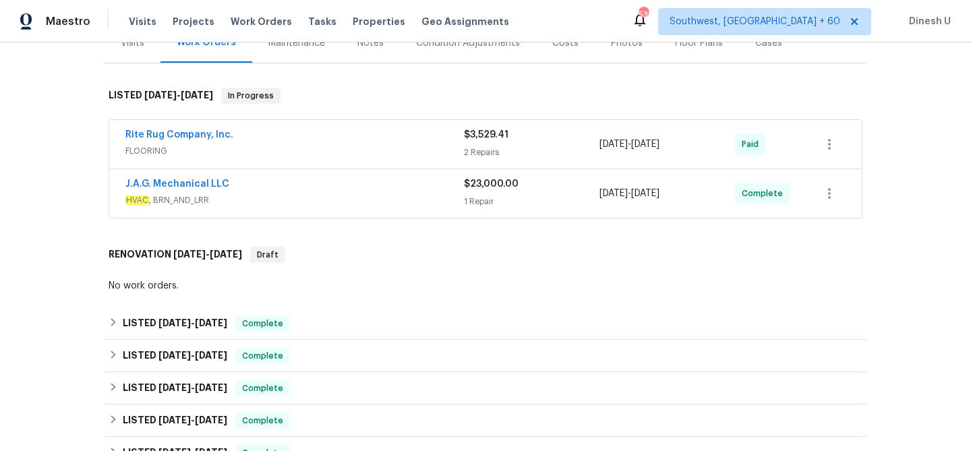
click at [480, 142] on div "$3,529.41 2 Repairs" at bounding box center [532, 144] width 136 height 32
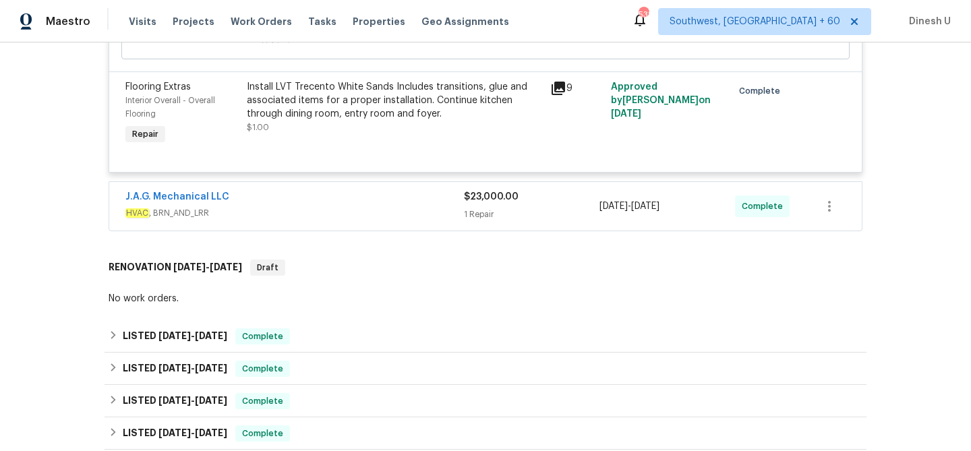
scroll to position [520, 0]
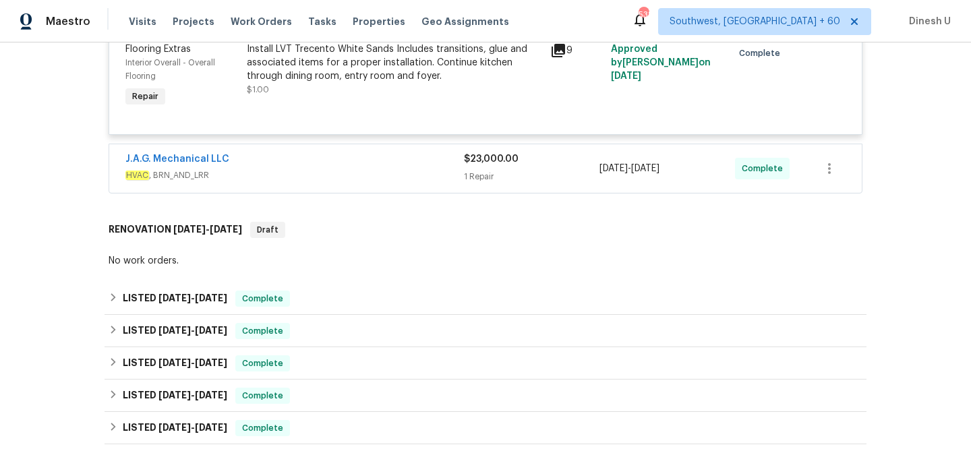
click at [478, 169] on div "$23,000.00 1 Repair" at bounding box center [532, 168] width 136 height 32
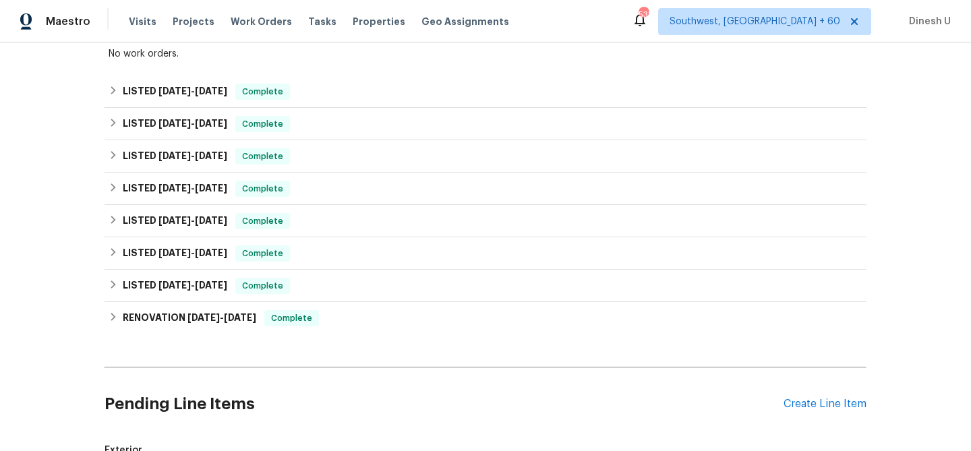
scroll to position [884, 0]
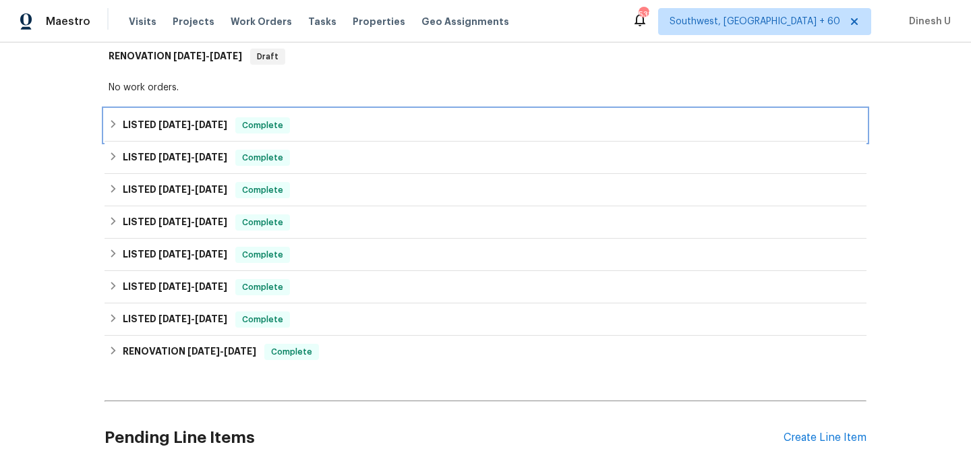
click at [206, 125] on span "6/30/25" at bounding box center [211, 124] width 32 height 9
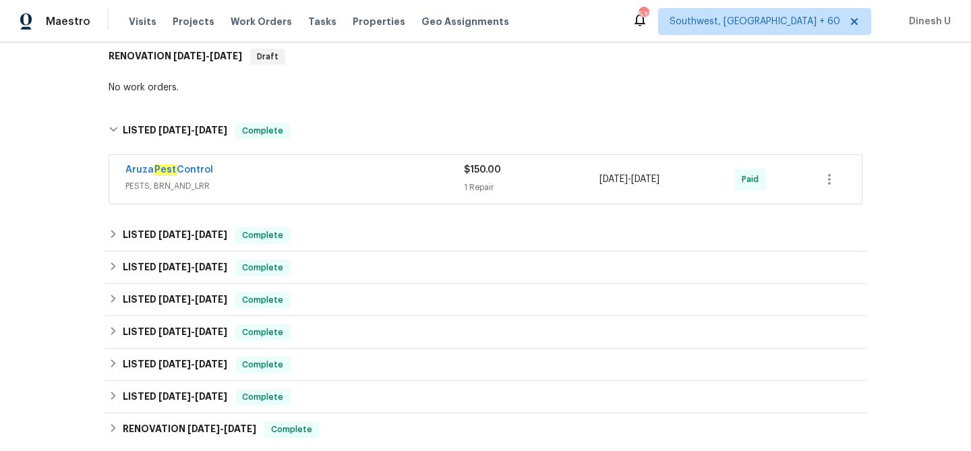
click at [450, 192] on span "PESTS, BRN_AND_LRR" at bounding box center [294, 185] width 339 height 13
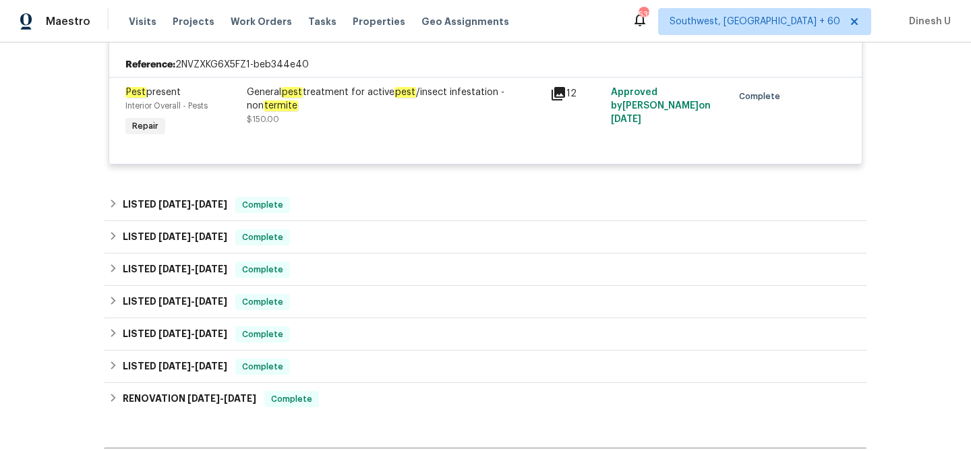
scroll to position [1052, 0]
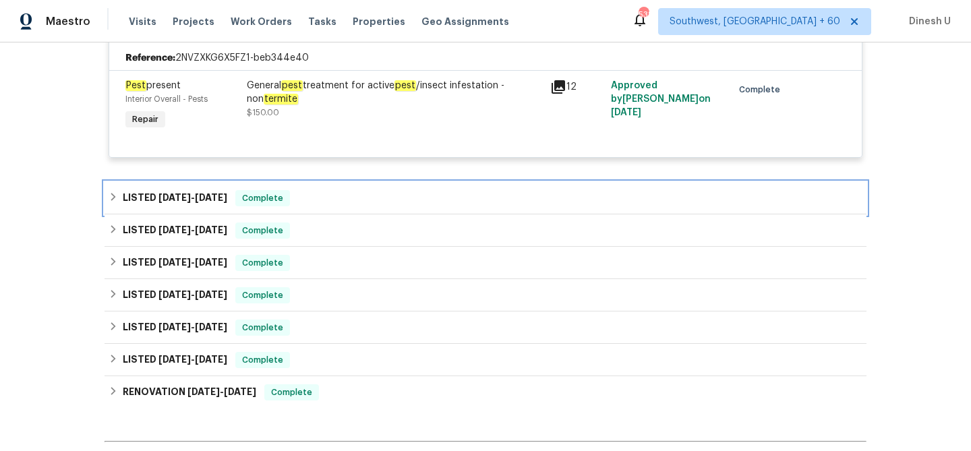
click at [194, 194] on h6 "LISTED 6/26/25 - 7/3/25" at bounding box center [175, 198] width 105 height 16
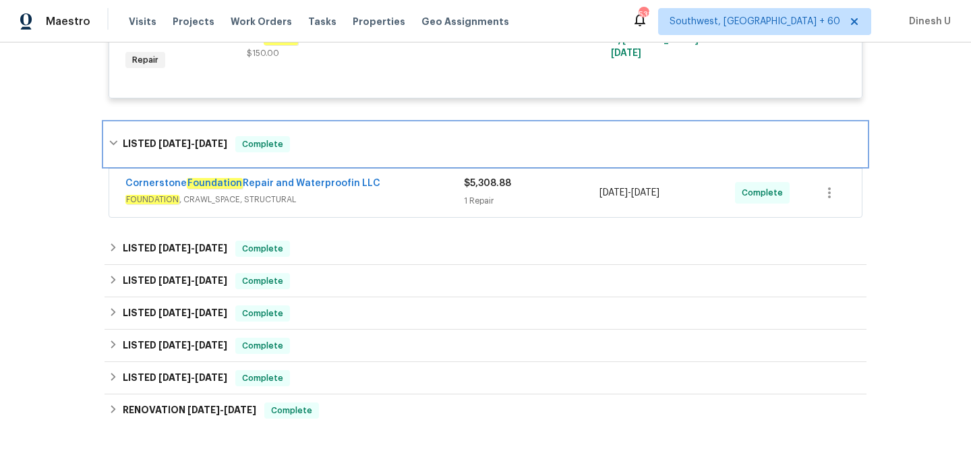
scroll to position [1115, 0]
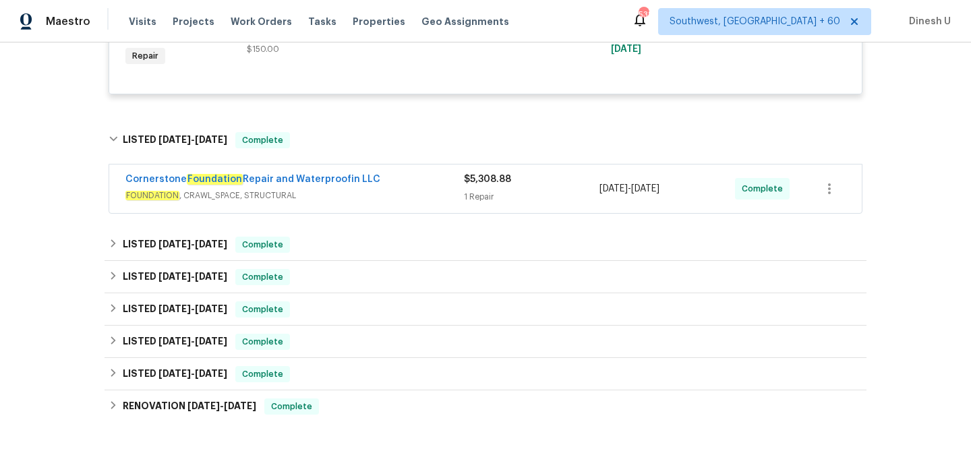
click at [496, 198] on div "1 Repair" at bounding box center [532, 196] width 136 height 13
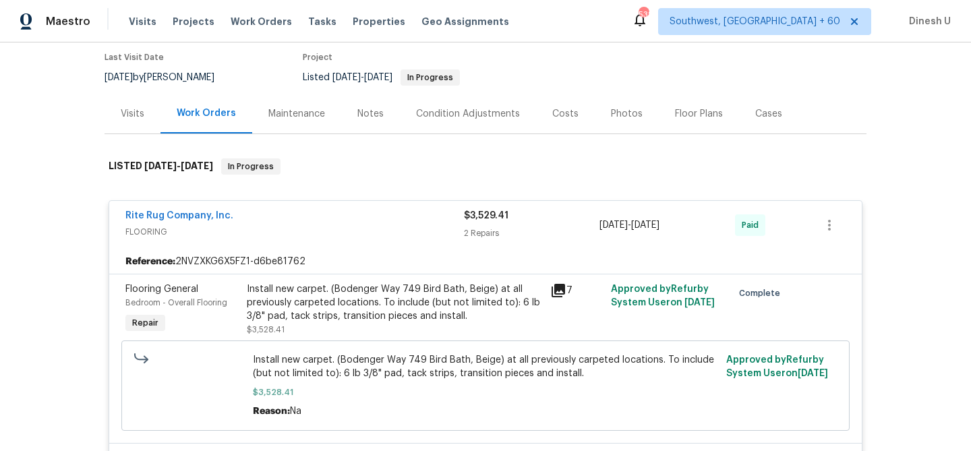
scroll to position [0, 0]
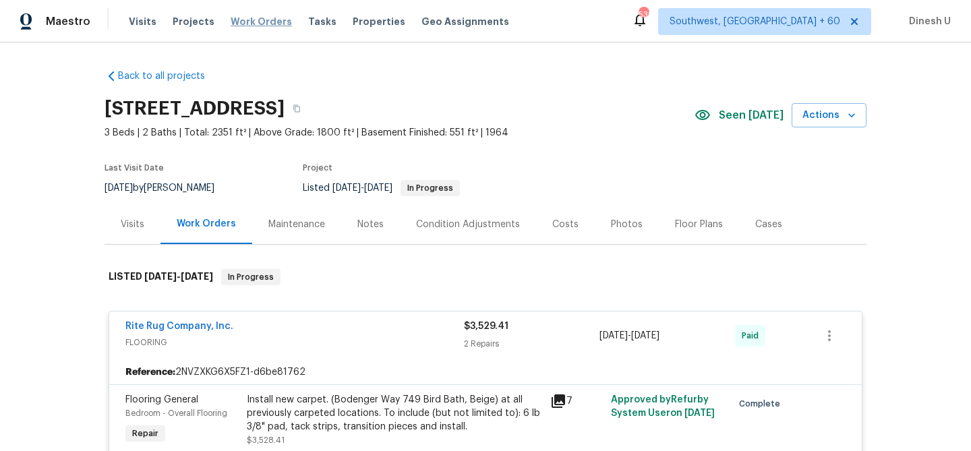
click at [246, 20] on span "Work Orders" at bounding box center [261, 21] width 61 height 13
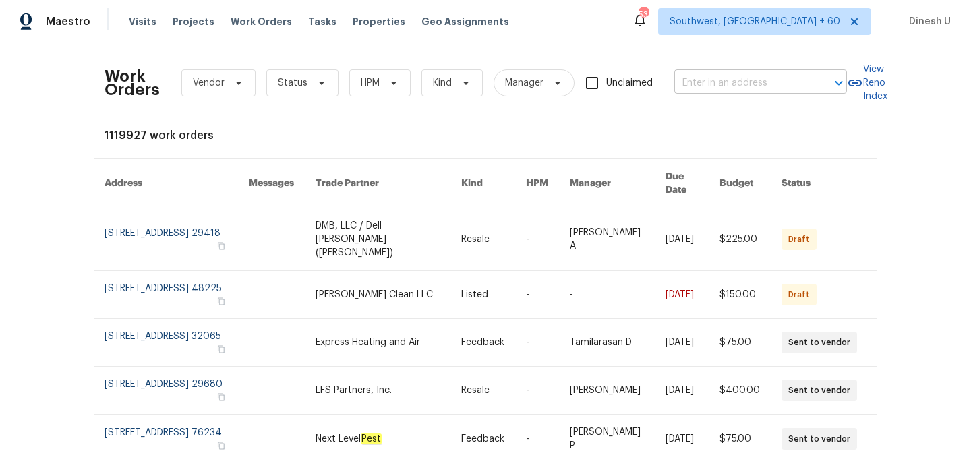
click at [706, 80] on input "text" at bounding box center [742, 83] width 135 height 21
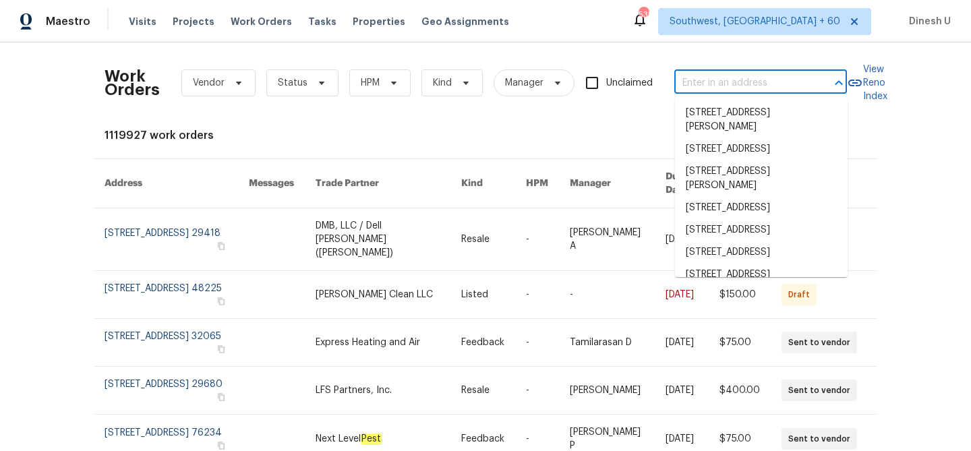
paste input "[STREET_ADDRESS]"
type input "[STREET_ADDRESS]"
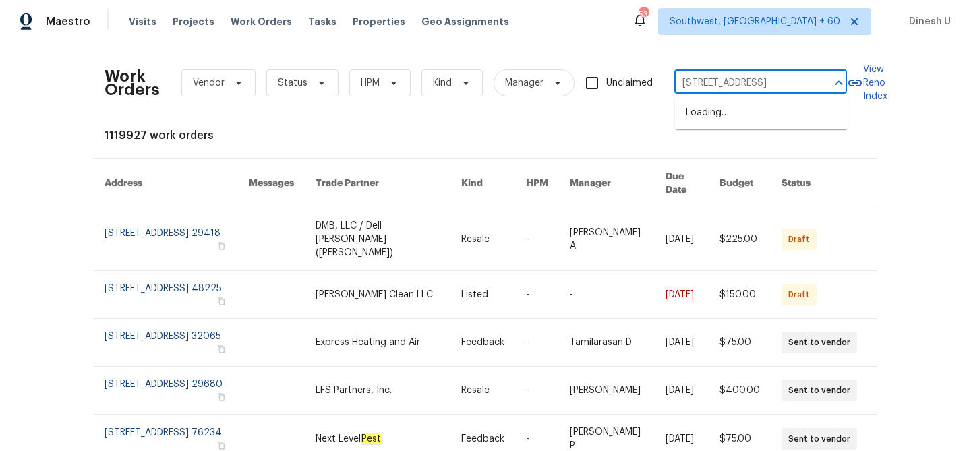
scroll to position [0, 63]
click at [715, 111] on li "[STREET_ADDRESS]" at bounding box center [761, 113] width 173 height 22
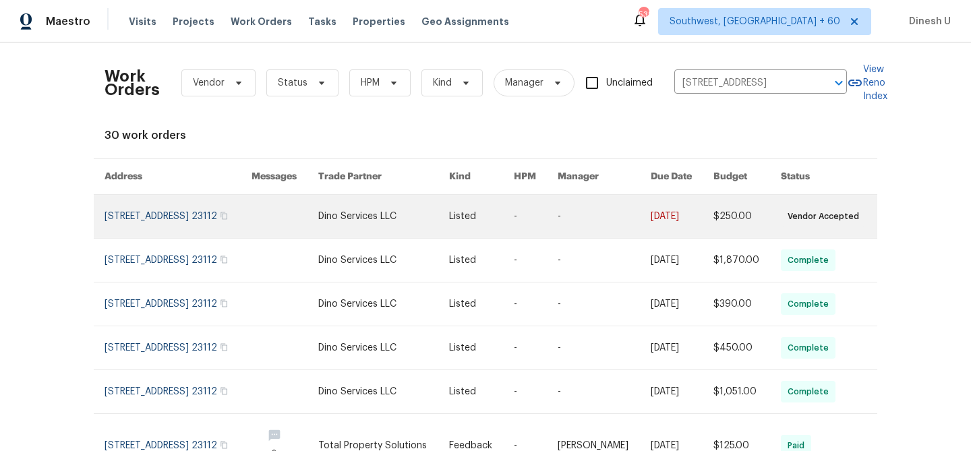
click at [166, 217] on link at bounding box center [178, 216] width 147 height 43
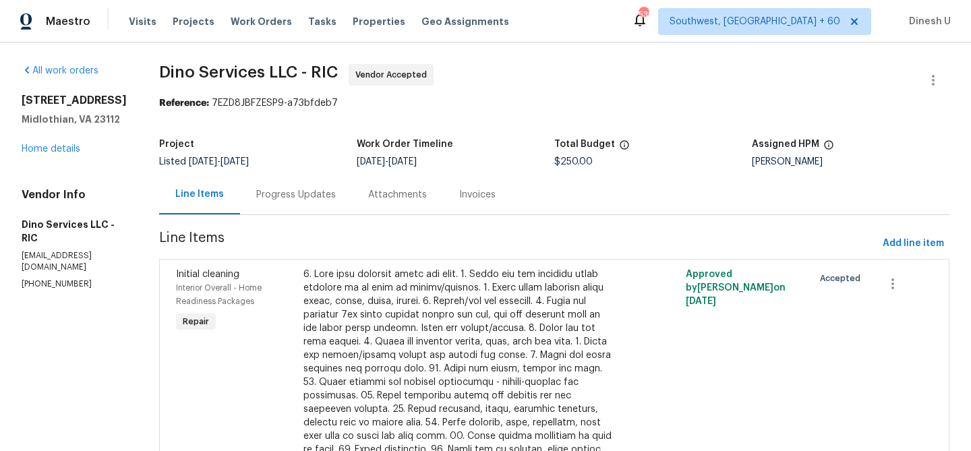
click at [59, 154] on div "5311 Chestnut Bluff Pl Midlothian, VA 23112 Home details" at bounding box center [74, 125] width 105 height 62
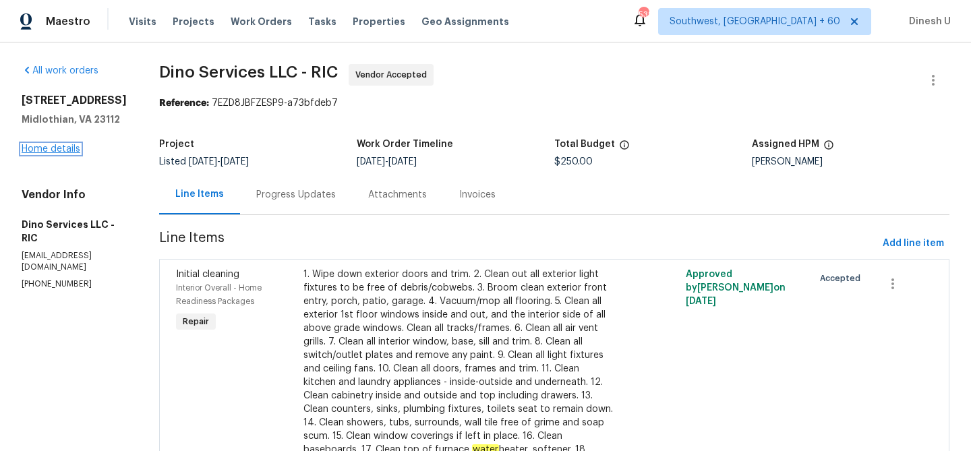
click at [53, 154] on link "Home details" at bounding box center [51, 148] width 59 height 9
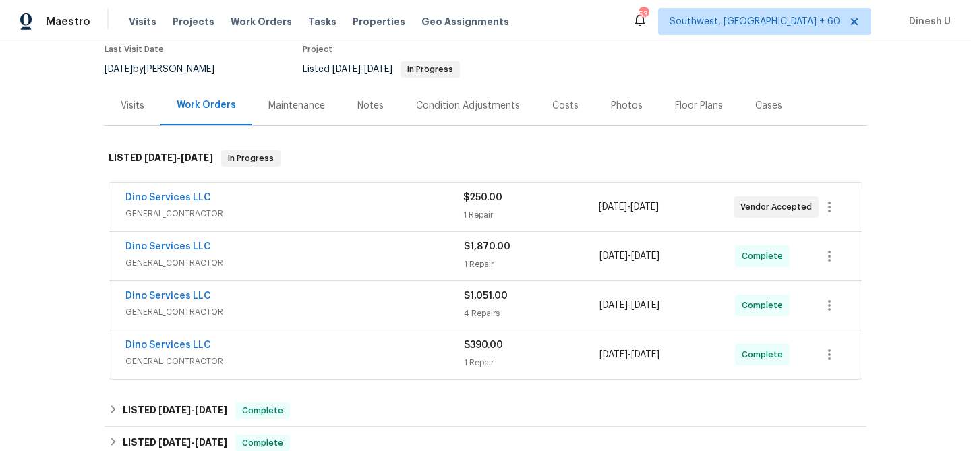
scroll to position [148, 0]
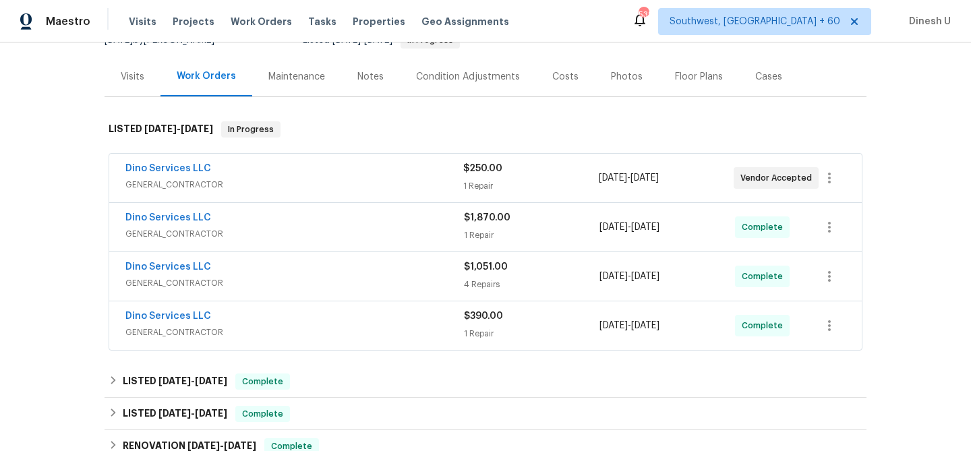
click at [482, 177] on div "$250.00 1 Repair" at bounding box center [530, 178] width 135 height 32
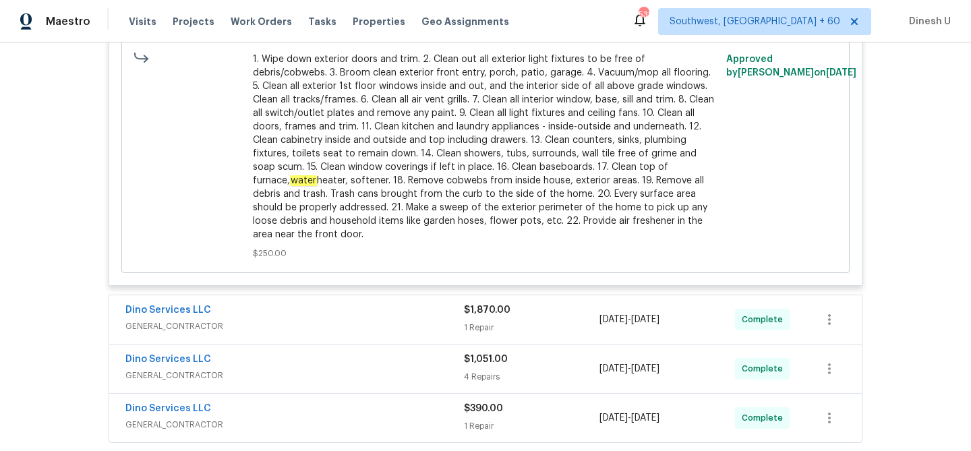
scroll to position [751, 0]
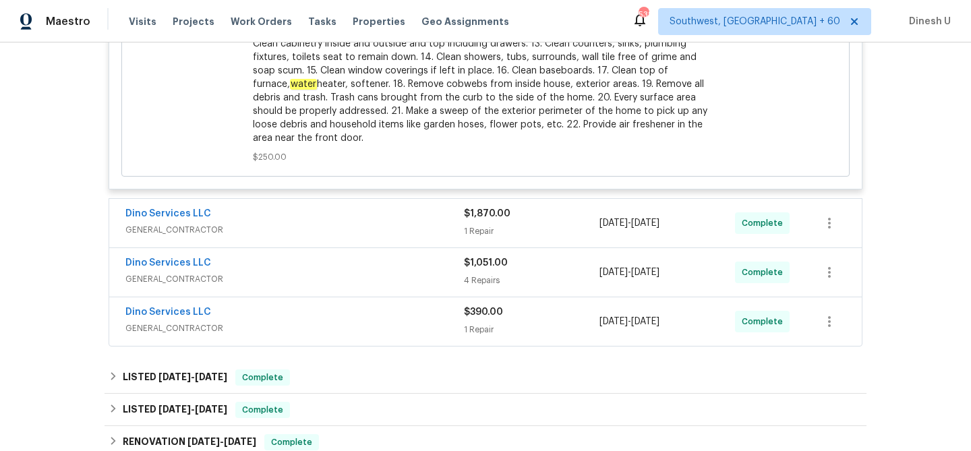
click at [471, 230] on div "1 Repair" at bounding box center [532, 231] width 136 height 13
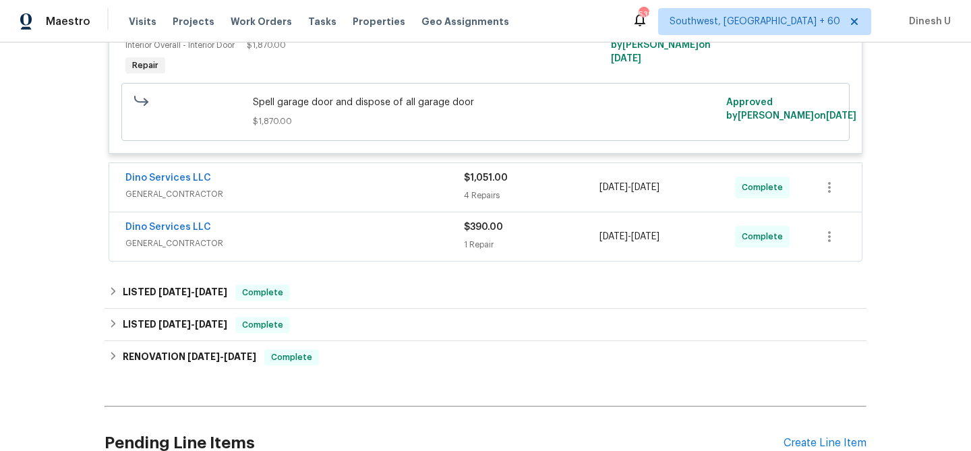
scroll to position [1019, 0]
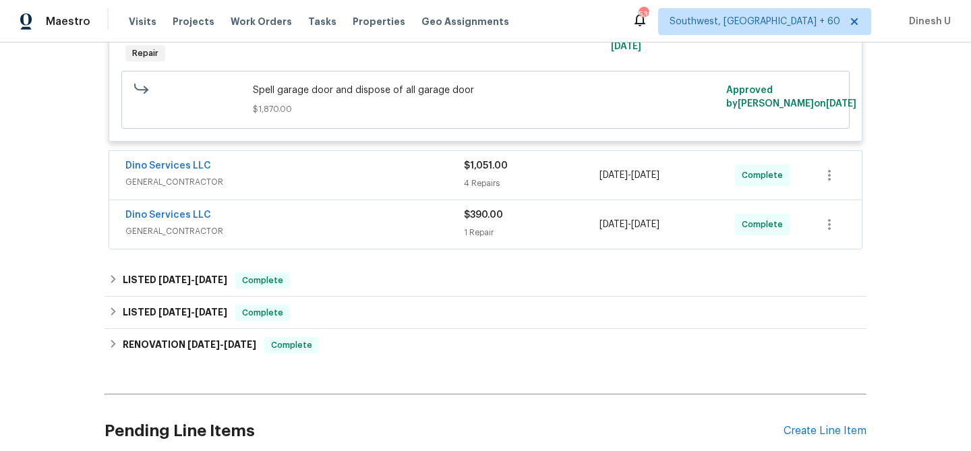
click at [483, 185] on div "4 Repairs" at bounding box center [532, 183] width 136 height 13
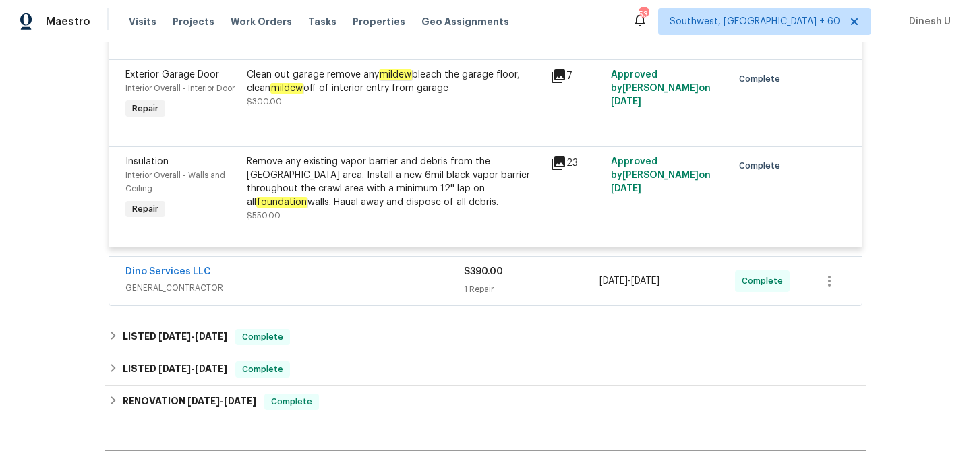
scroll to position [1425, 0]
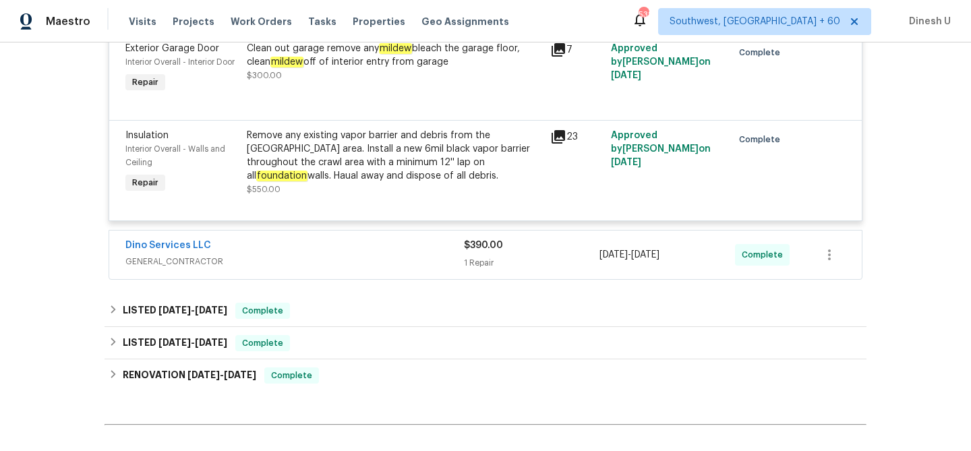
click at [486, 267] on div "1 Repair" at bounding box center [532, 262] width 136 height 13
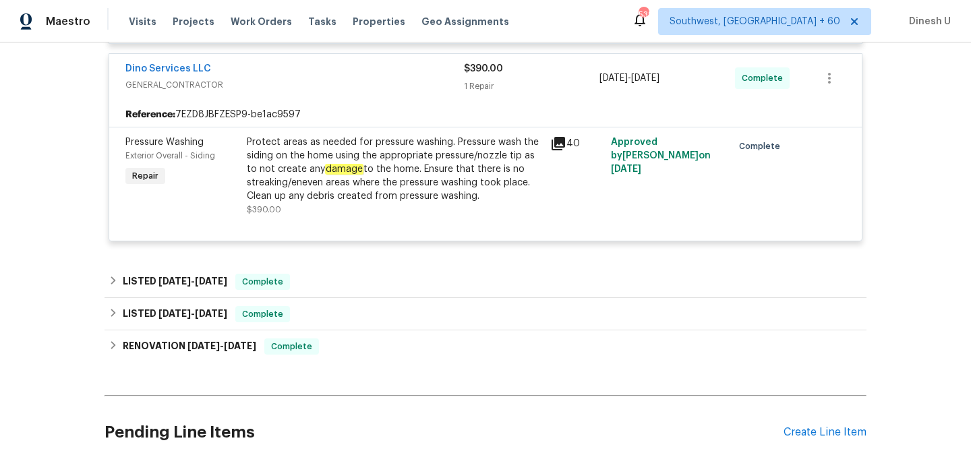
scroll to position [1605, 0]
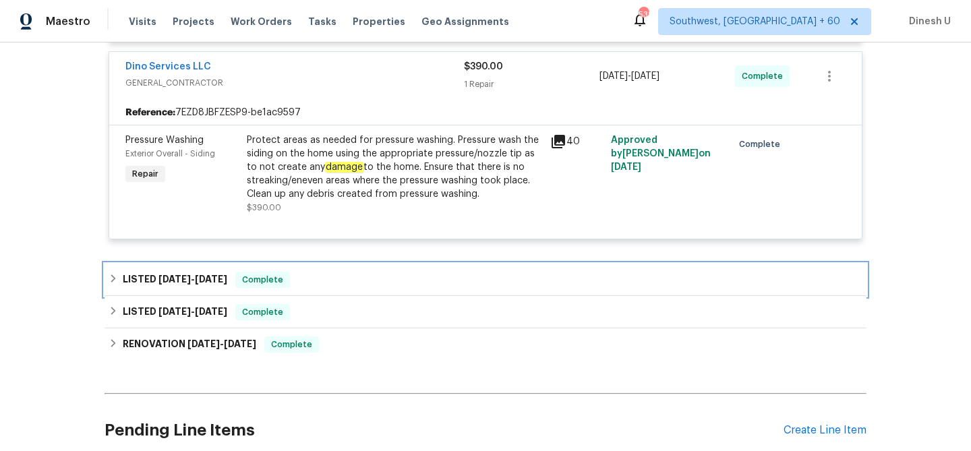
click at [193, 284] on span "8/14/25 - 8/15/25" at bounding box center [193, 279] width 69 height 9
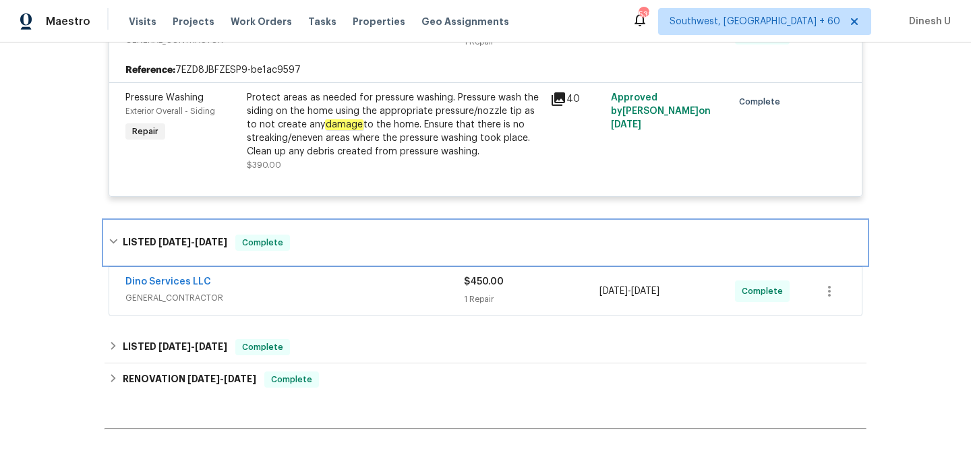
scroll to position [1809, 0]
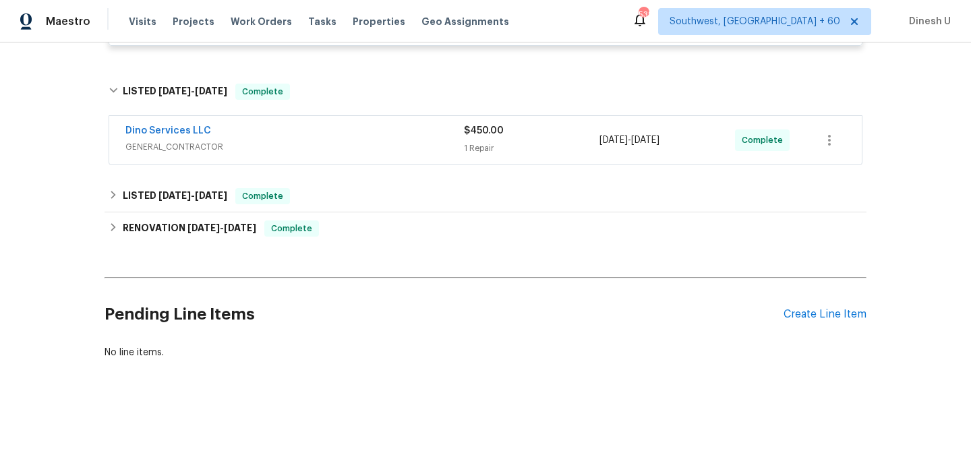
click at [472, 154] on div "1 Repair" at bounding box center [532, 148] width 136 height 13
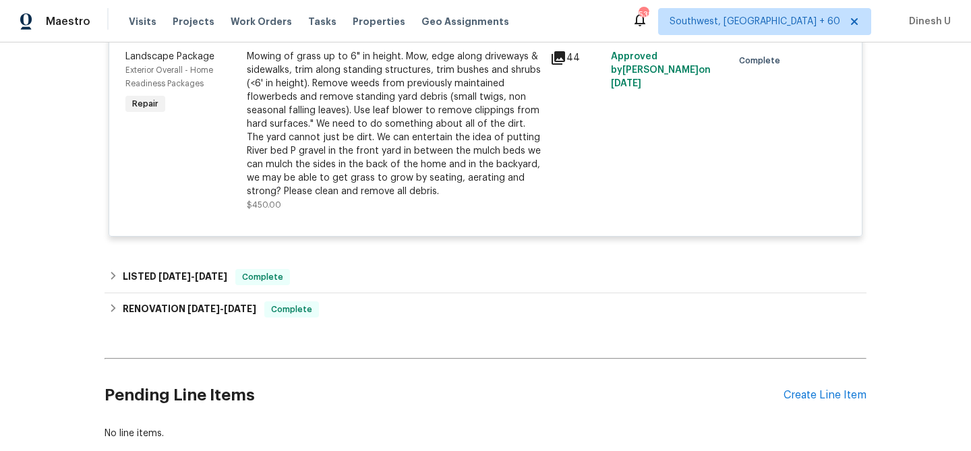
scroll to position [1972, 0]
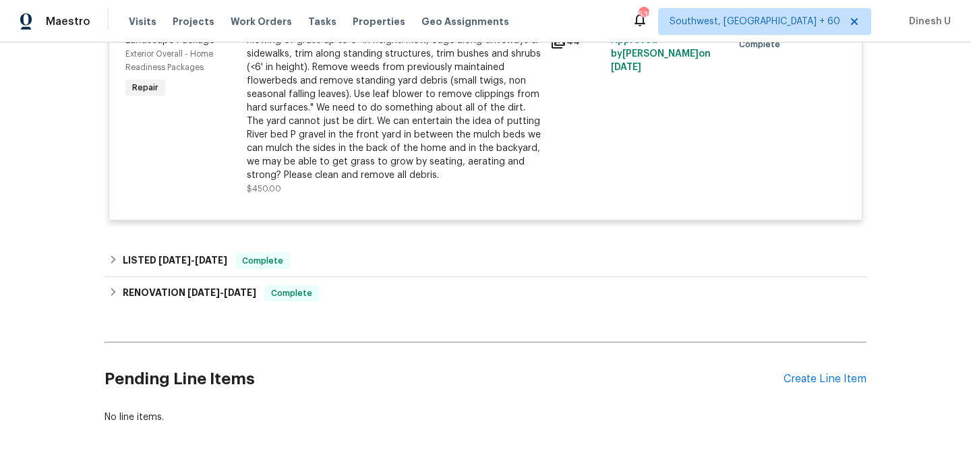
scroll to position [1886, 0]
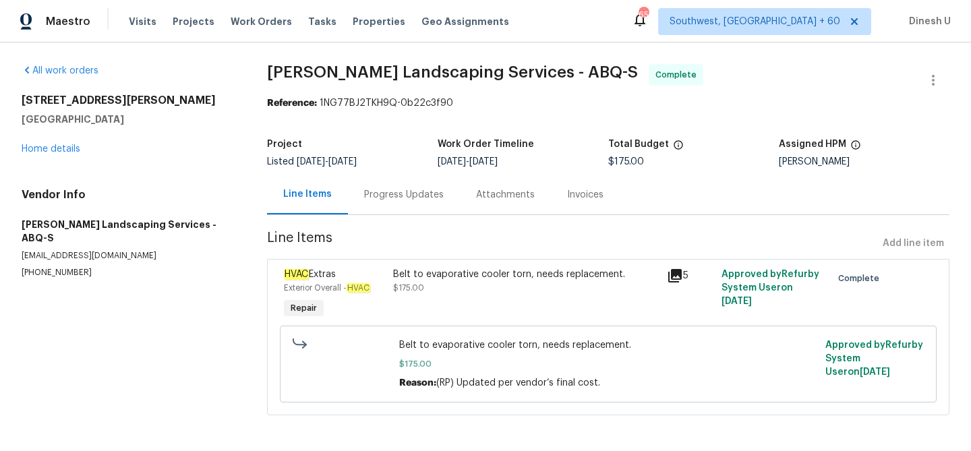
click at [383, 192] on div "Progress Updates" at bounding box center [404, 194] width 80 height 13
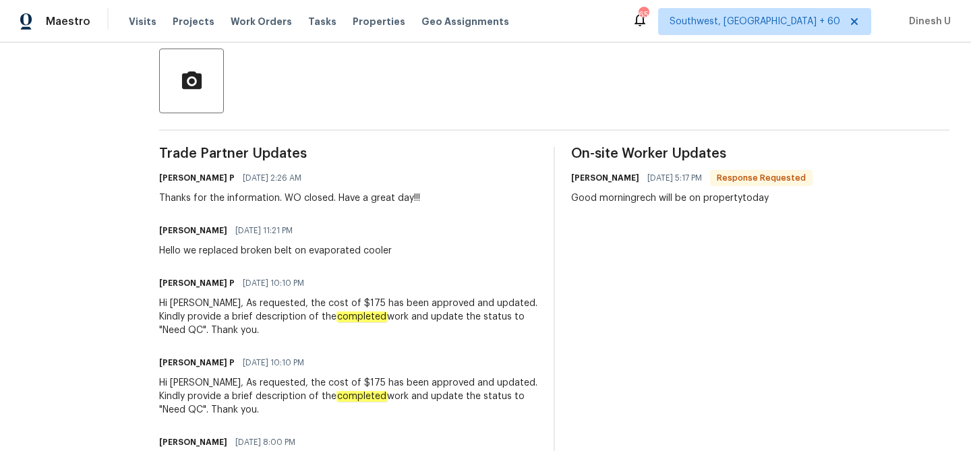
scroll to position [273, 0]
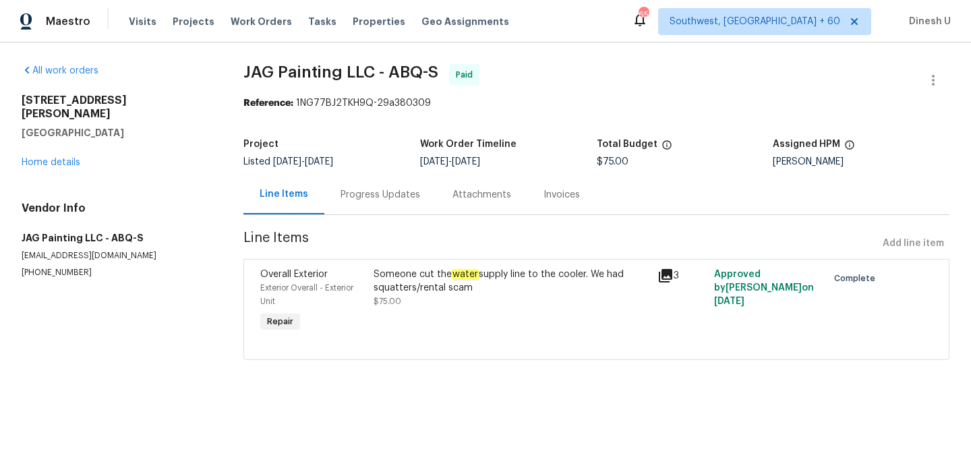
click at [370, 197] on div "Progress Updates" at bounding box center [381, 194] width 80 height 13
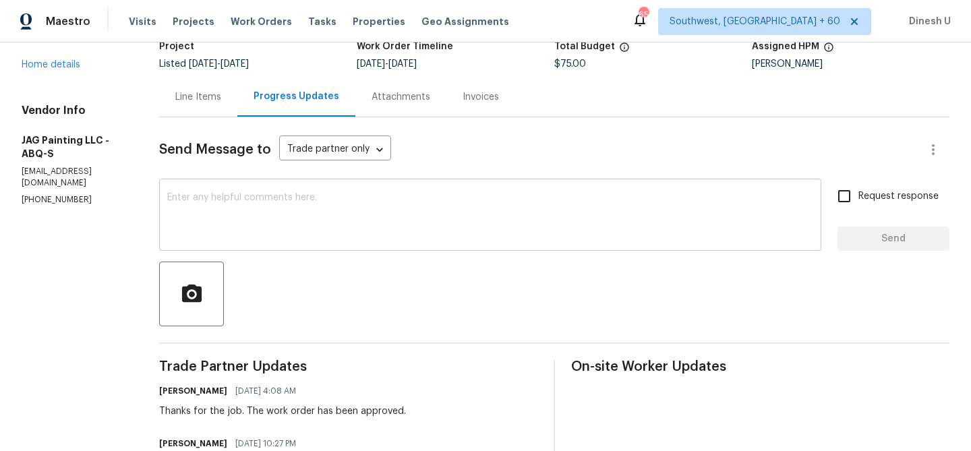
scroll to position [275, 0]
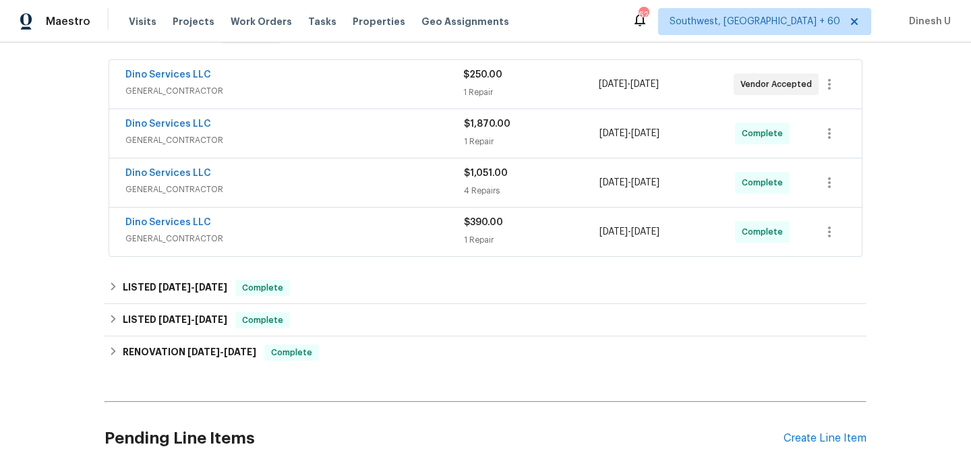
scroll to position [250, 0]
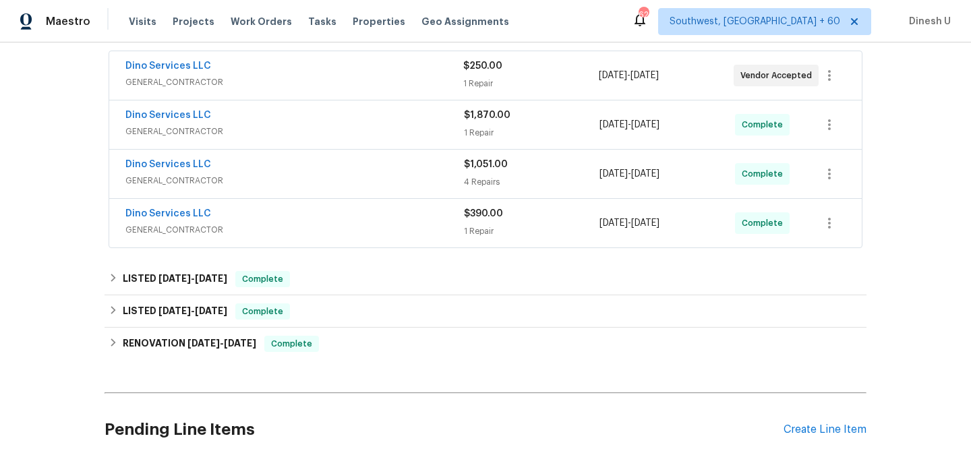
click at [464, 126] on div "1 Repair" at bounding box center [532, 132] width 136 height 13
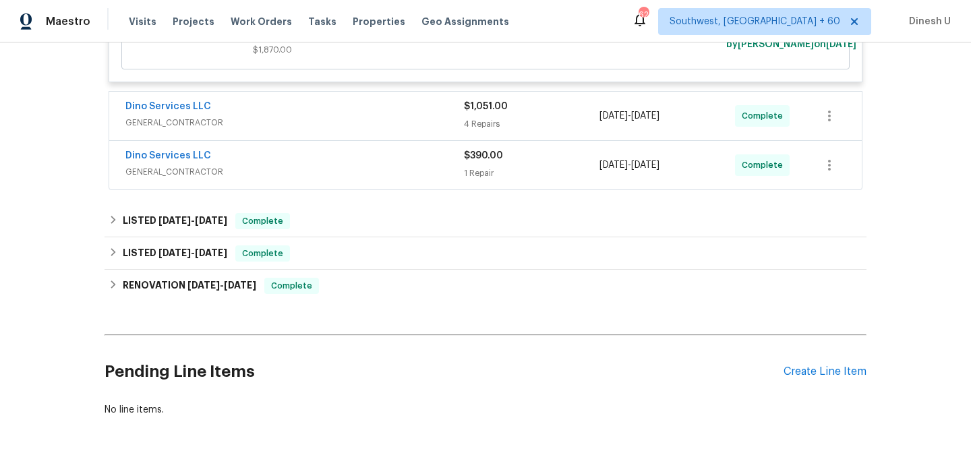
scroll to position [521, 0]
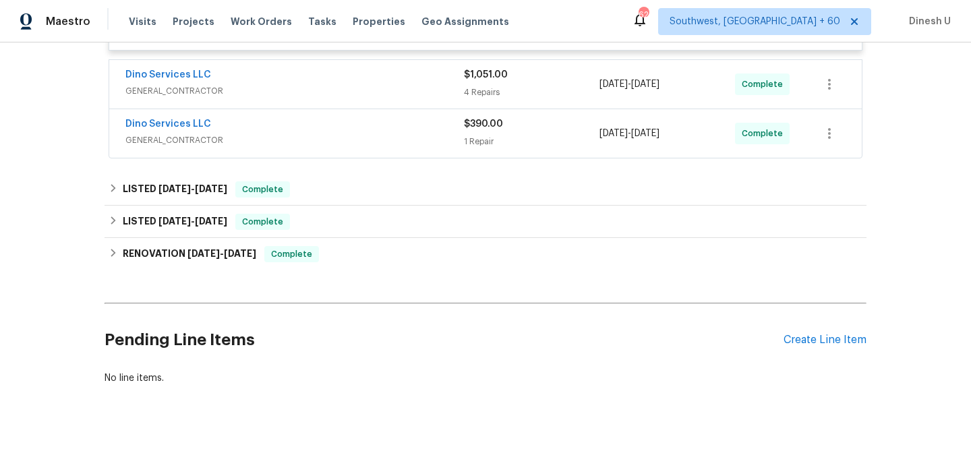
click at [486, 96] on div "4 Repairs" at bounding box center [532, 92] width 136 height 13
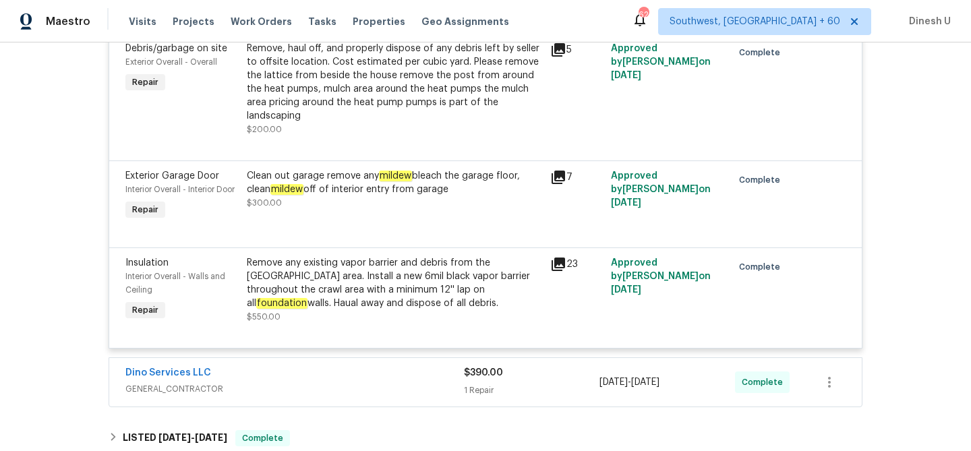
scroll to position [719, 0]
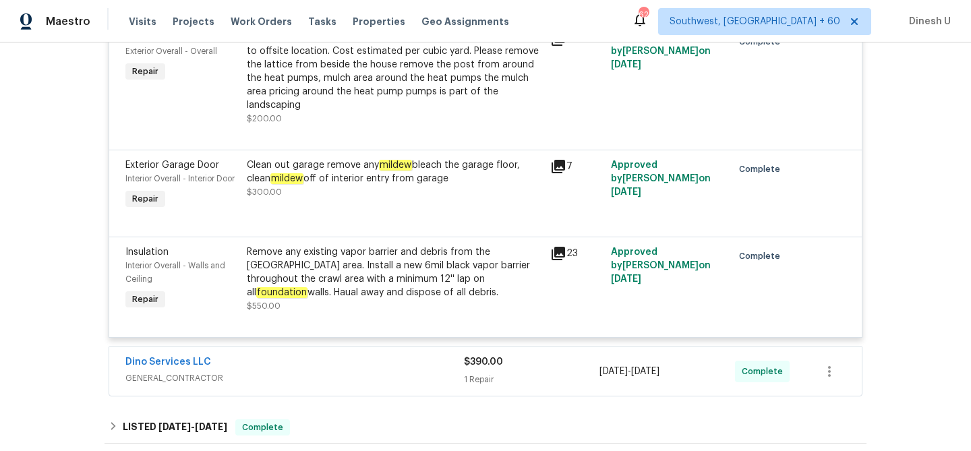
click at [565, 173] on icon at bounding box center [558, 166] width 13 height 13
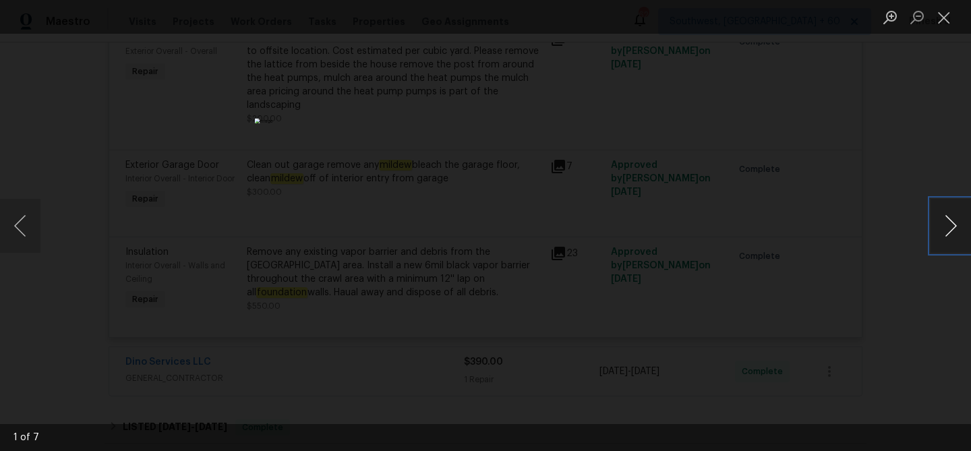
click at [949, 230] on button "Next image" at bounding box center [951, 226] width 40 height 54
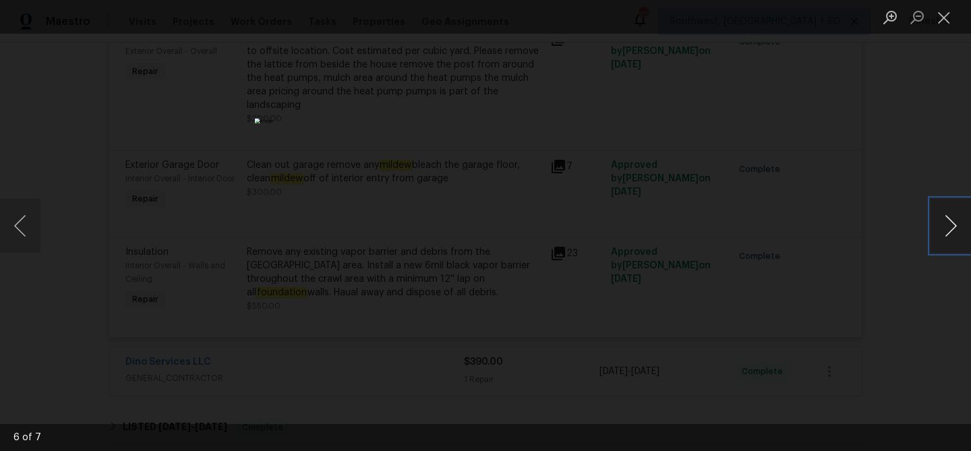
click at [949, 230] on button "Next image" at bounding box center [951, 226] width 40 height 54
click at [946, 19] on button "Close lightbox" at bounding box center [944, 17] width 27 height 24
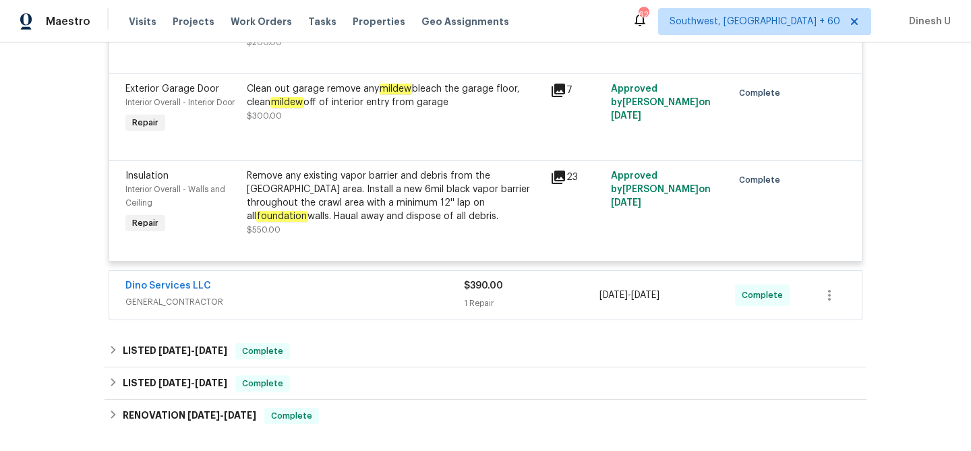
scroll to position [797, 0]
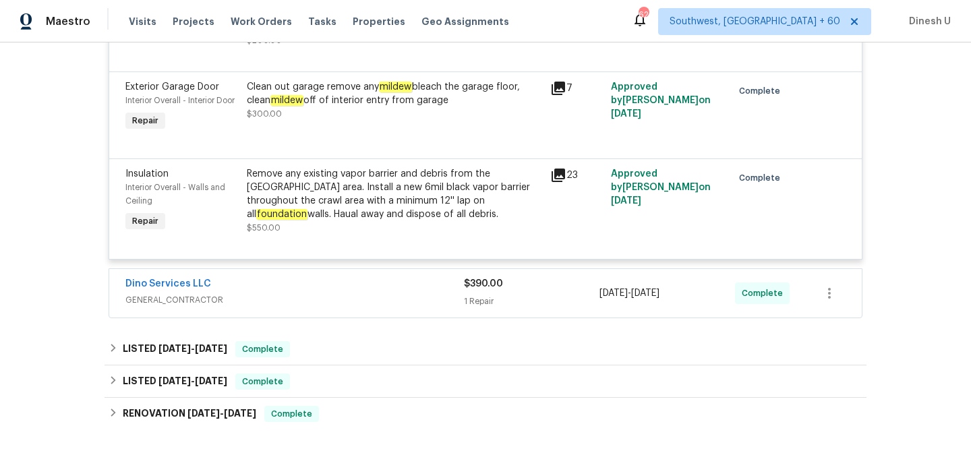
click at [559, 94] on icon at bounding box center [558, 88] width 13 height 13
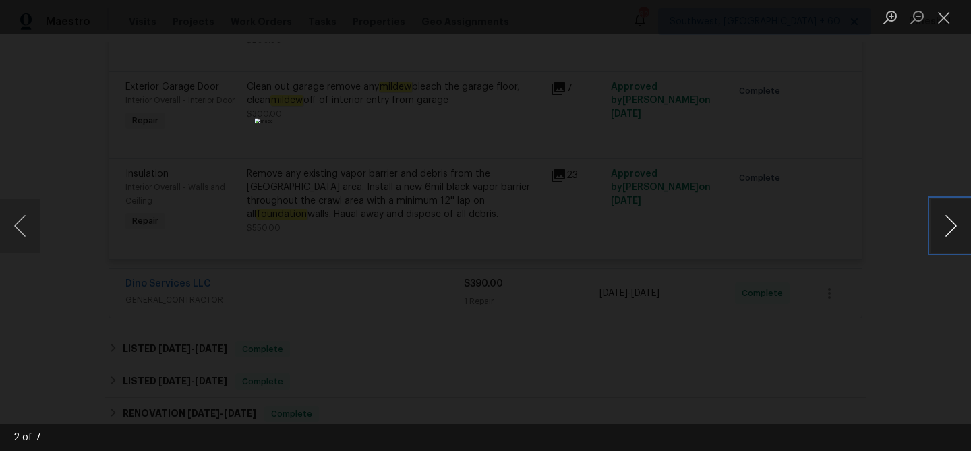
click at [945, 221] on button "Next image" at bounding box center [951, 226] width 40 height 54
click at [945, 22] on button "Close lightbox" at bounding box center [944, 17] width 27 height 24
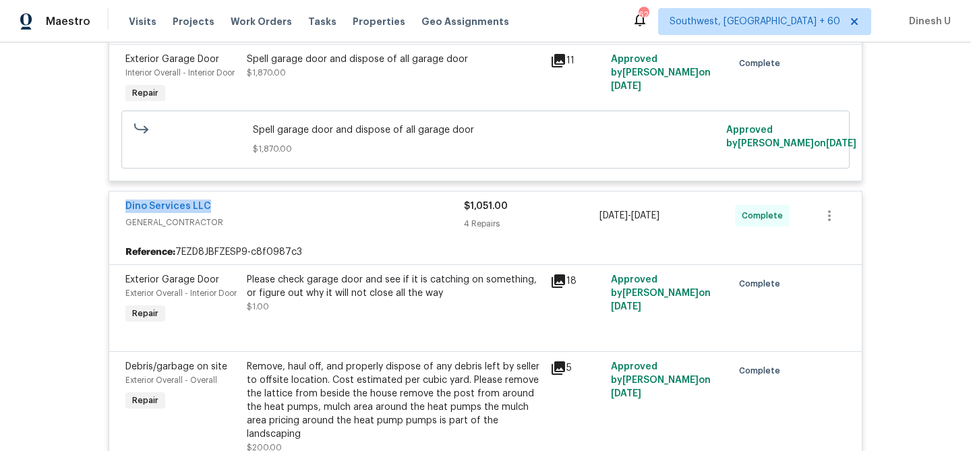
scroll to position [0, 0]
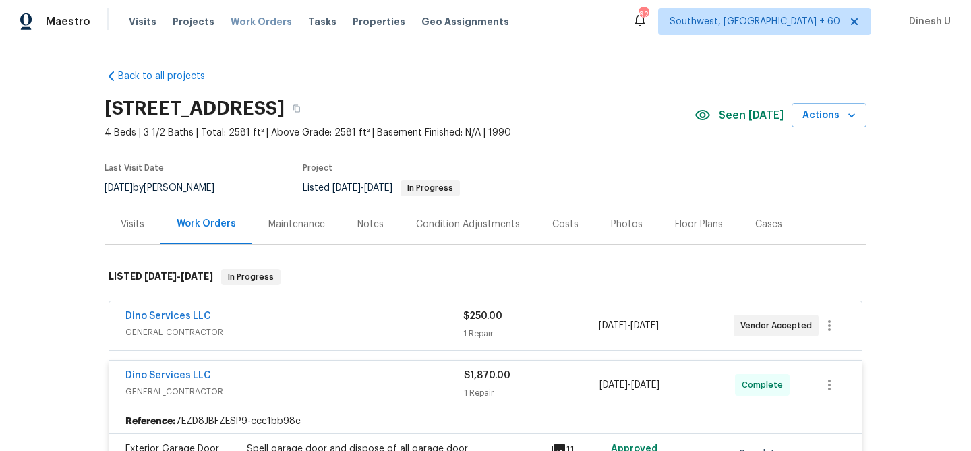
click at [235, 22] on span "Work Orders" at bounding box center [261, 21] width 61 height 13
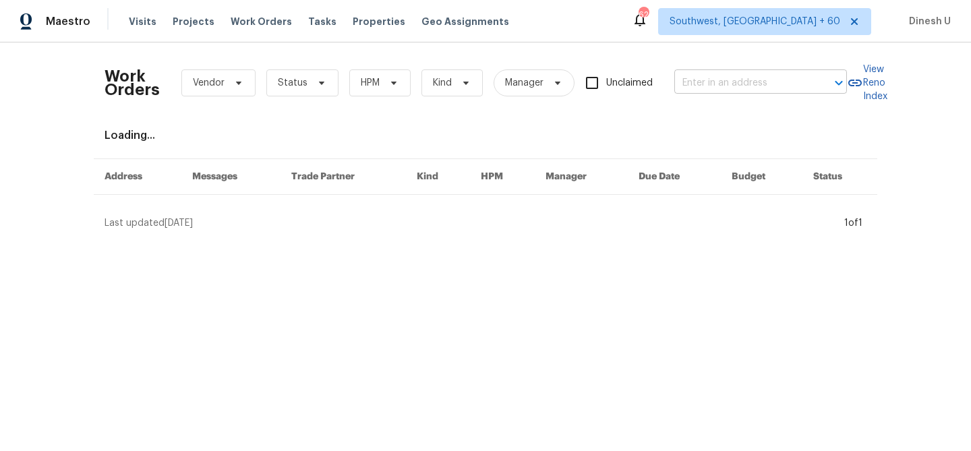
click at [729, 84] on input "text" at bounding box center [742, 83] width 135 height 21
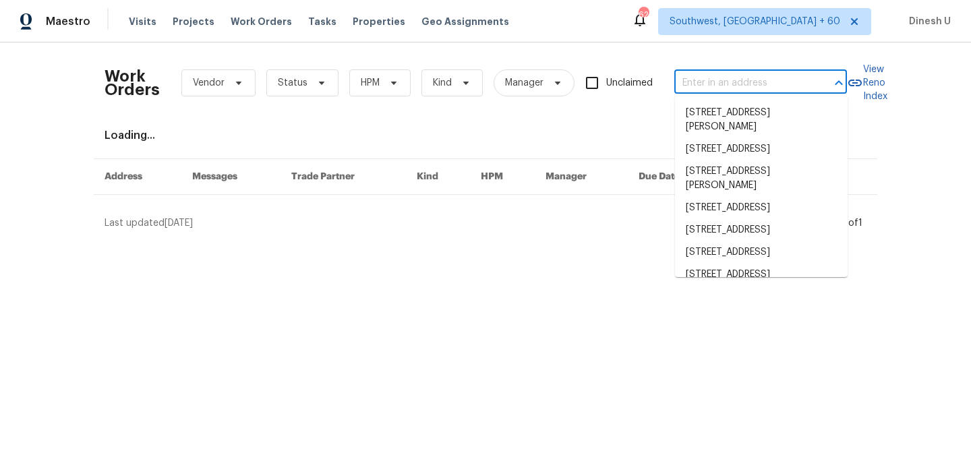
paste input "[STREET_ADDRESS]"
type input "[STREET_ADDRESS]"
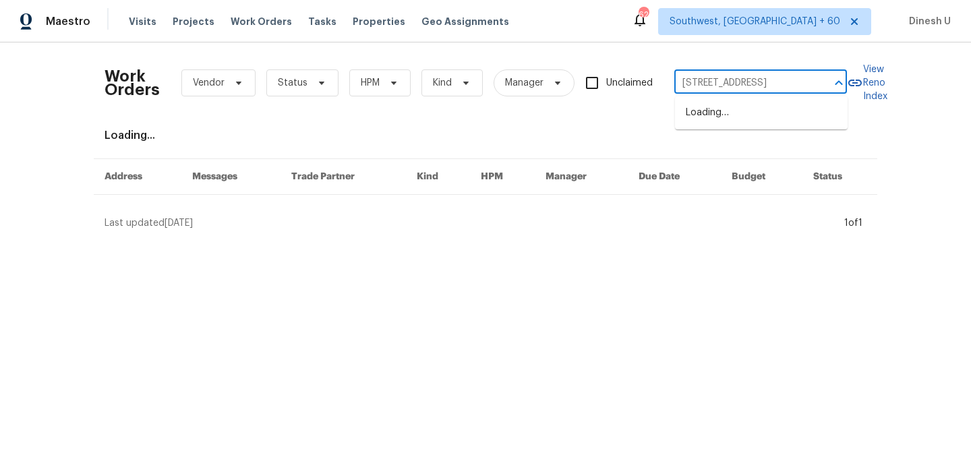
scroll to position [0, 24]
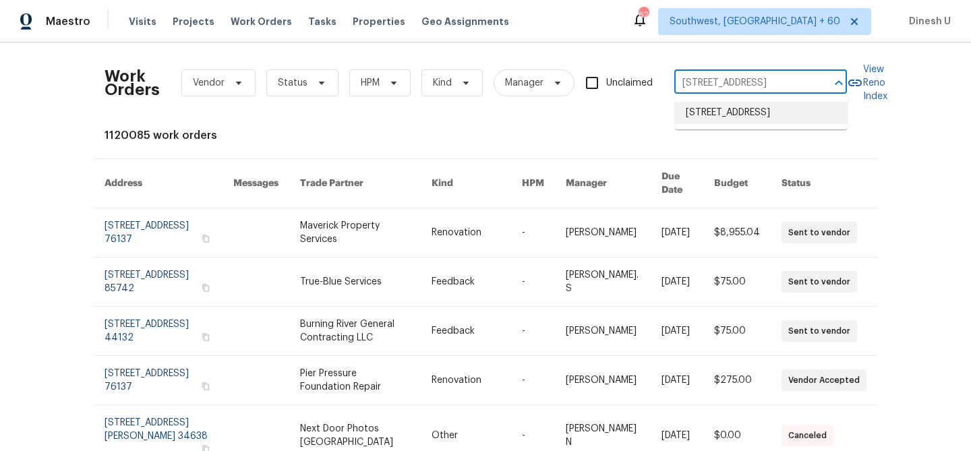
click at [710, 124] on li "[STREET_ADDRESS]" at bounding box center [761, 113] width 173 height 22
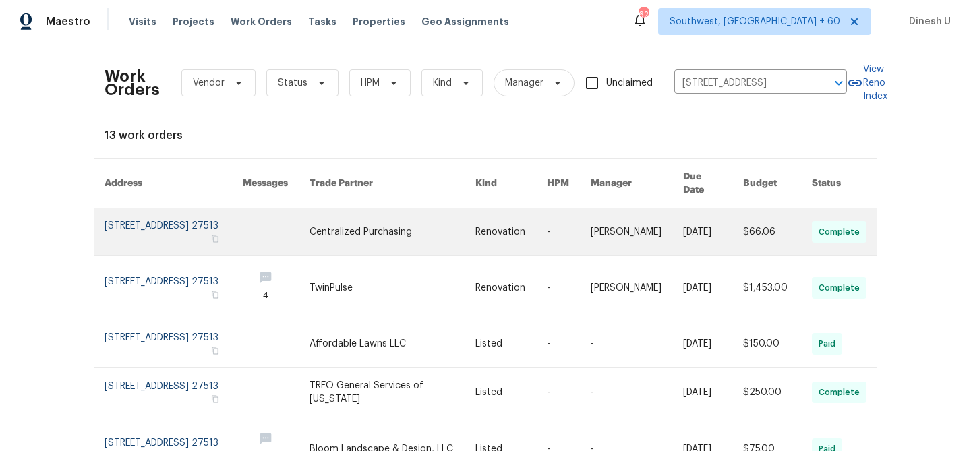
click at [139, 216] on link at bounding box center [174, 231] width 138 height 47
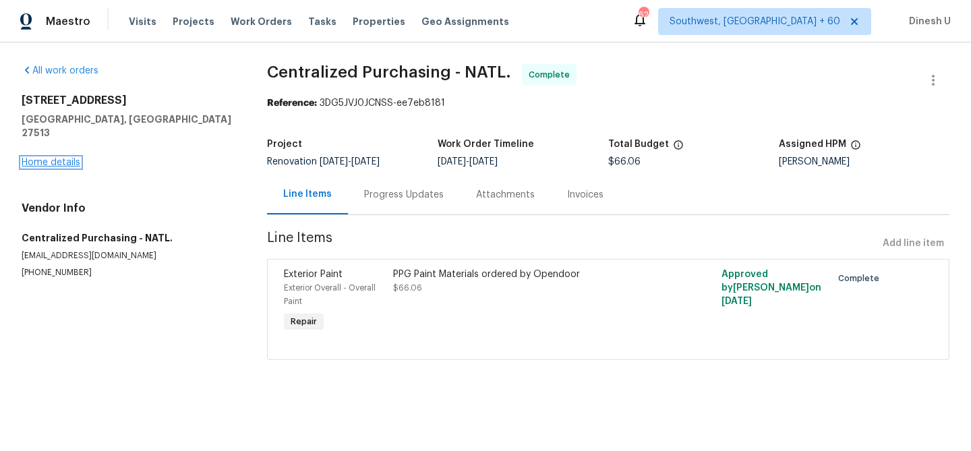
click at [67, 158] on link "Home details" at bounding box center [51, 162] width 59 height 9
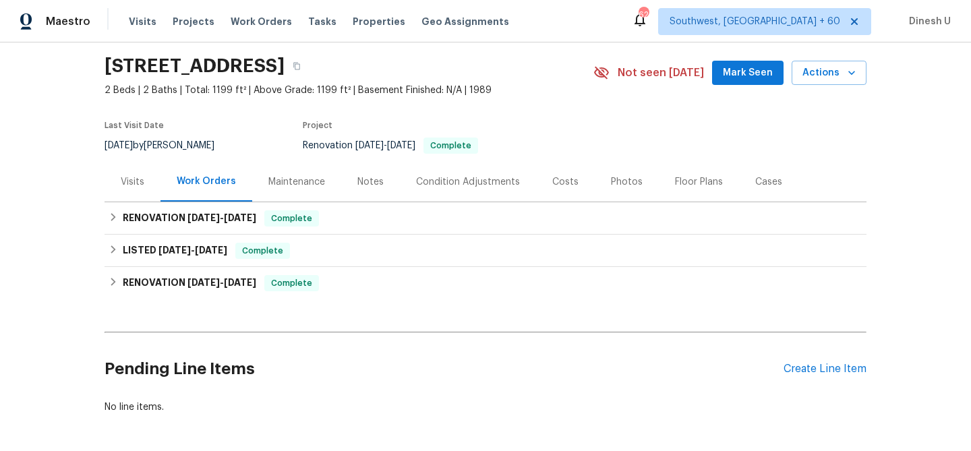
scroll to position [97, 0]
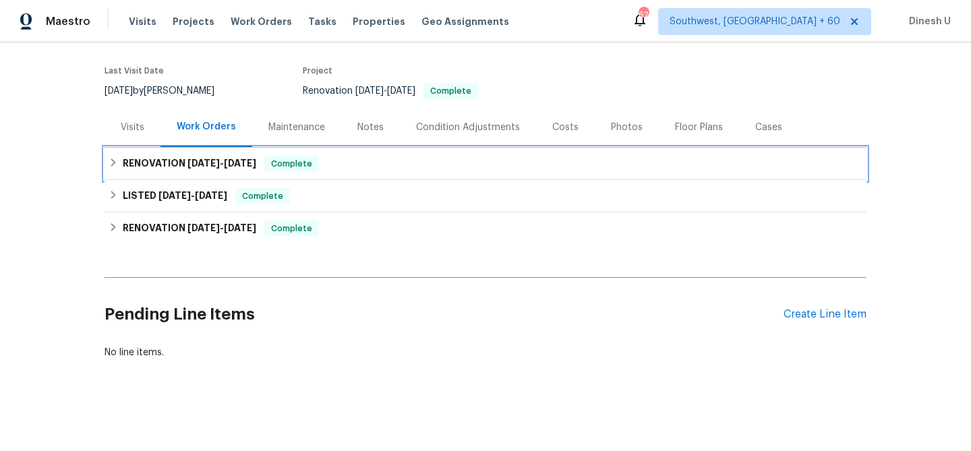
click at [221, 154] on div "RENOVATION [DATE] - [DATE] Complete" at bounding box center [486, 164] width 762 height 32
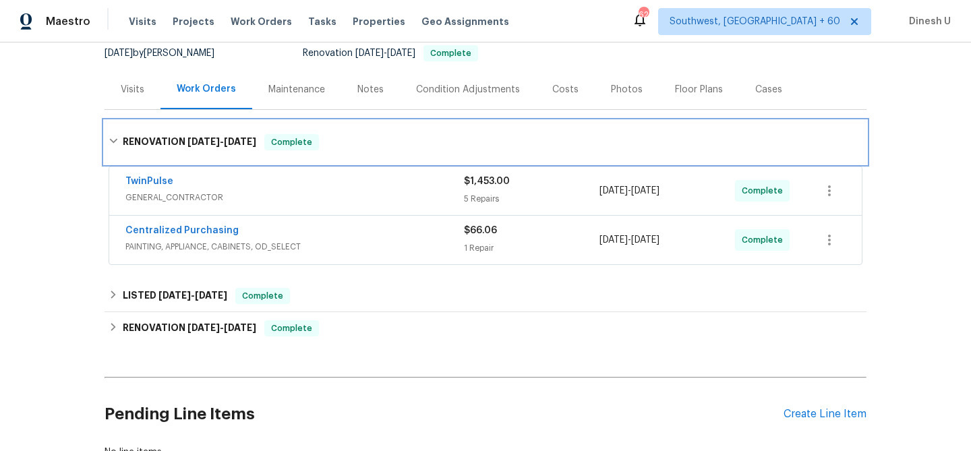
scroll to position [188, 0]
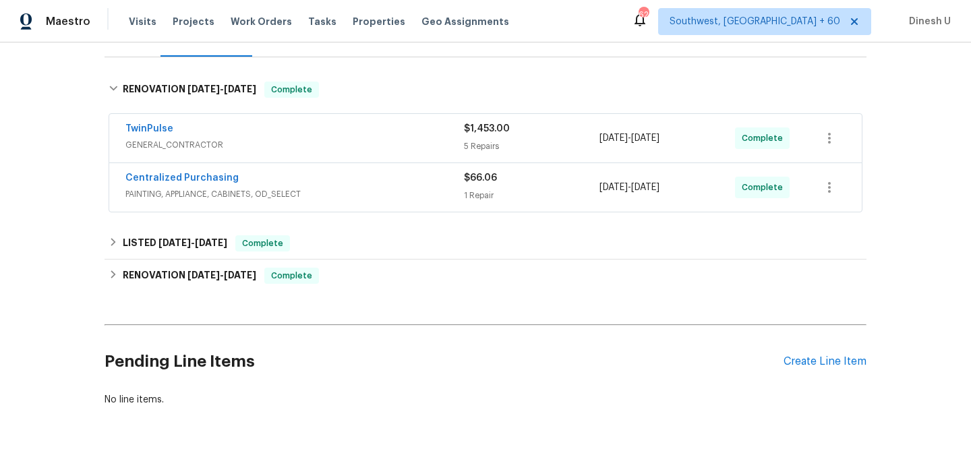
click at [498, 145] on div "5 Repairs" at bounding box center [532, 146] width 136 height 13
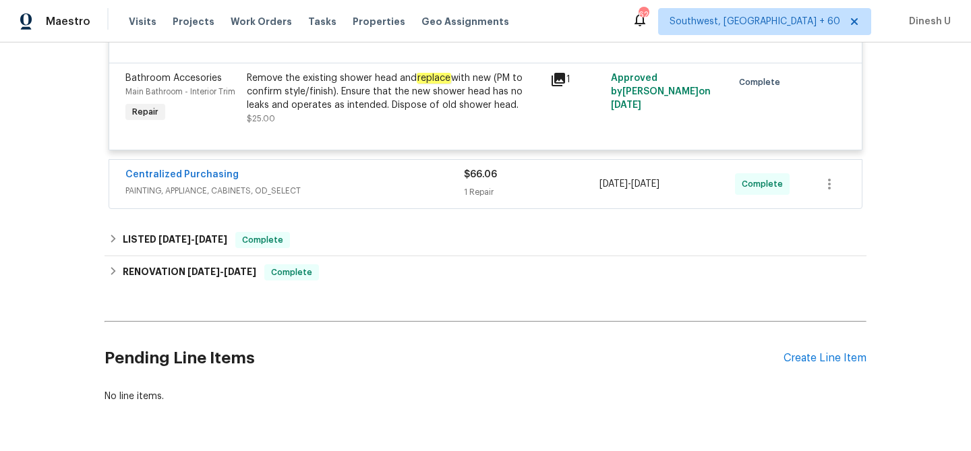
scroll to position [844, 0]
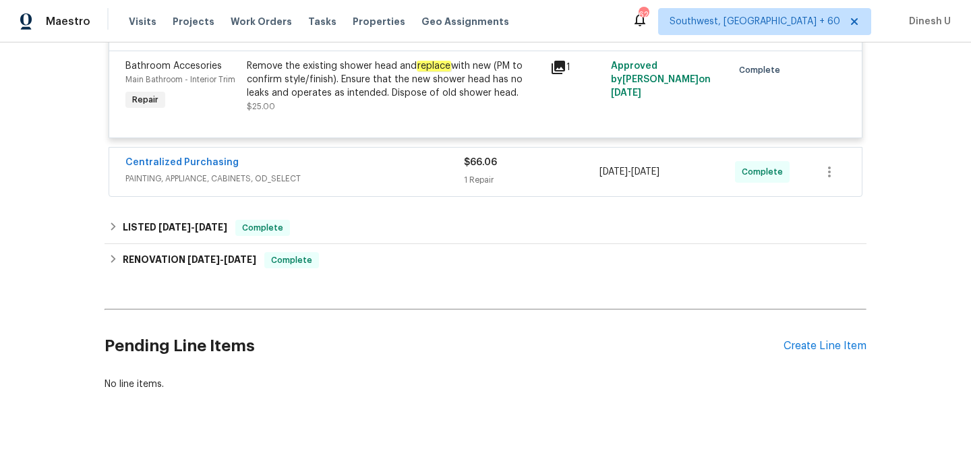
click at [485, 186] on div "1 Repair" at bounding box center [532, 179] width 136 height 13
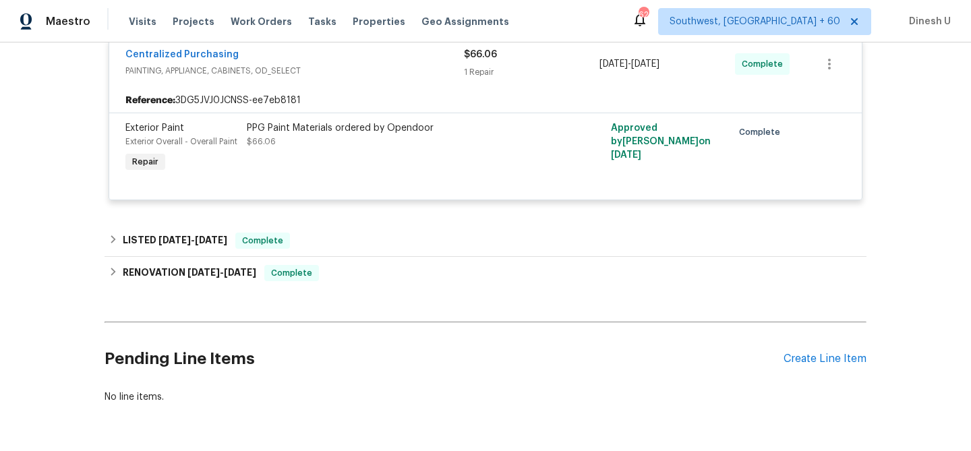
scroll to position [992, 0]
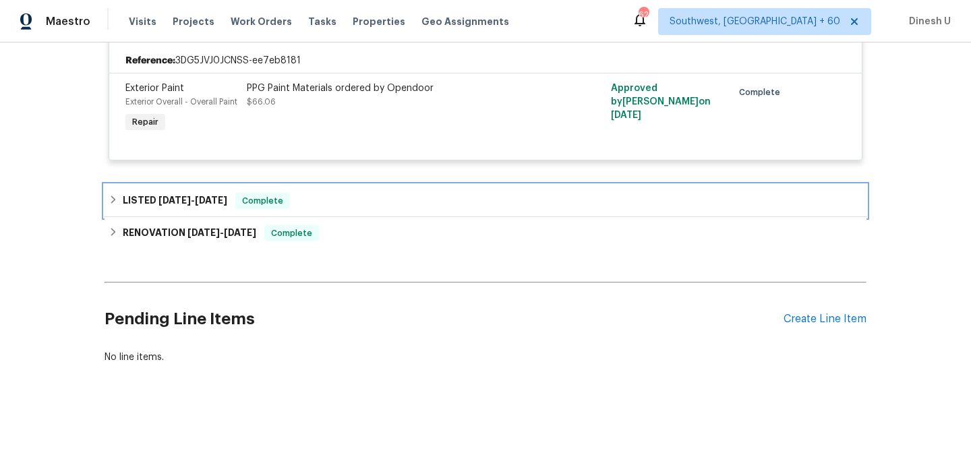
click at [192, 201] on span "[DATE] - [DATE]" at bounding box center [193, 200] width 69 height 9
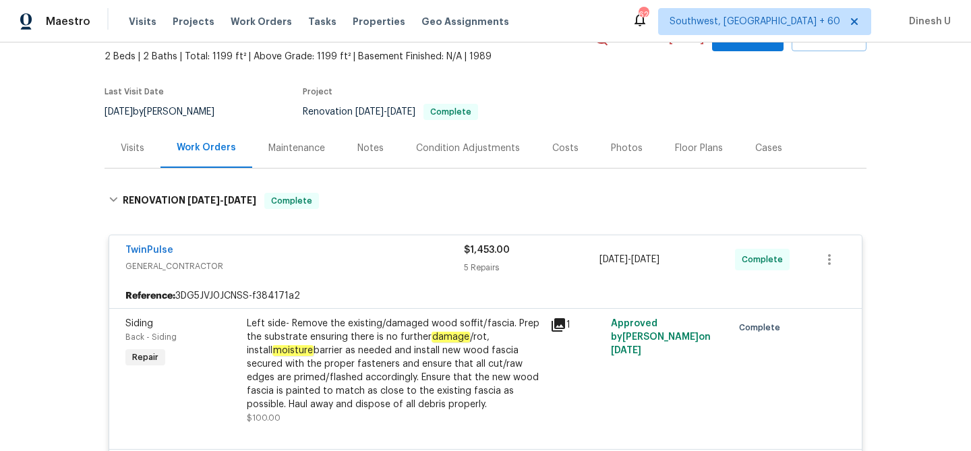
scroll to position [0, 0]
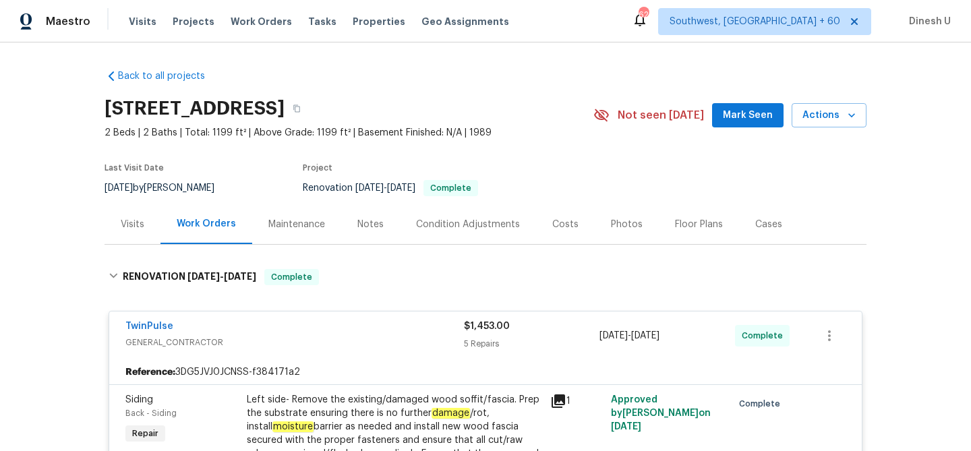
click at [243, 32] on div "Visits Projects Work Orders Tasks Properties Geo Assignments" at bounding box center [327, 21] width 397 height 27
click at [243, 13] on div "Visits Projects Work Orders Tasks Properties Geo Assignments" at bounding box center [327, 21] width 397 height 27
click at [262, 22] on span "Work Orders" at bounding box center [261, 21] width 61 height 13
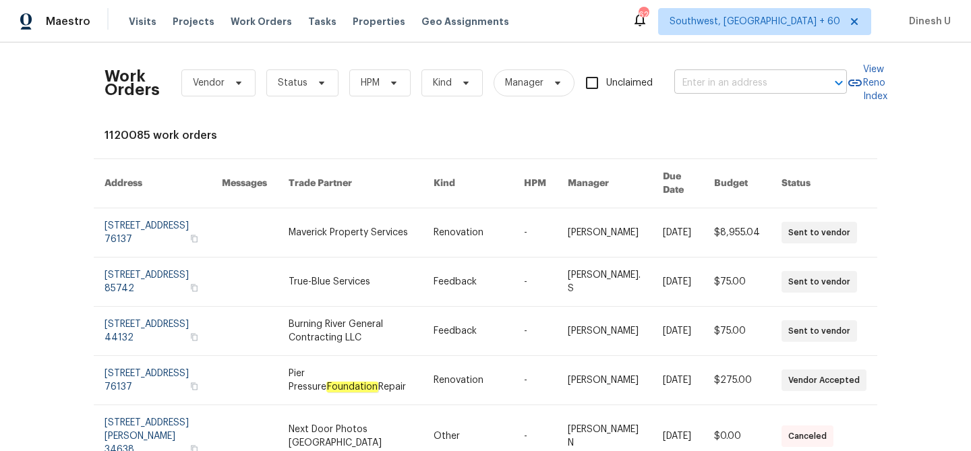
click at [722, 83] on input "text" at bounding box center [742, 83] width 135 height 21
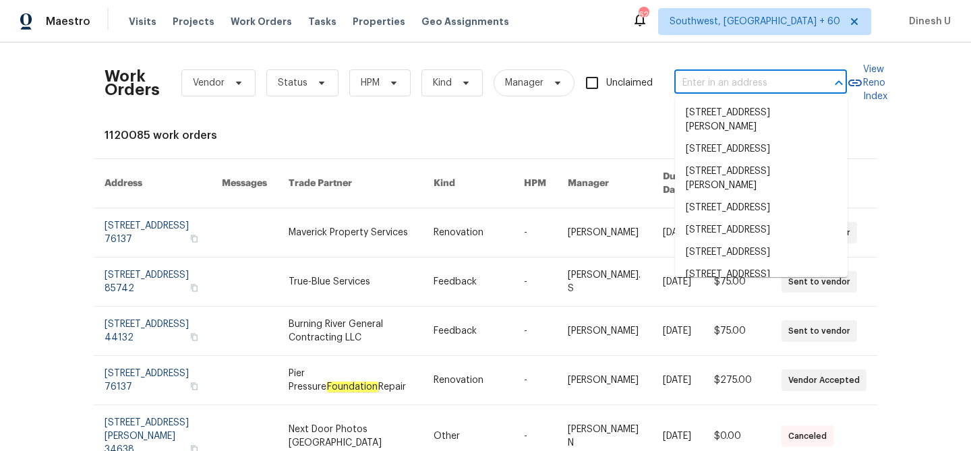
paste input "[STREET_ADDRESS]"
type input "[STREET_ADDRESS]"
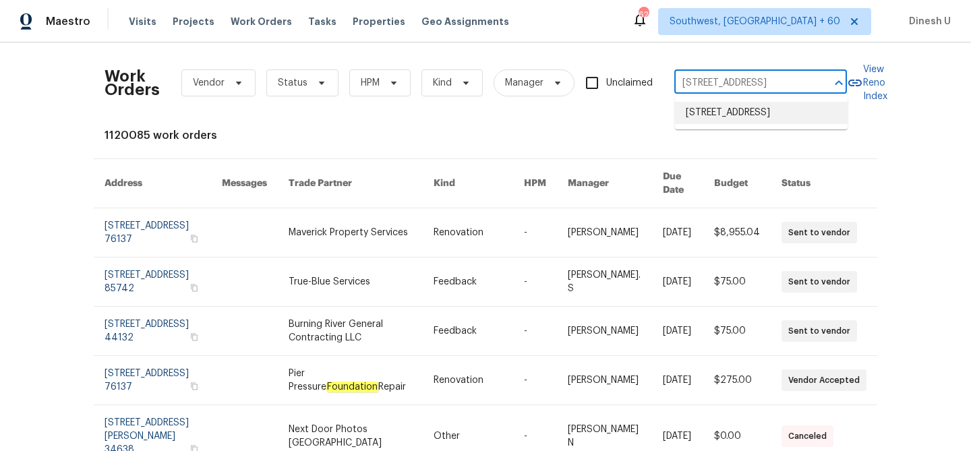
click at [713, 107] on li "[STREET_ADDRESS]" at bounding box center [761, 113] width 173 height 22
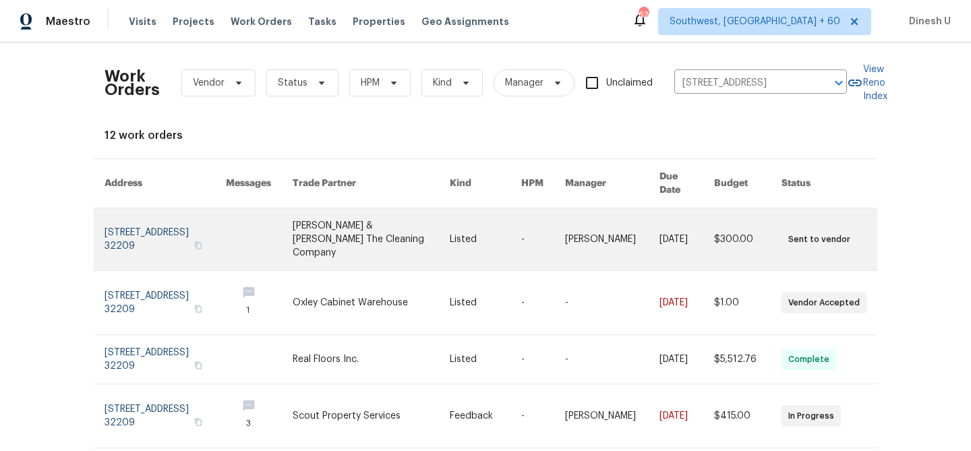
click at [125, 215] on link at bounding box center [165, 239] width 121 height 62
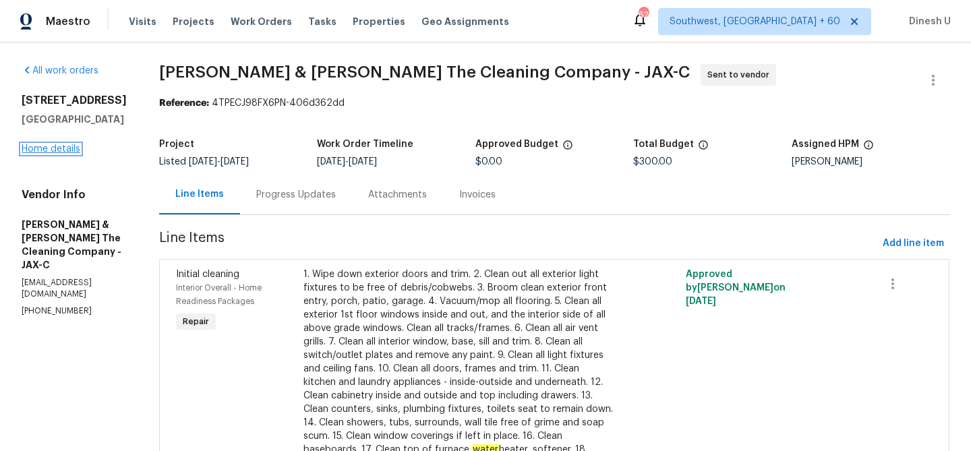
click at [51, 149] on link "Home details" at bounding box center [51, 148] width 59 height 9
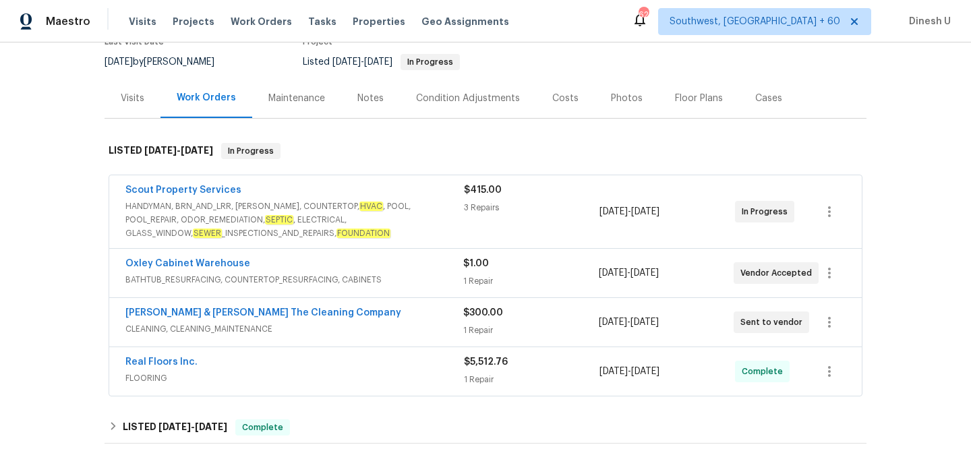
scroll to position [197, 0]
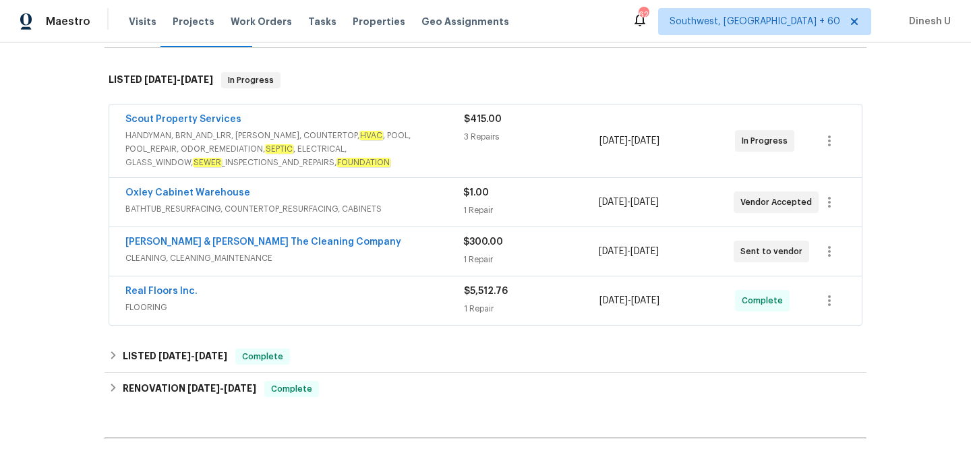
click at [466, 134] on div "3 Repairs" at bounding box center [532, 136] width 136 height 13
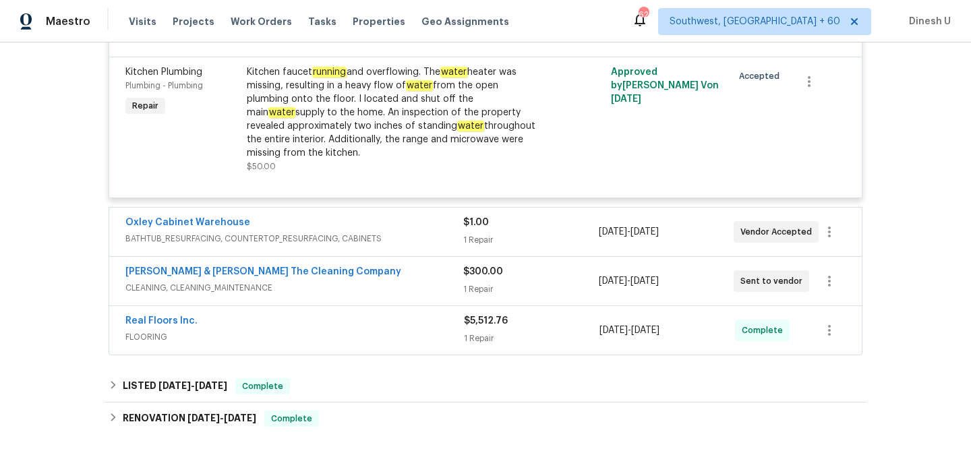
scroll to position [658, 0]
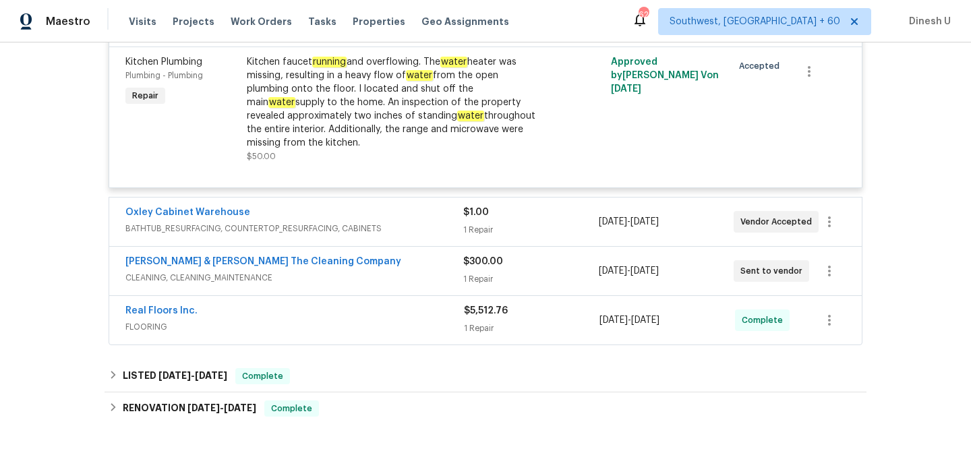
click at [476, 206] on div "$1.00" at bounding box center [530, 212] width 135 height 13
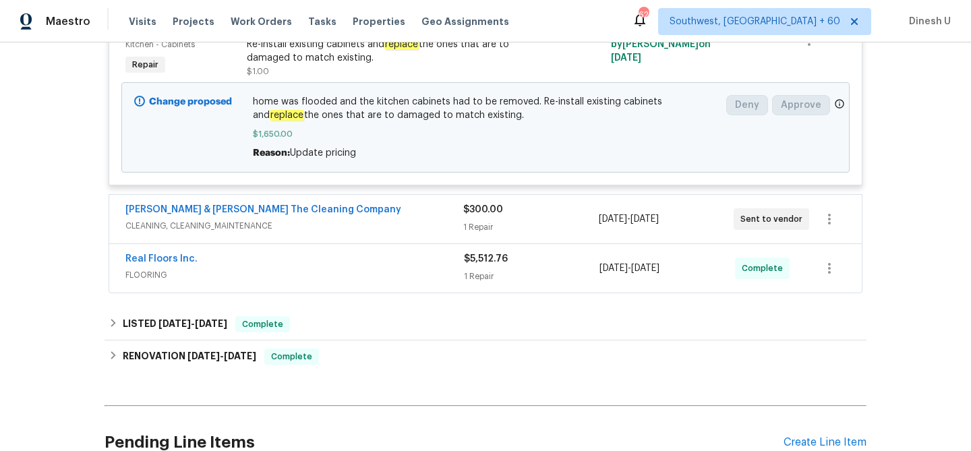
scroll to position [936, 0]
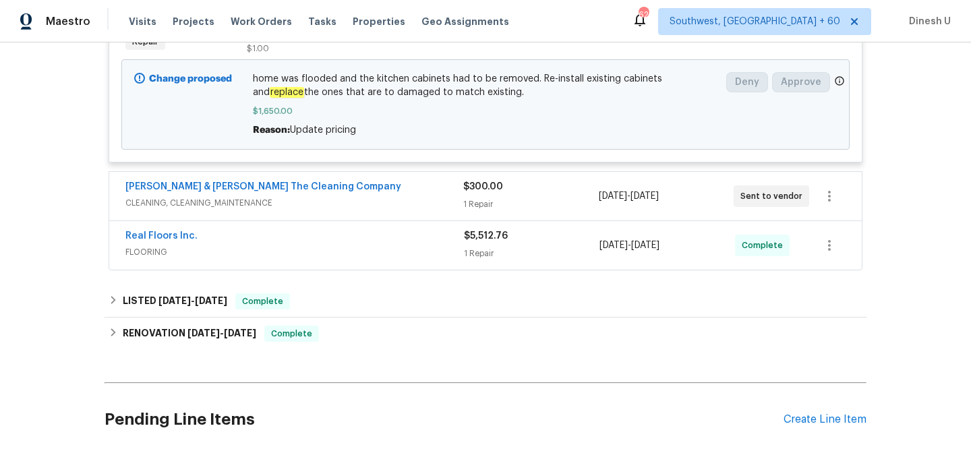
click at [461, 181] on div "[PERSON_NAME] & [PERSON_NAME] The Cleaning Company" at bounding box center [294, 188] width 338 height 16
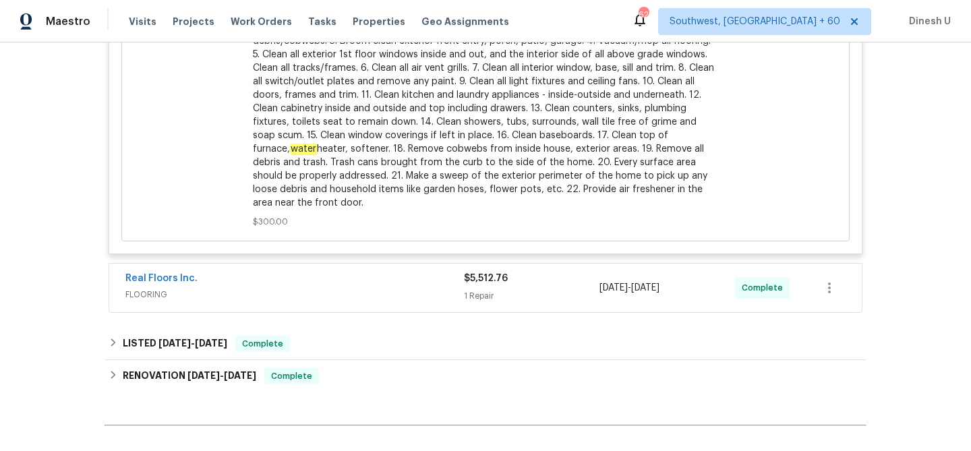
scroll to position [1545, 0]
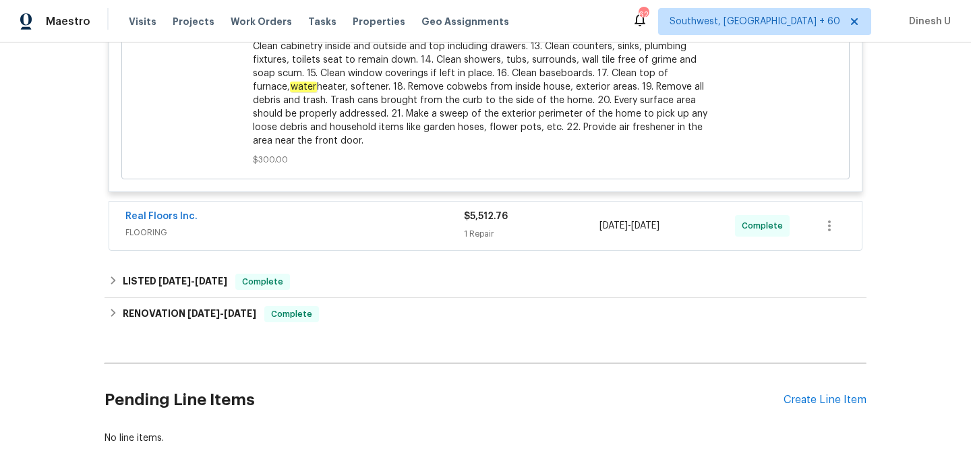
click at [485, 227] on div "1 Repair" at bounding box center [532, 233] width 136 height 13
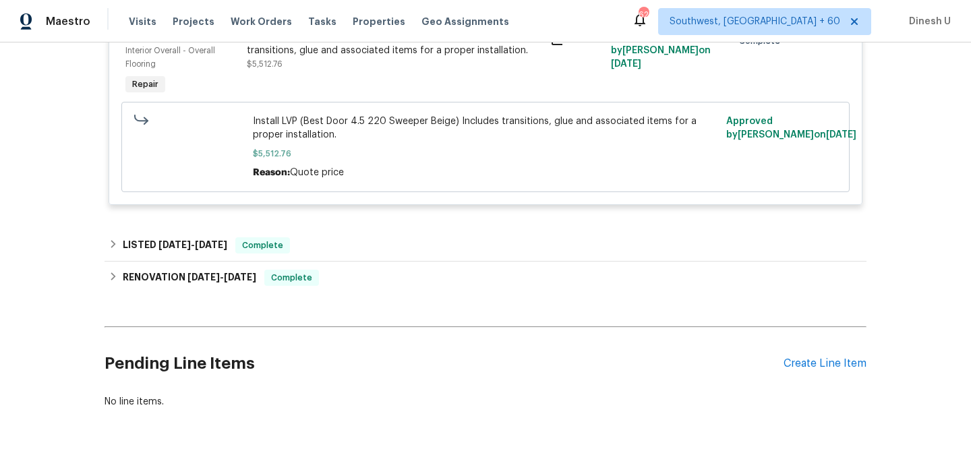
scroll to position [1804, 0]
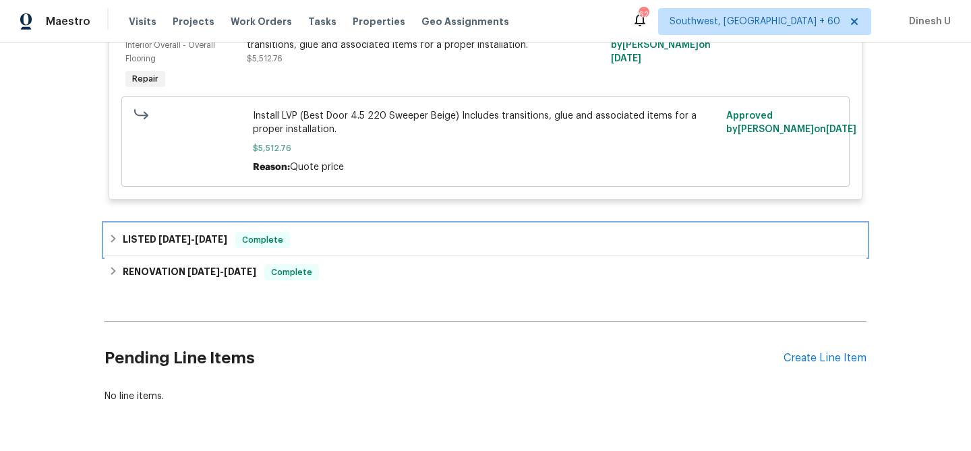
click at [178, 235] on span "[DATE]" at bounding box center [175, 239] width 32 height 9
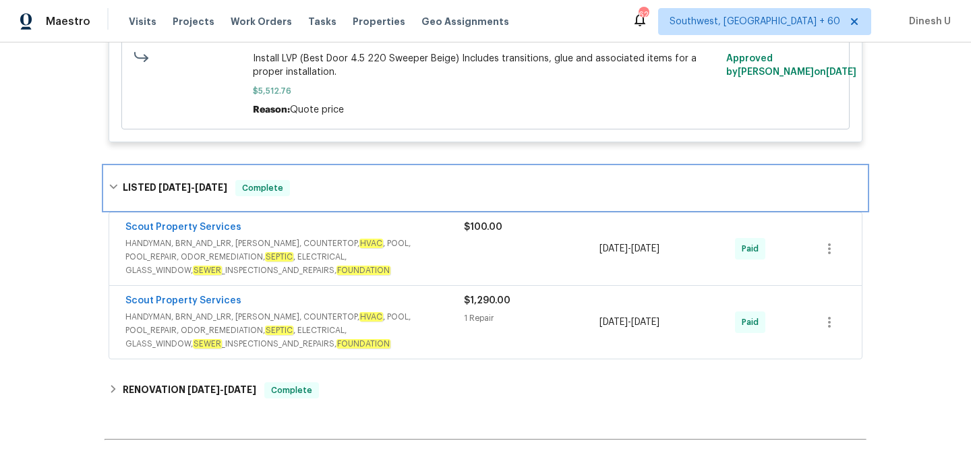
scroll to position [1870, 0]
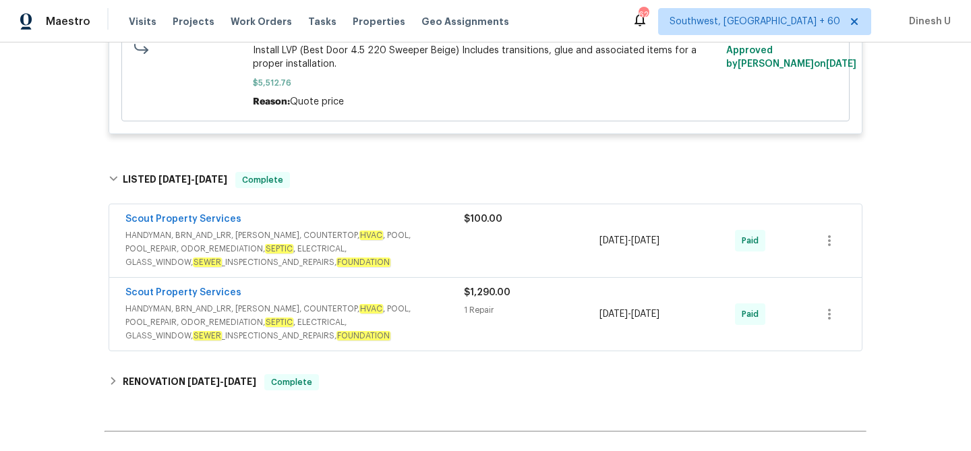
click at [476, 215] on span "$100.00" at bounding box center [483, 219] width 38 height 9
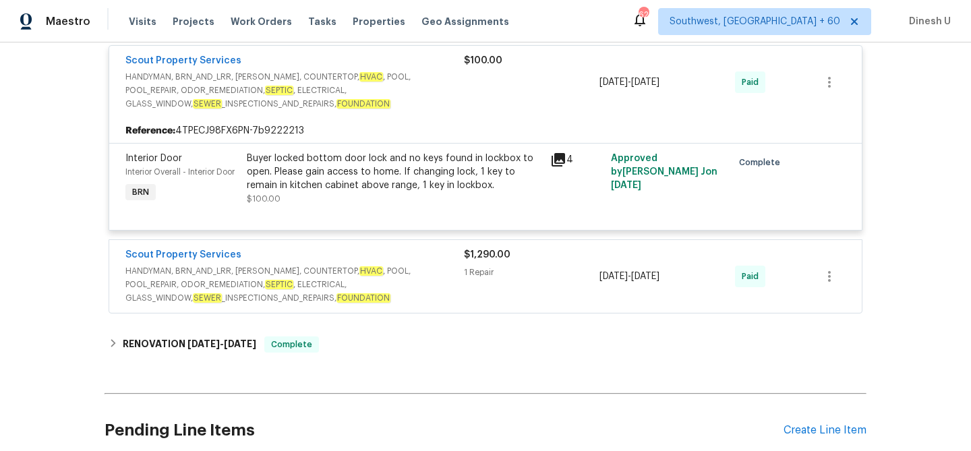
scroll to position [2082, 0]
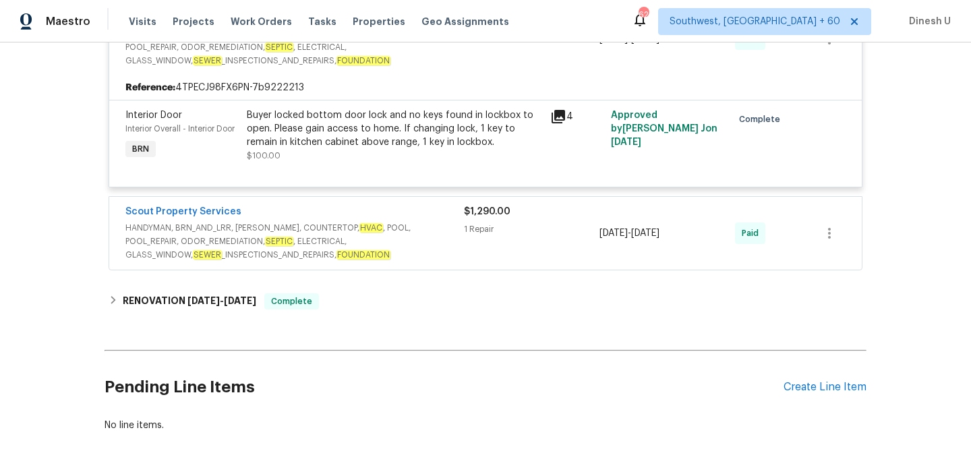
click at [493, 223] on div "1 Repair" at bounding box center [532, 229] width 136 height 13
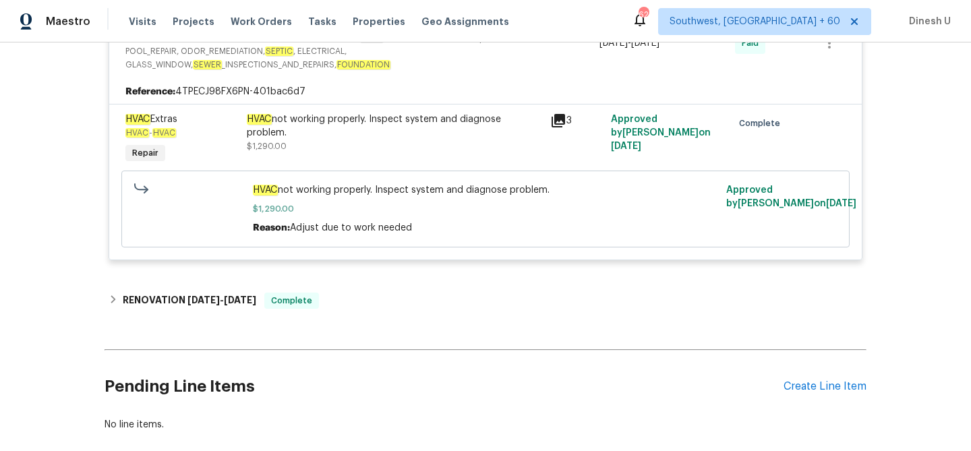
scroll to position [2260, 0]
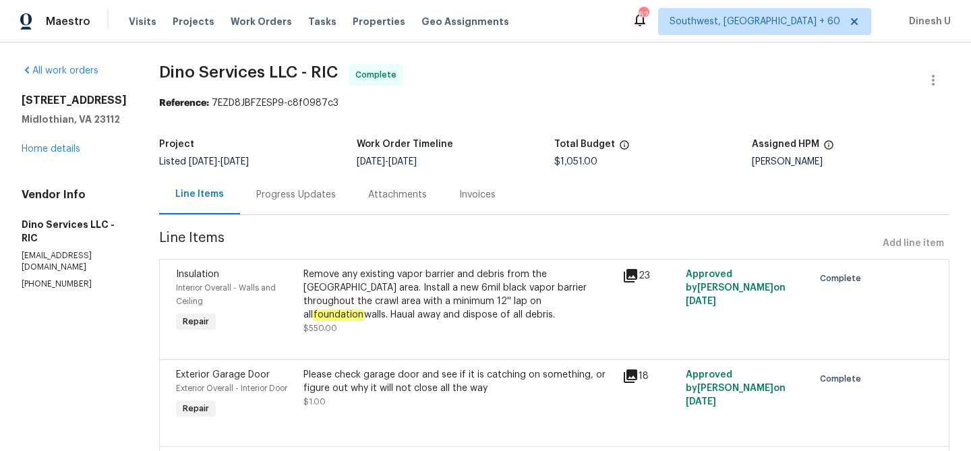
click at [300, 189] on div "Progress Updates" at bounding box center [296, 194] width 80 height 13
